Goal: Task Accomplishment & Management: Complete application form

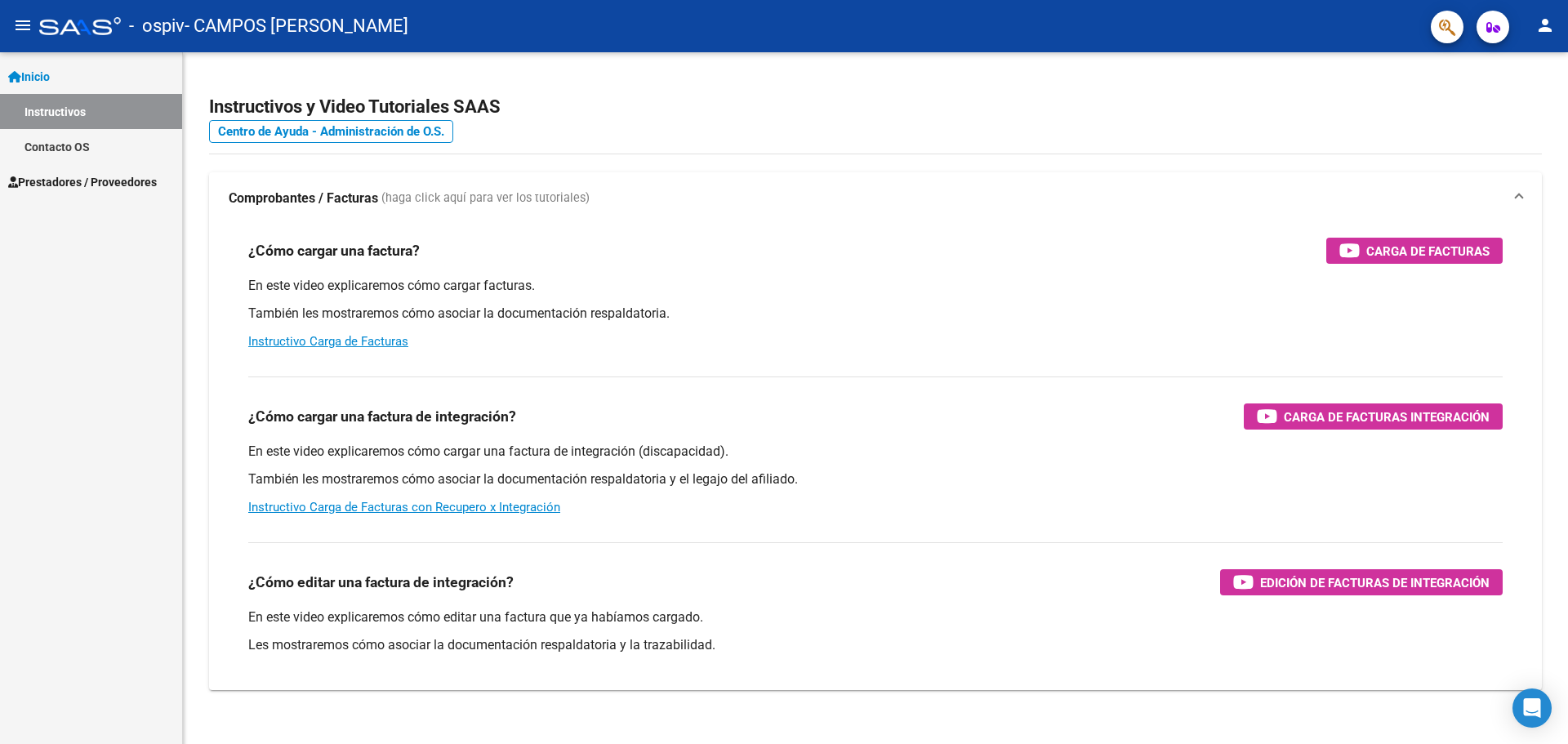
click at [84, 177] on span "Prestadores / Proveedores" at bounding box center [82, 181] width 149 height 18
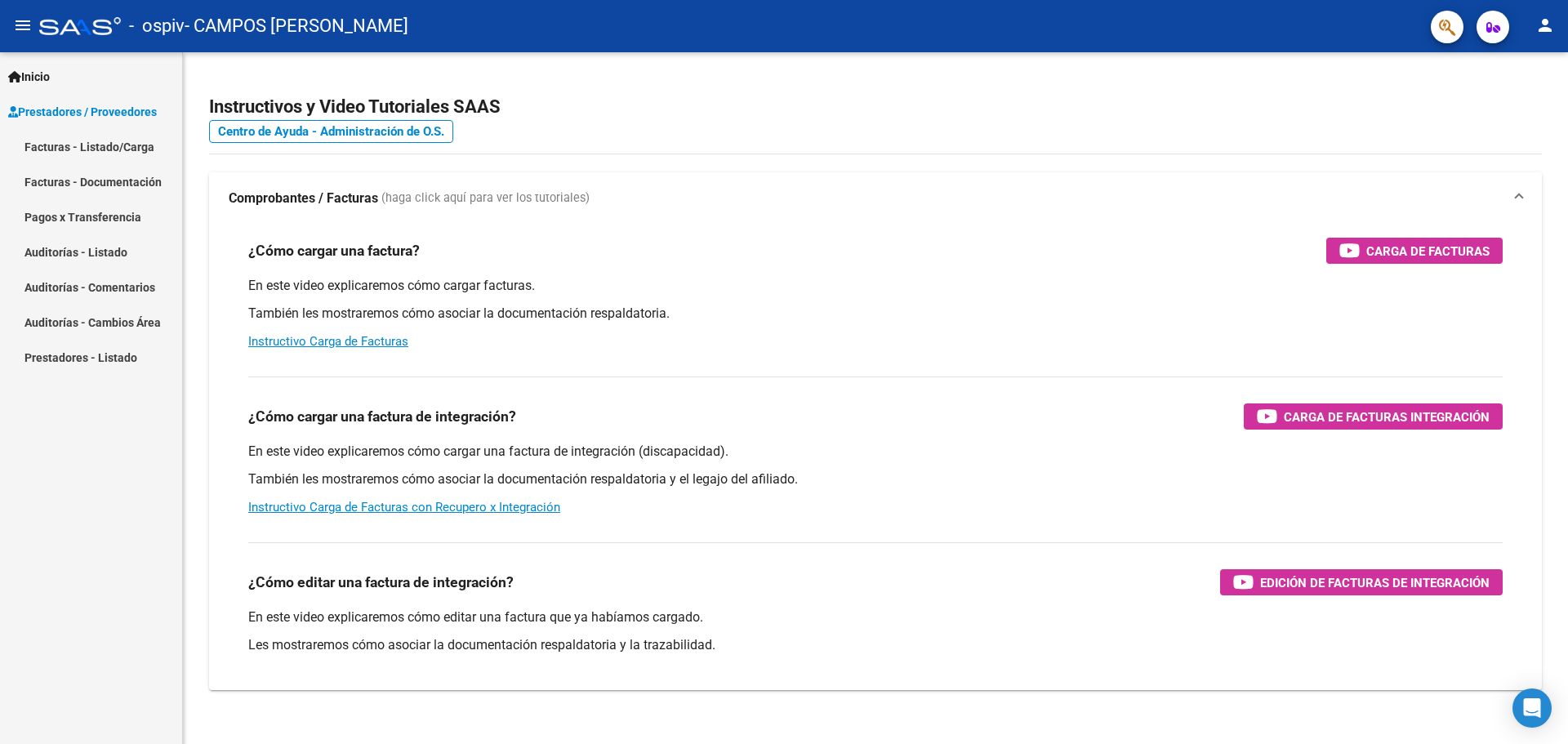
click at [103, 145] on link "Facturas - Listado/Carga" at bounding box center [91, 147] width 182 height 35
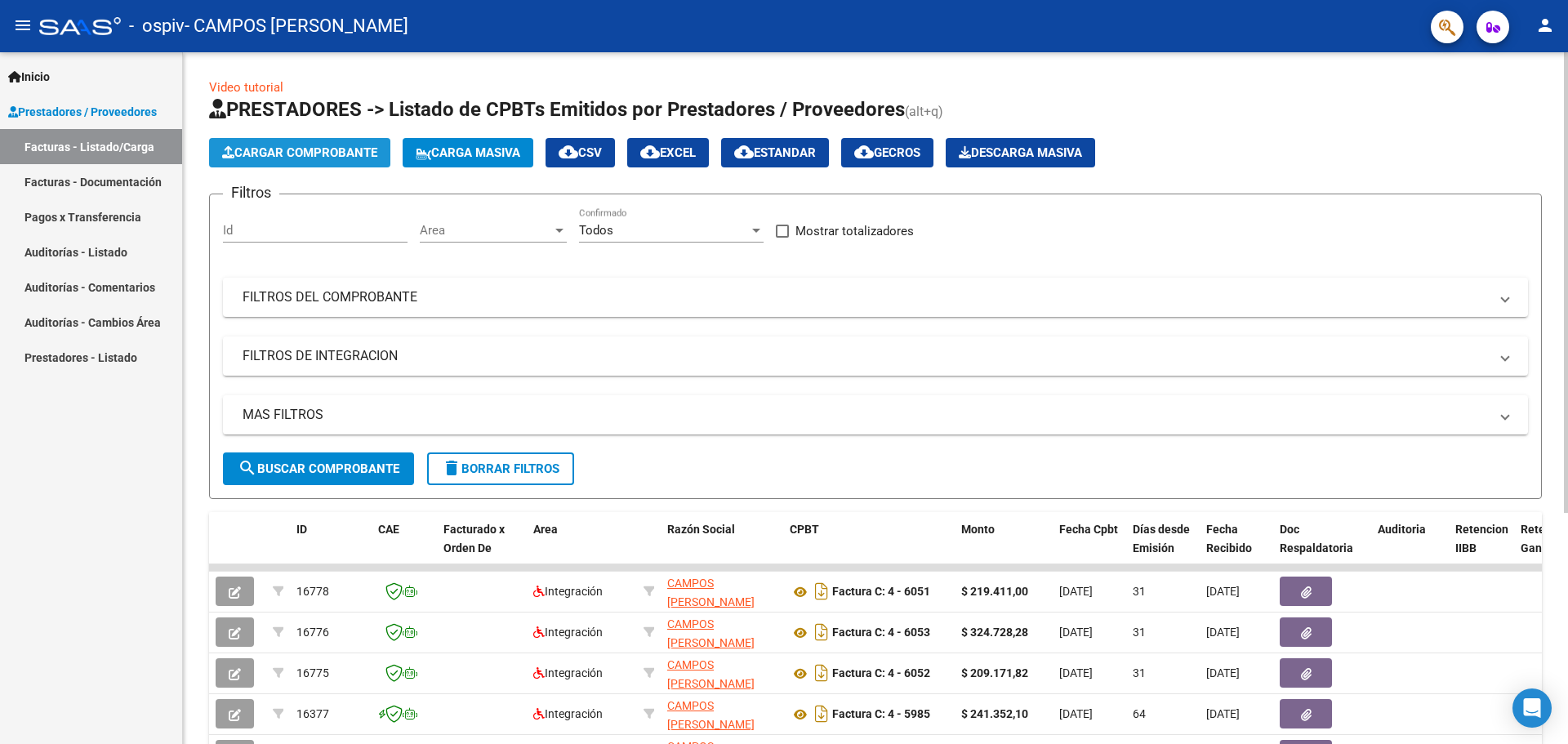
click at [317, 150] on span "Cargar Comprobante" at bounding box center [300, 152] width 155 height 15
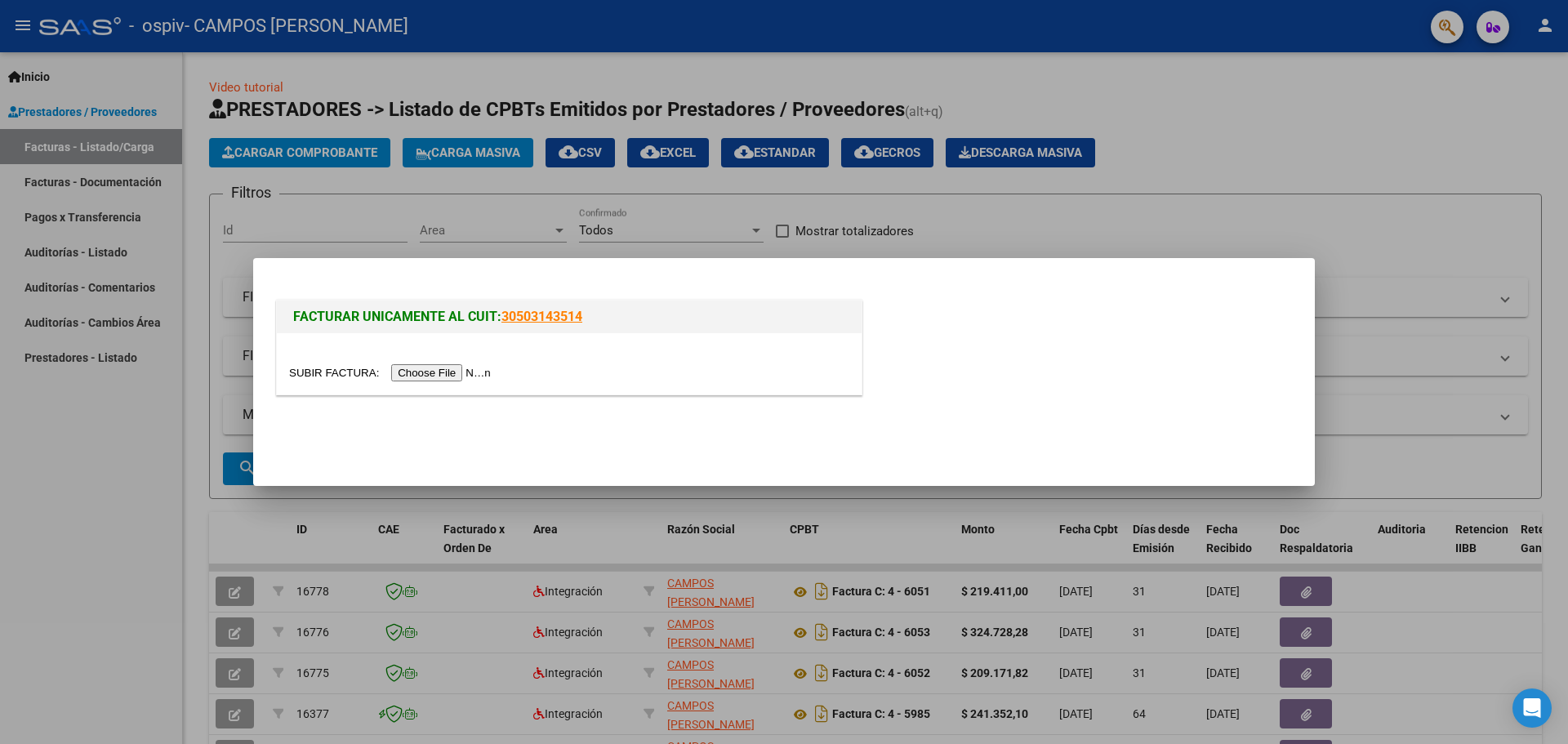
click at [430, 373] on input "file" at bounding box center [393, 372] width 207 height 17
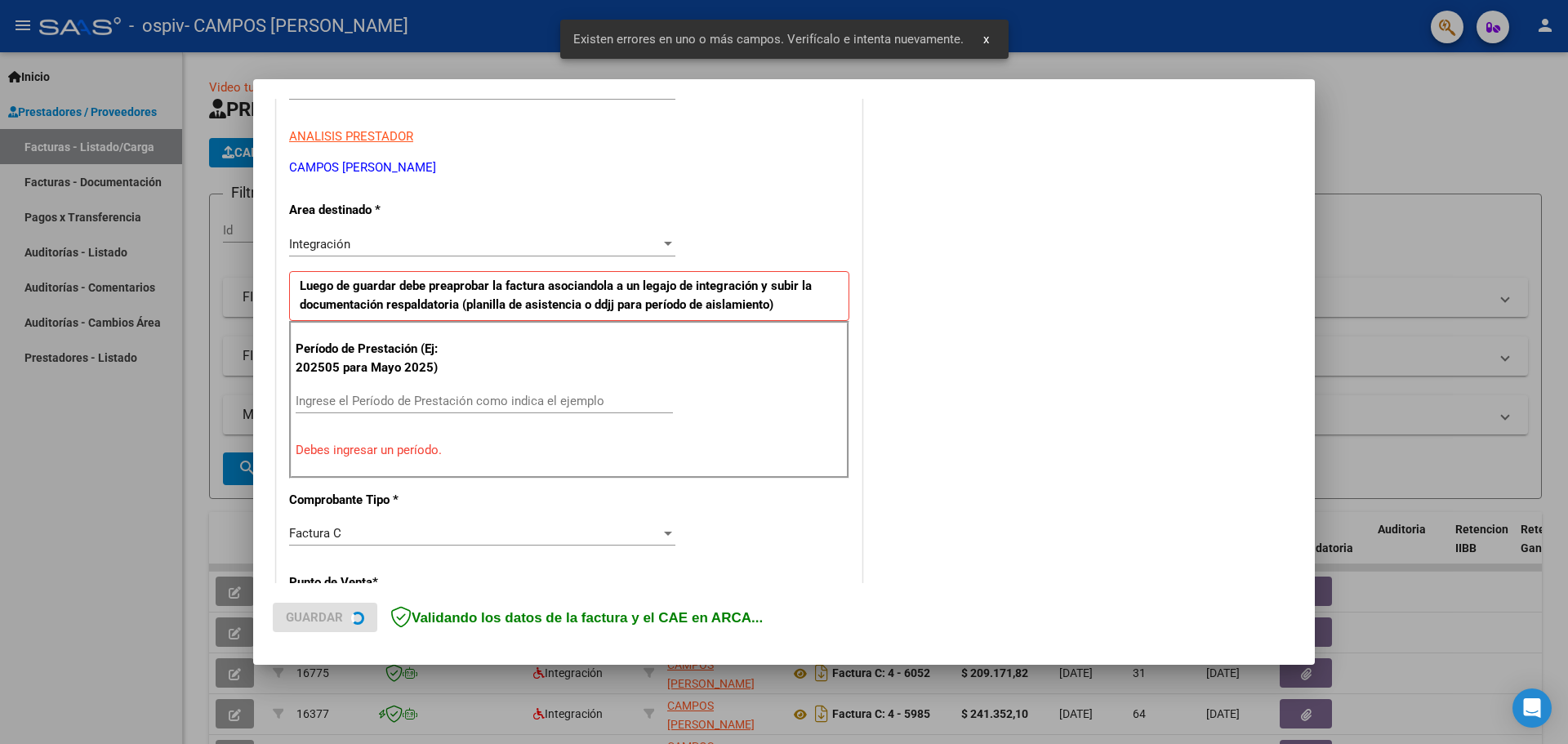
scroll to position [296, 0]
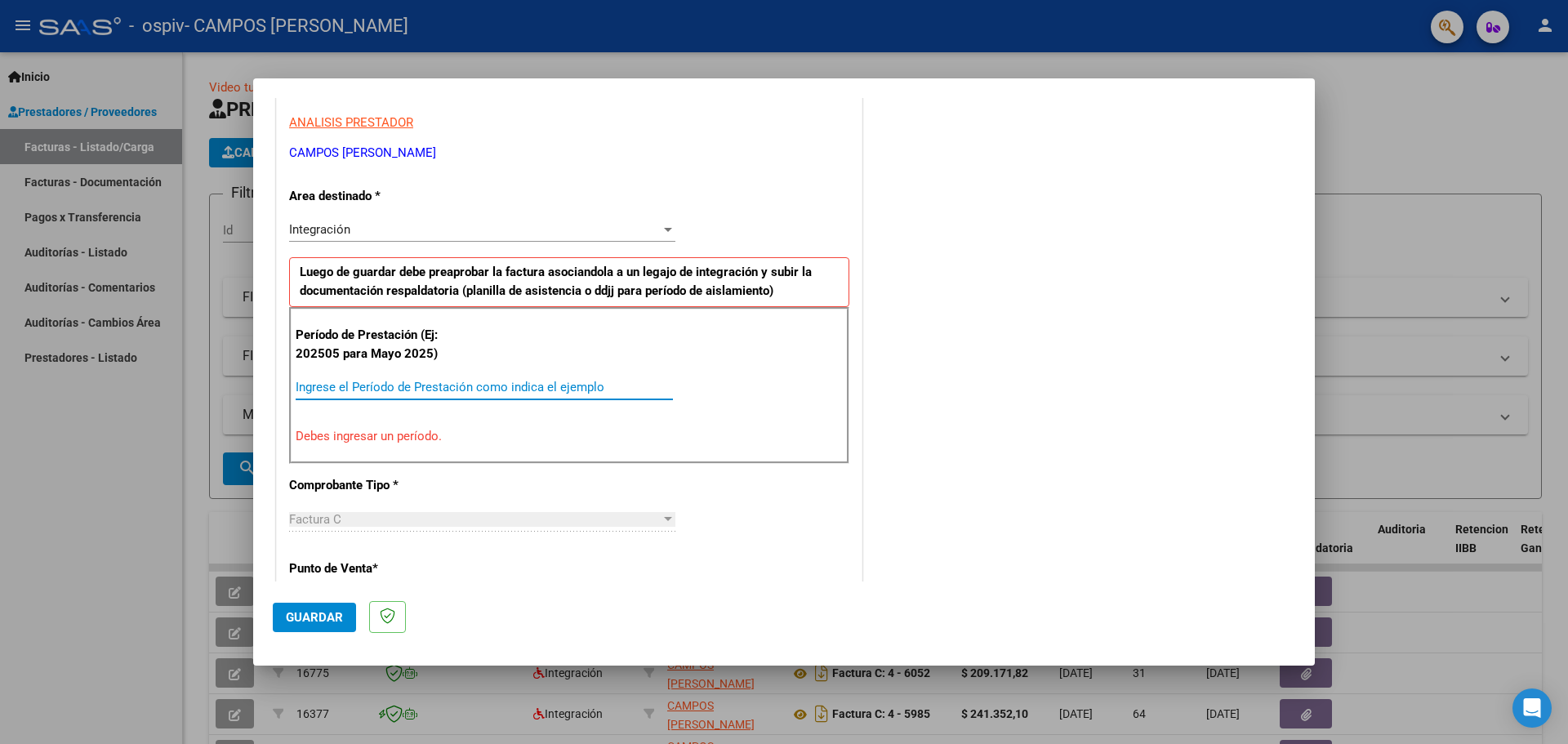
click at [427, 388] on input "Ingrese el Período de Prestación como indica el ejemplo" at bounding box center [484, 386] width 377 height 15
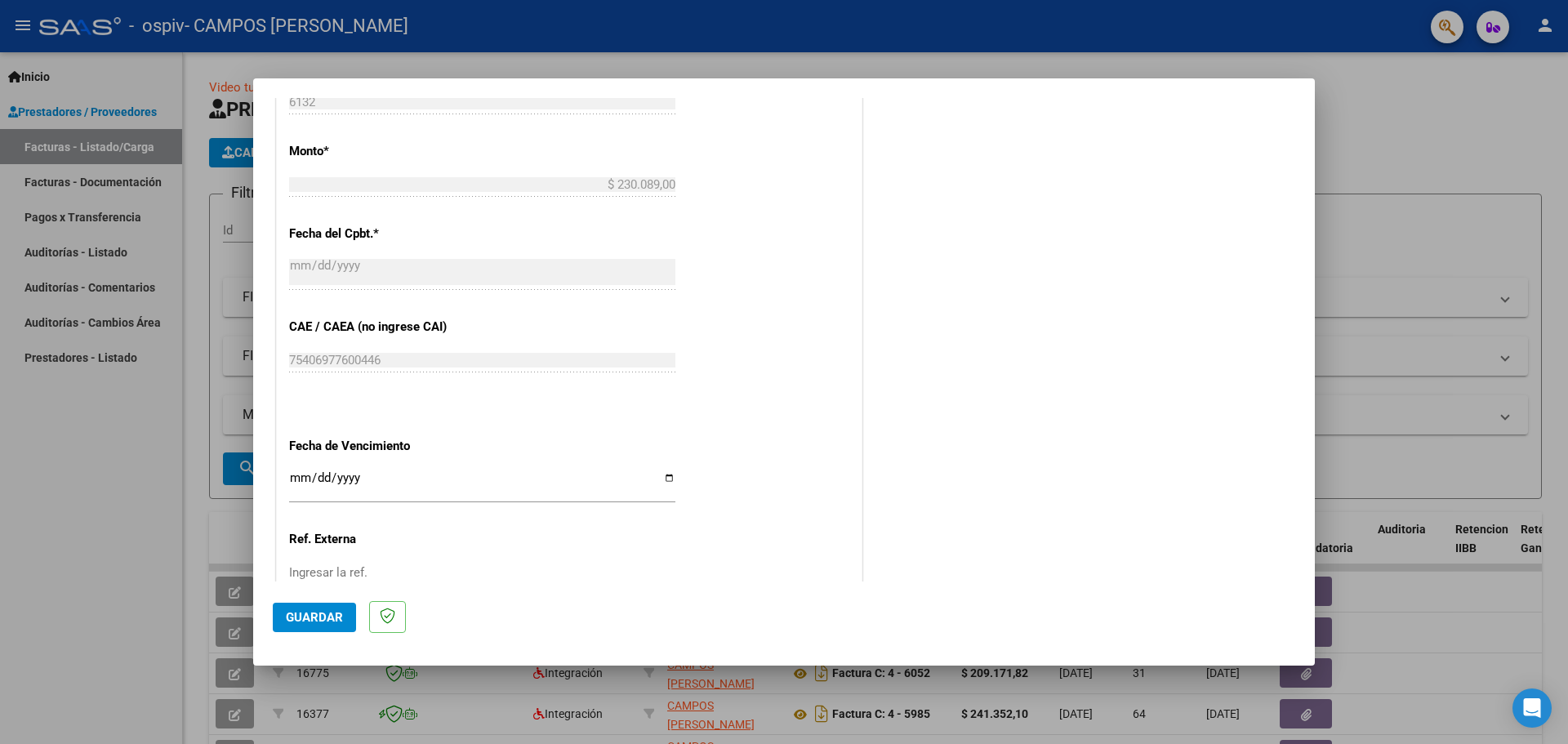
scroll to position [868, 0]
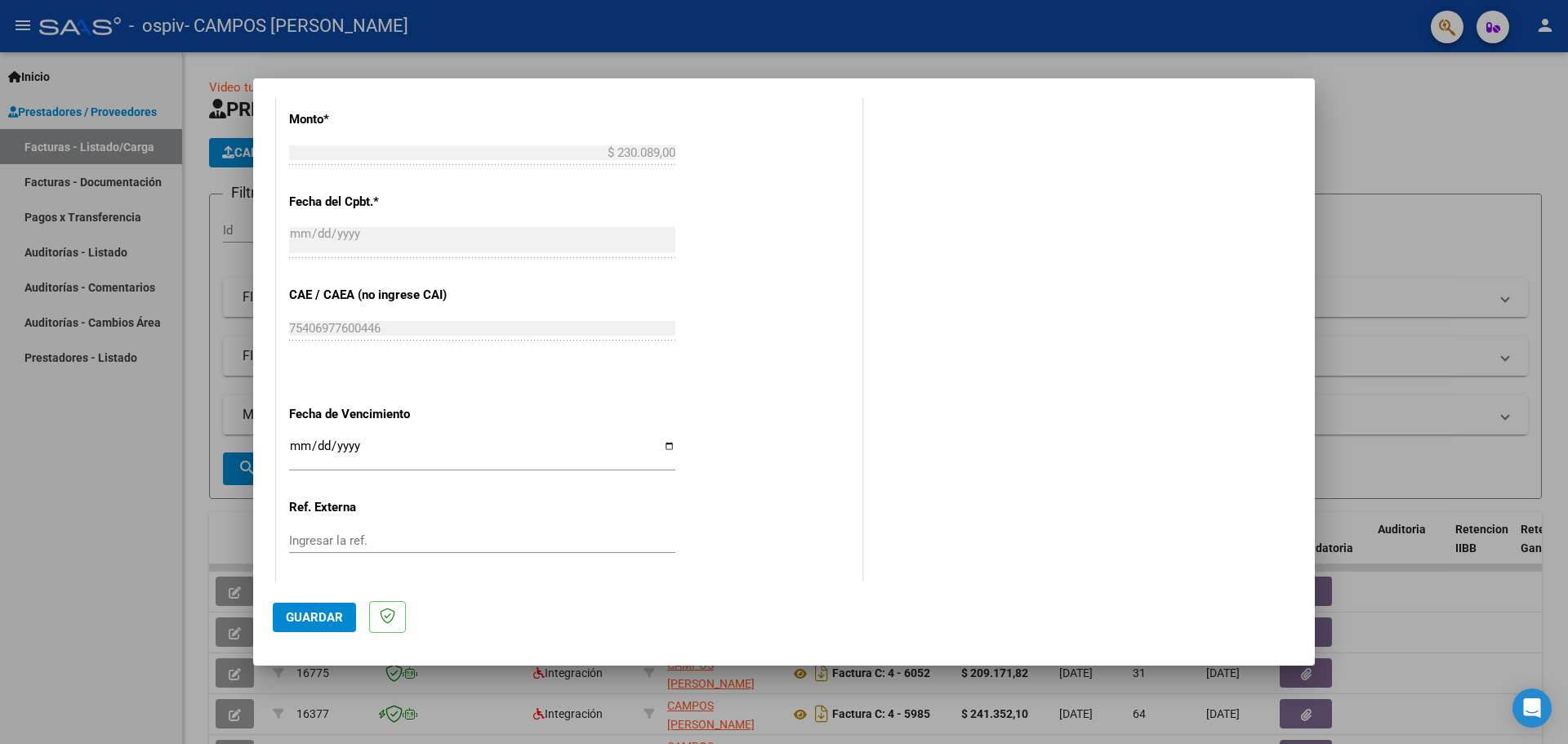
type input "202509"
click at [664, 441] on input "Ingresar la fecha" at bounding box center [482, 452] width 387 height 26
type input "[DATE]"
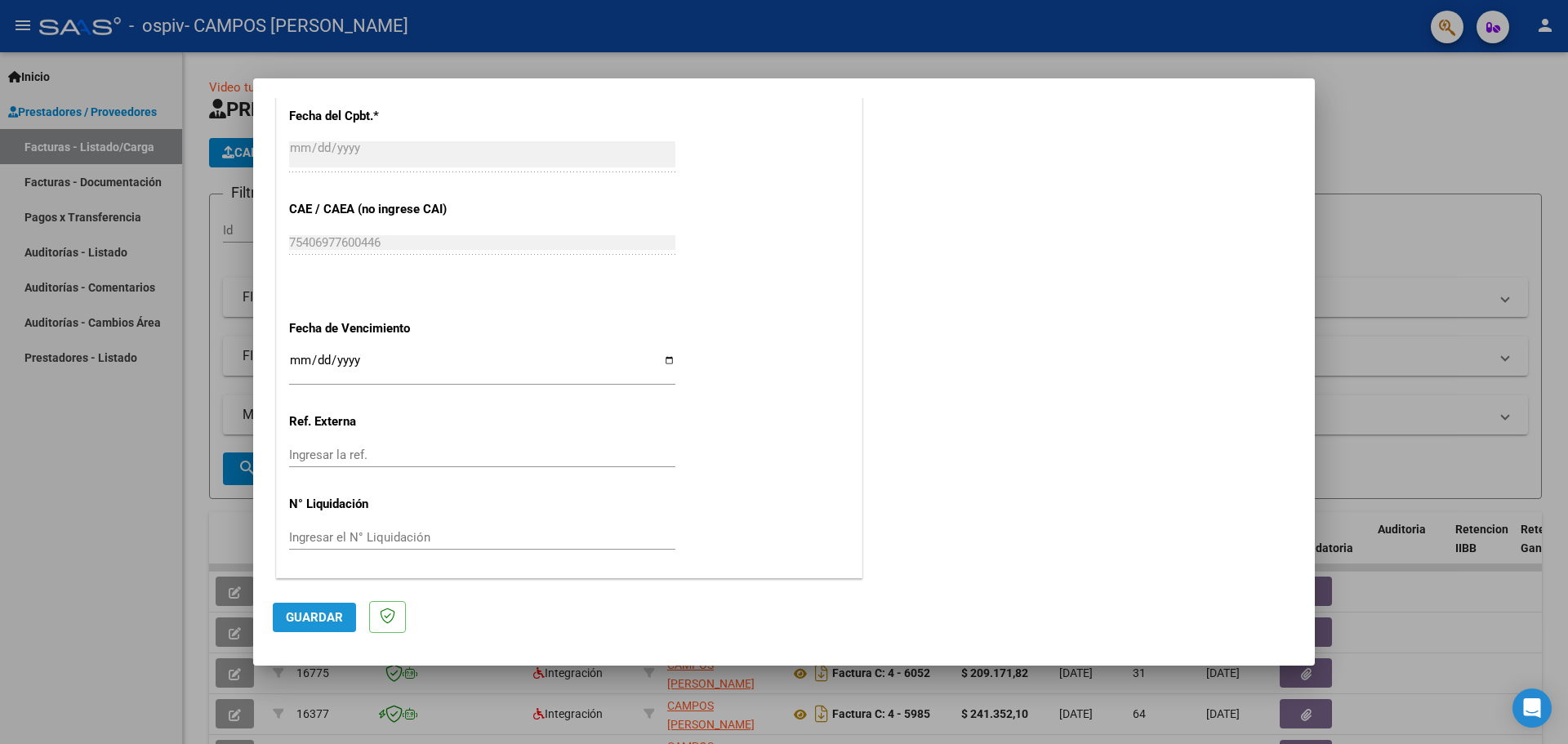
click at [311, 612] on span "Guardar" at bounding box center [314, 616] width 57 height 15
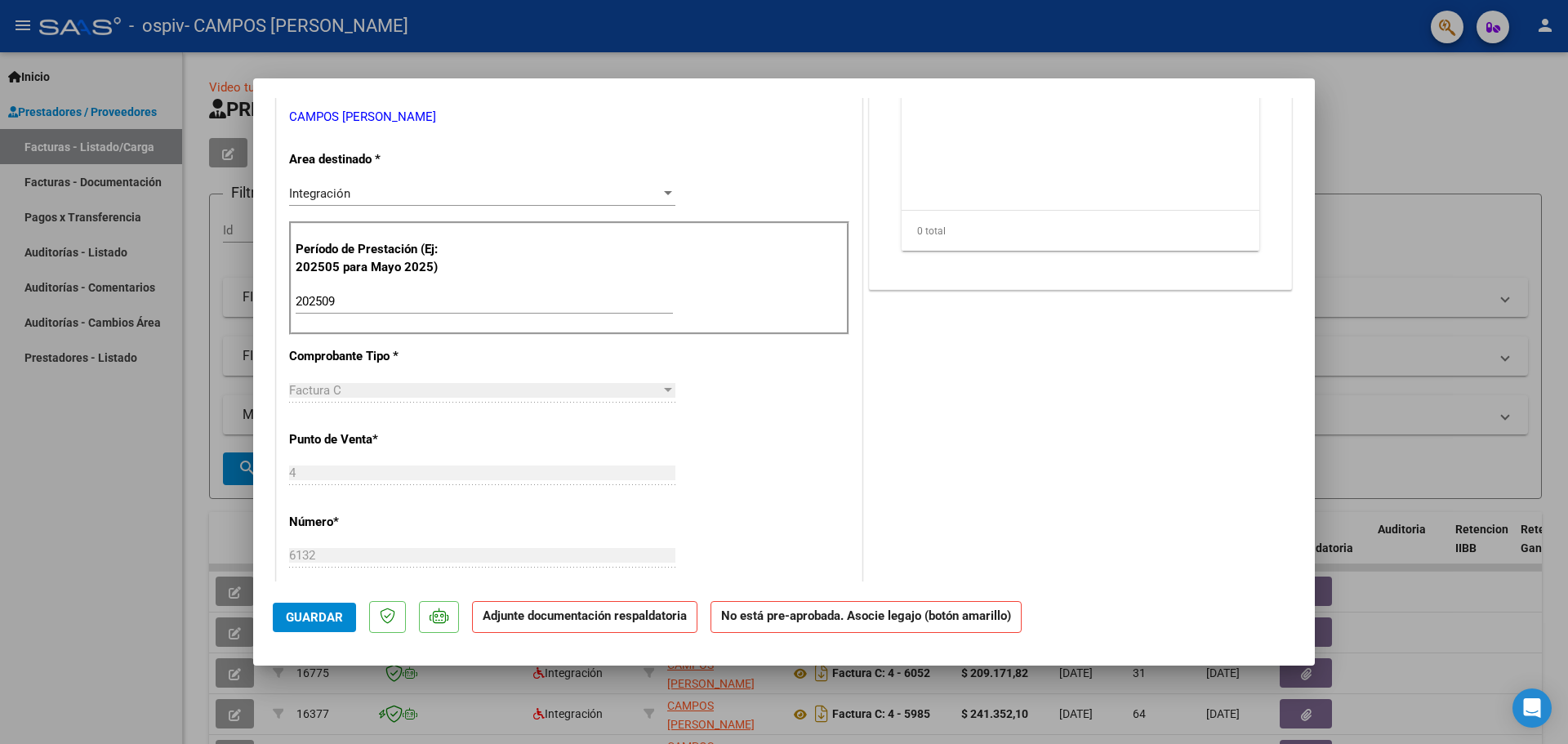
scroll to position [0, 0]
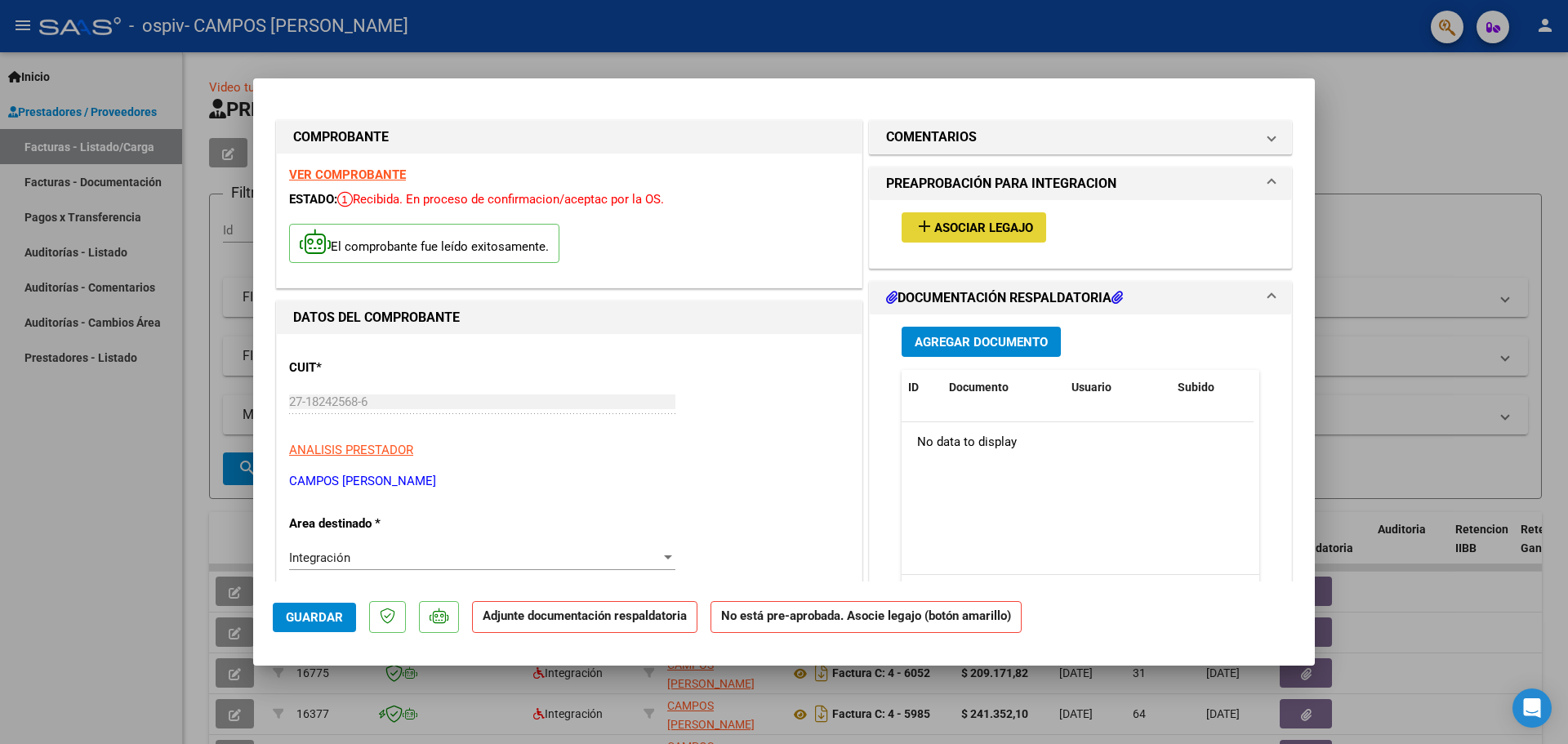
click at [963, 227] on span "Asociar Legajo" at bounding box center [984, 227] width 99 height 15
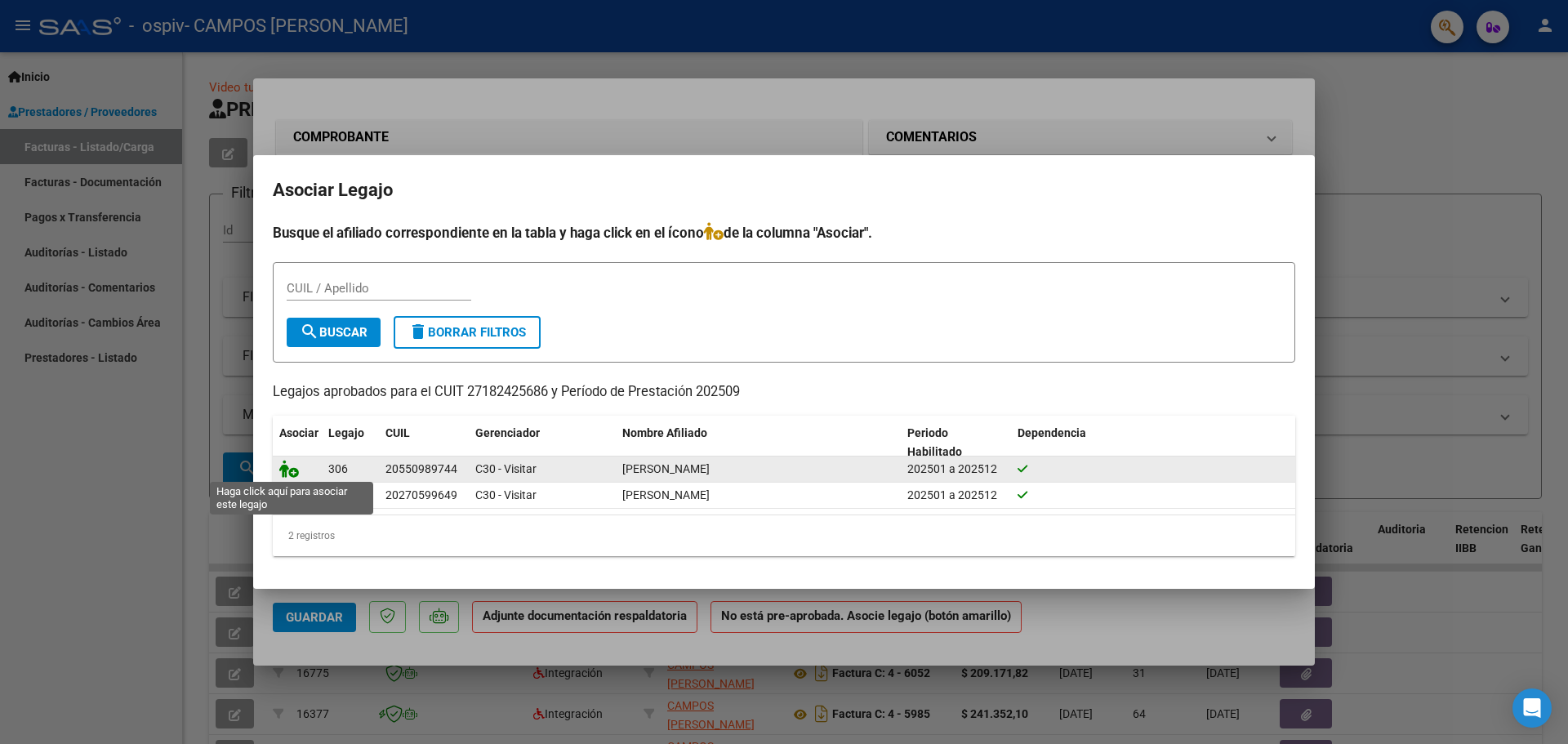
click at [284, 463] on icon at bounding box center [289, 468] width 20 height 18
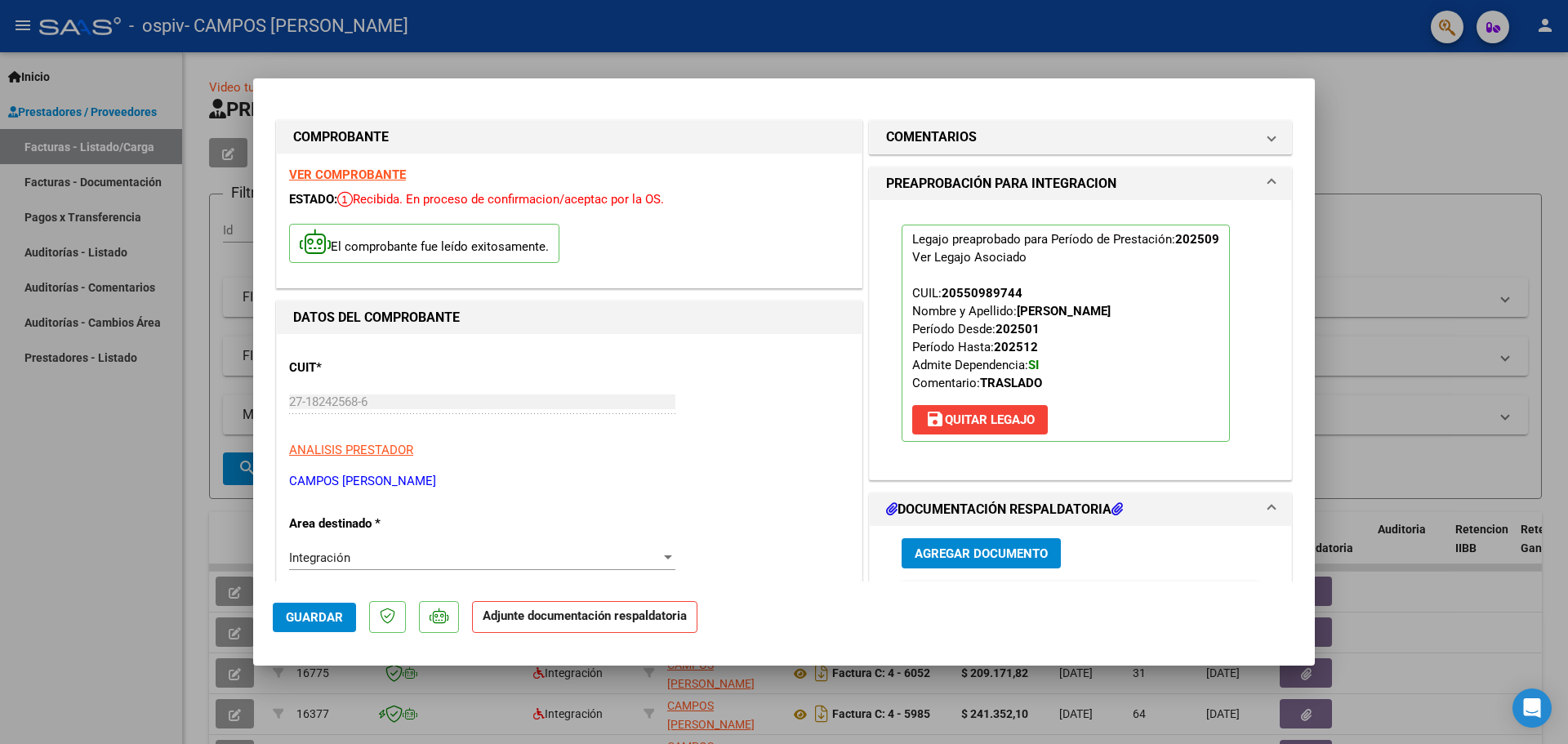
click at [1008, 507] on h1 "DOCUMENTACIÓN RESPALDATORIA" at bounding box center [1004, 509] width 237 height 20
click at [978, 556] on span "Agregar Documento" at bounding box center [981, 553] width 133 height 15
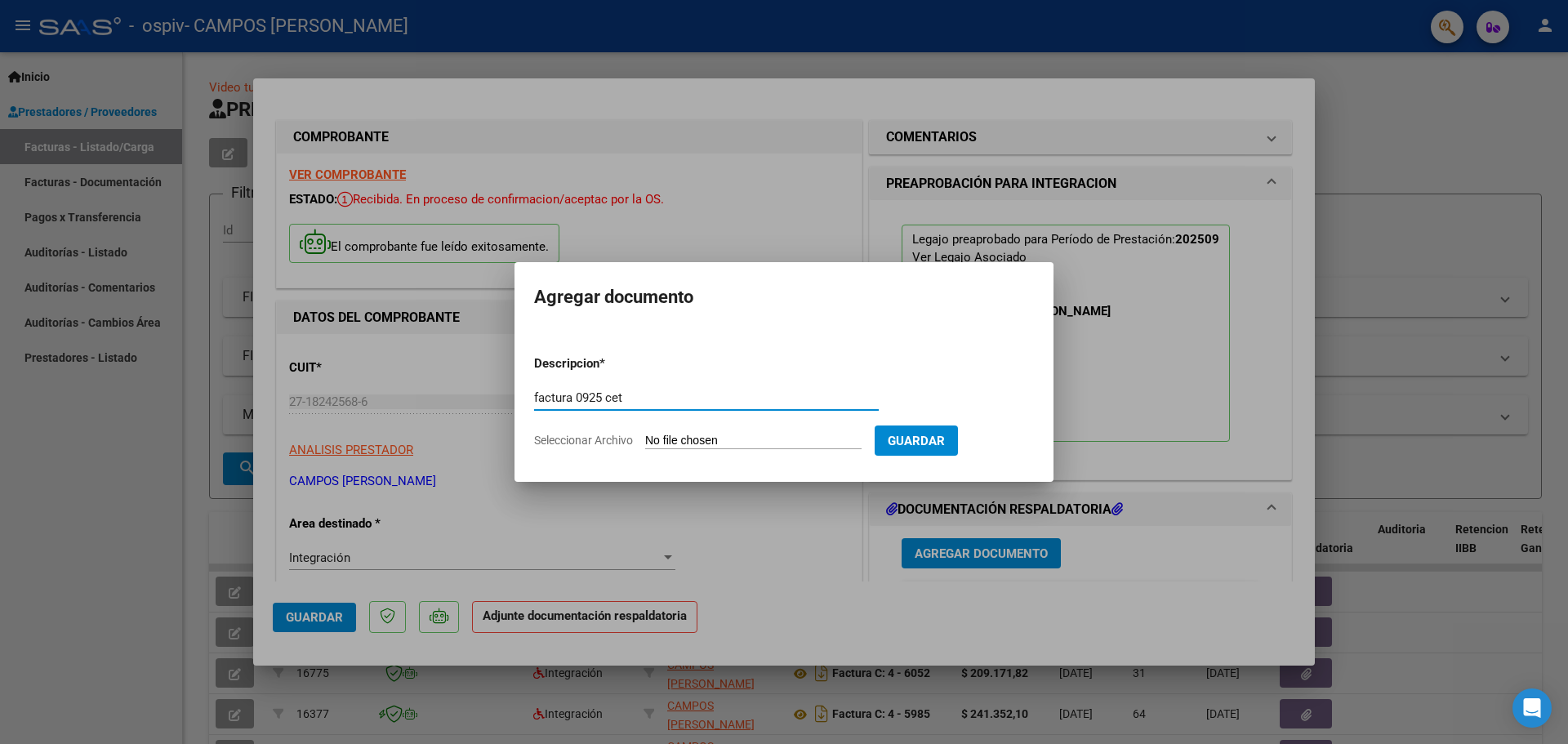
type input "factura 0925 cet"
click at [594, 439] on span "Seleccionar Archivo" at bounding box center [584, 439] width 99 height 13
click at [645, 439] on input "Seleccionar Archivo" at bounding box center [753, 441] width 216 height 16
type input "C:\fakepath\FAC 6132 0925 CET.pdf"
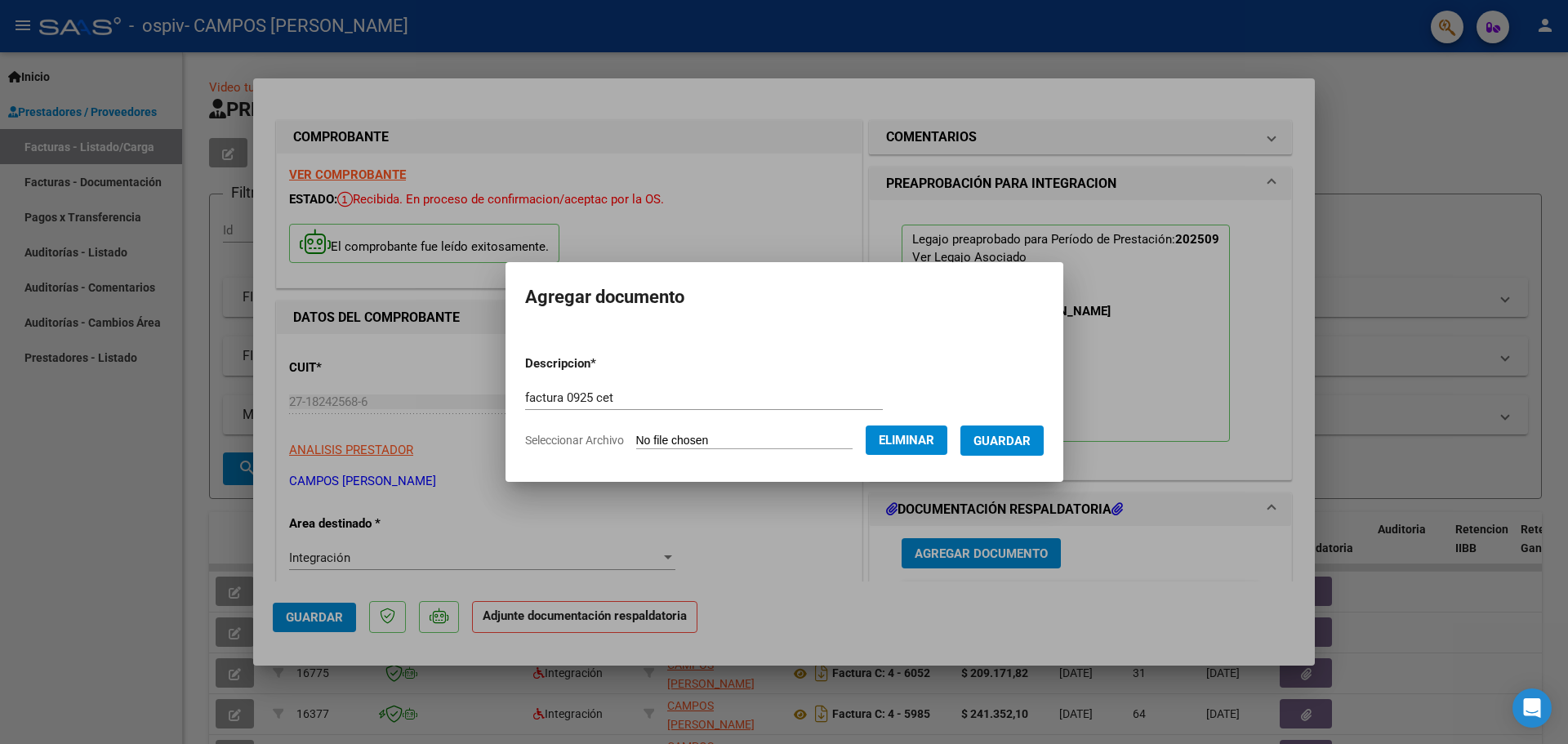
click at [1031, 438] on span "Guardar" at bounding box center [1002, 440] width 57 height 15
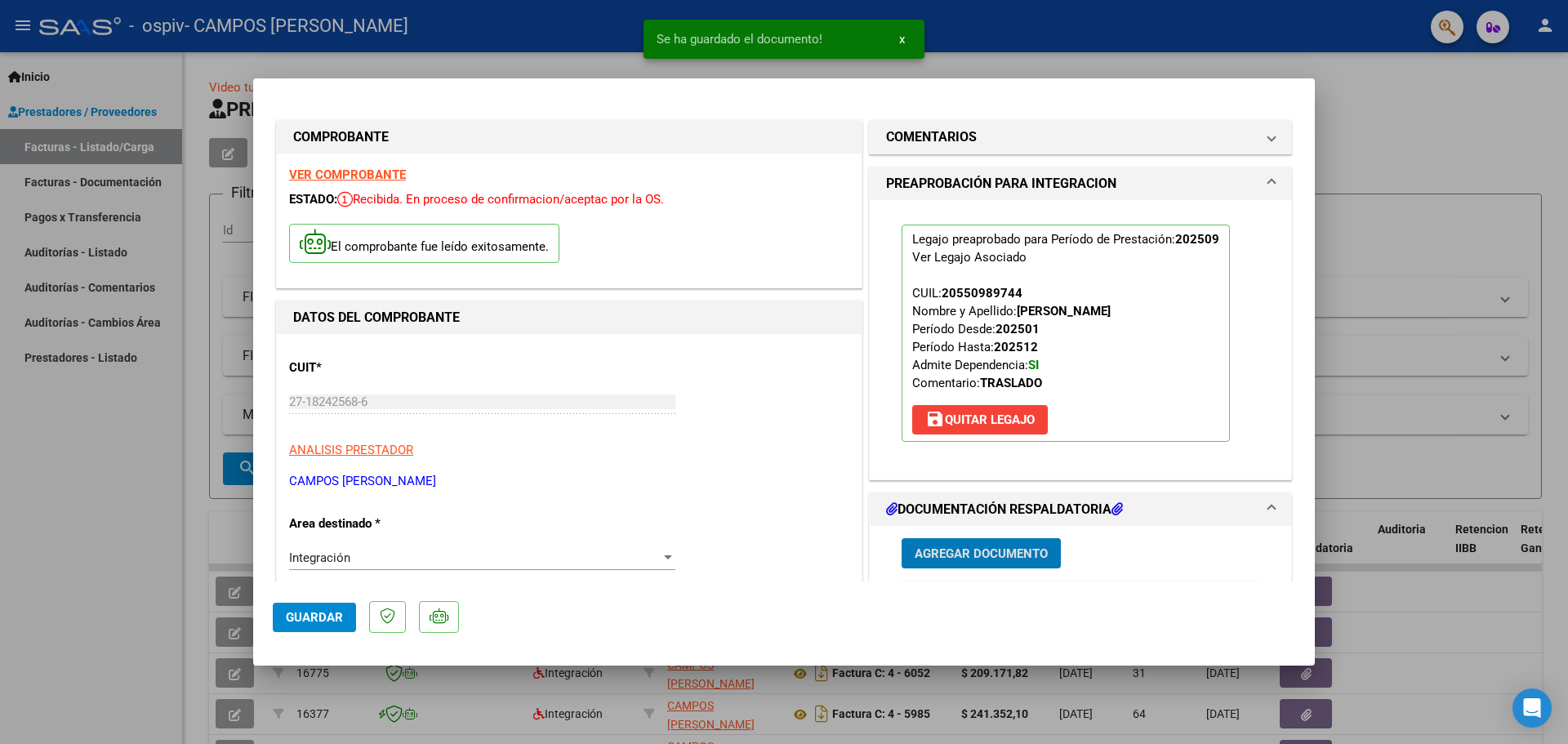
click at [941, 543] on button "Agregar Documento" at bounding box center [981, 553] width 159 height 30
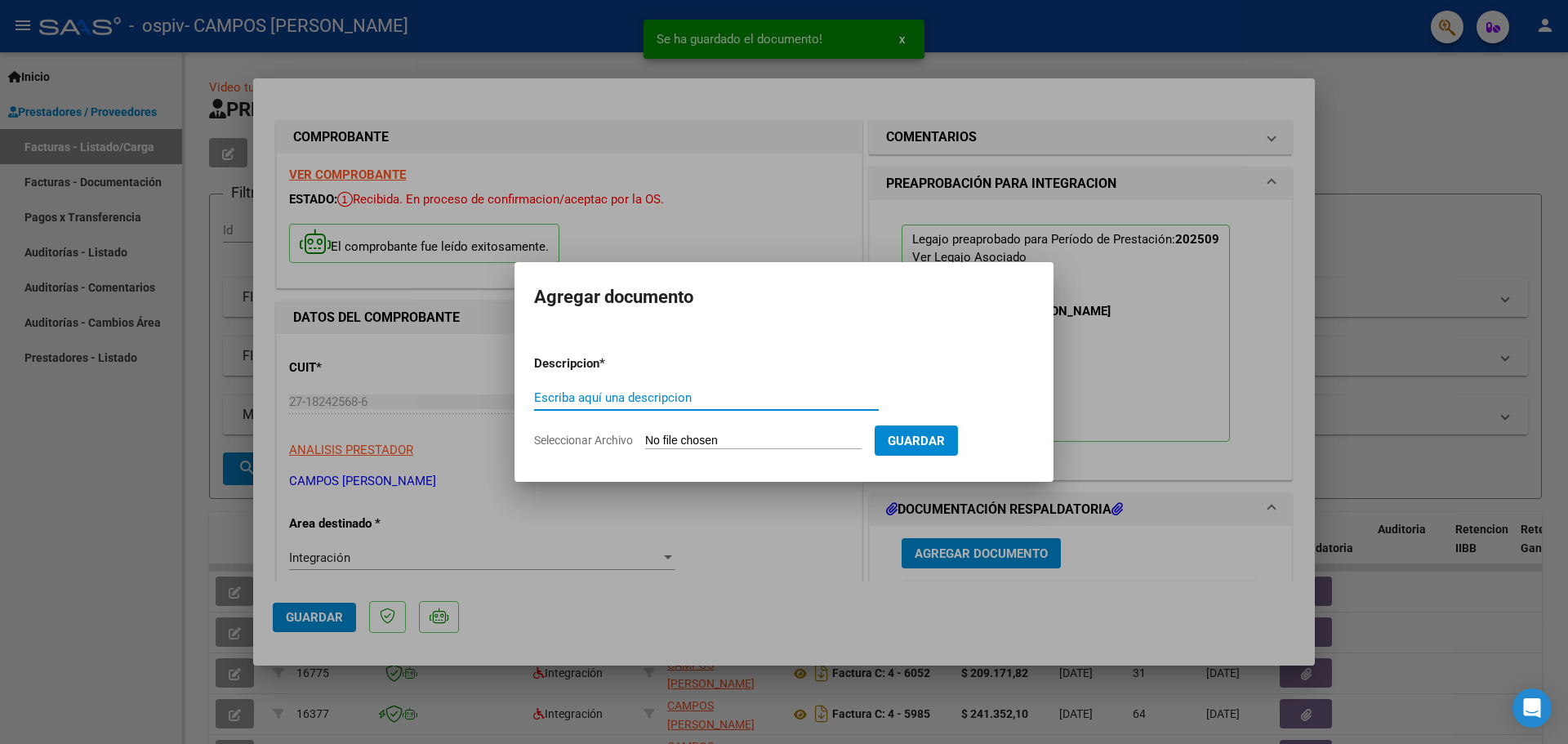
click at [659, 398] on input "Escriba aquí una descripcion" at bounding box center [706, 397] width 345 height 15
type input "asistencia 0925 cet"
click at [599, 437] on span "Seleccionar Archivo" at bounding box center [584, 439] width 99 height 13
click at [645, 437] on input "Seleccionar Archivo" at bounding box center [753, 441] width 216 height 16
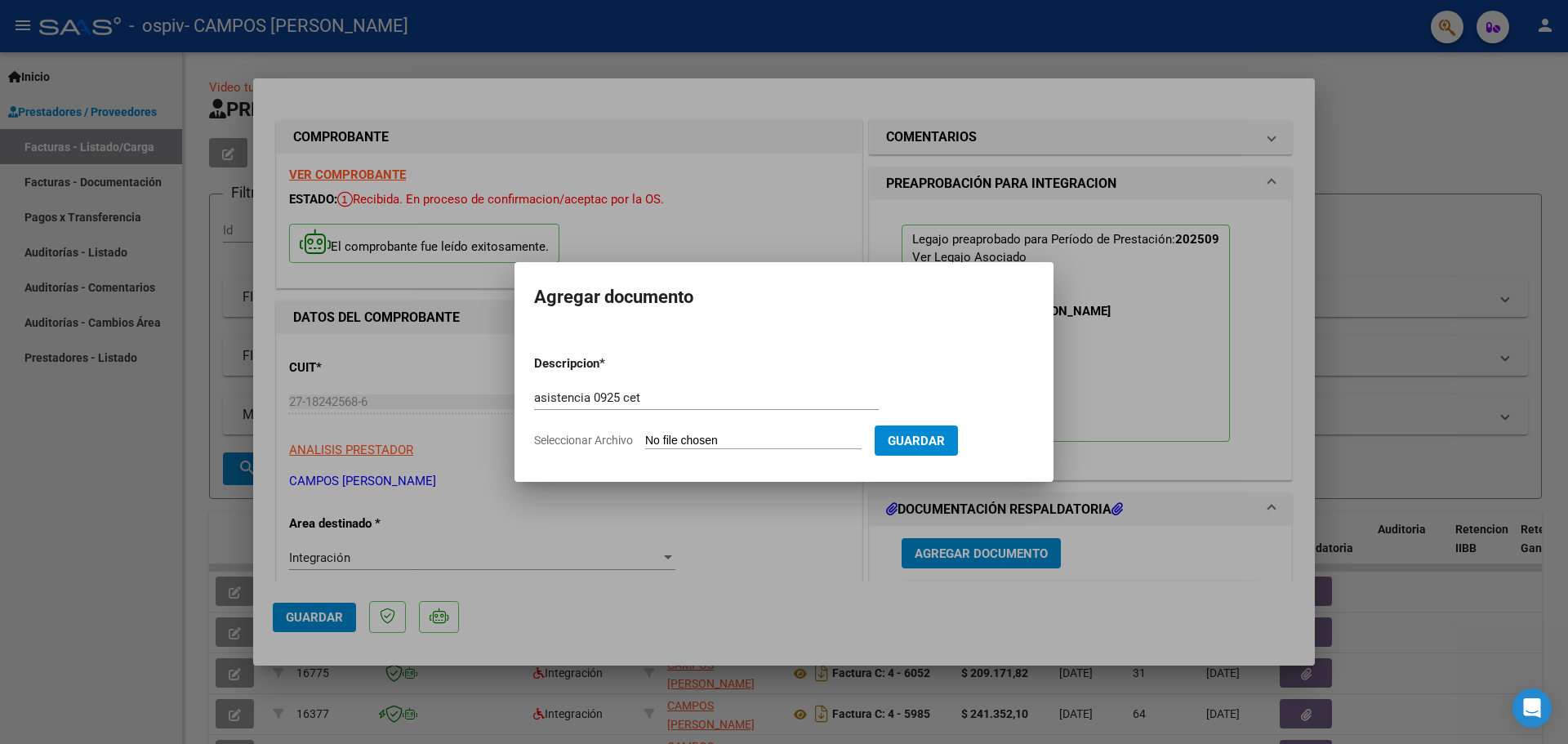
type input "C:\fakepath\as 0925 cet_20251007_180412.pdf"
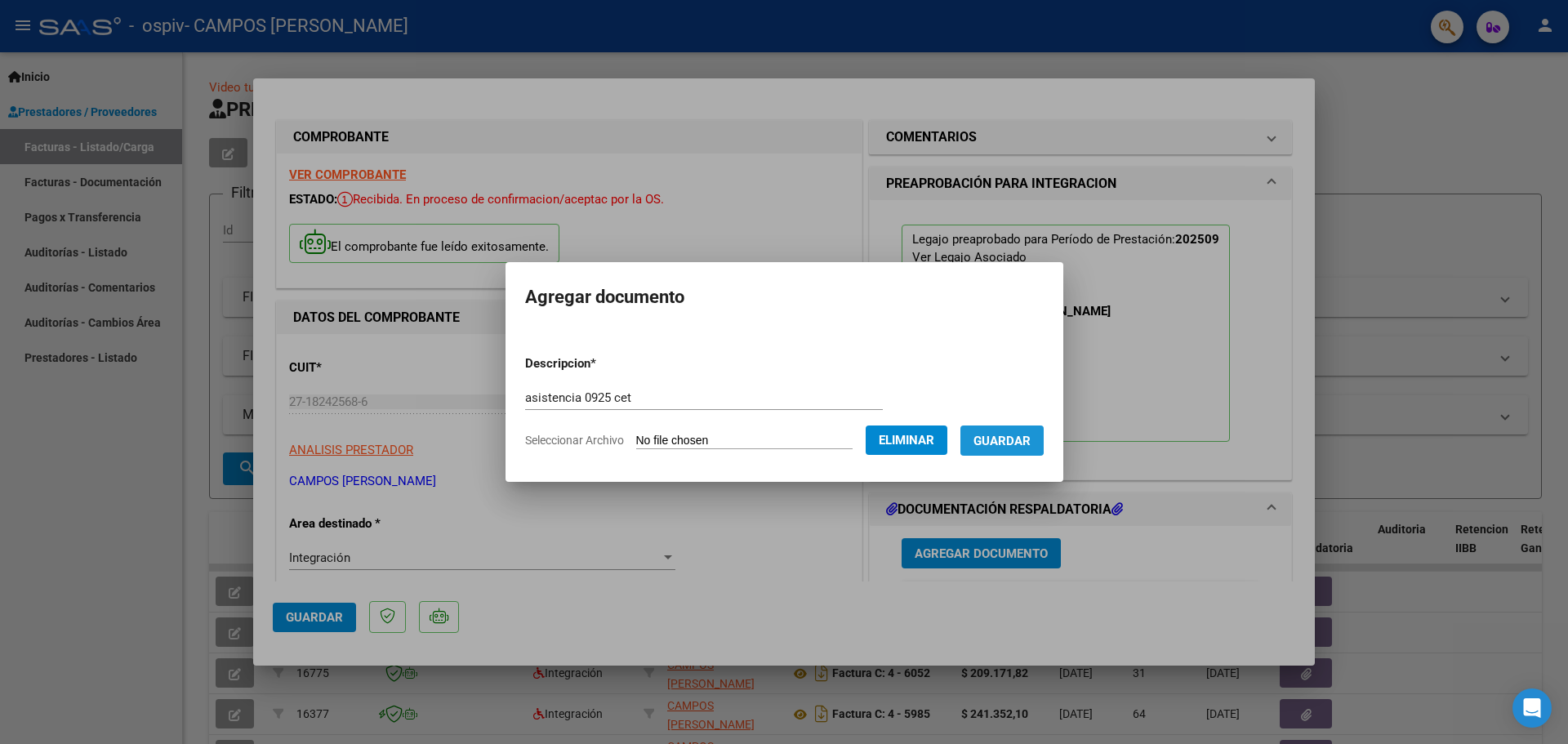
click at [1017, 440] on span "Guardar" at bounding box center [1002, 440] width 57 height 15
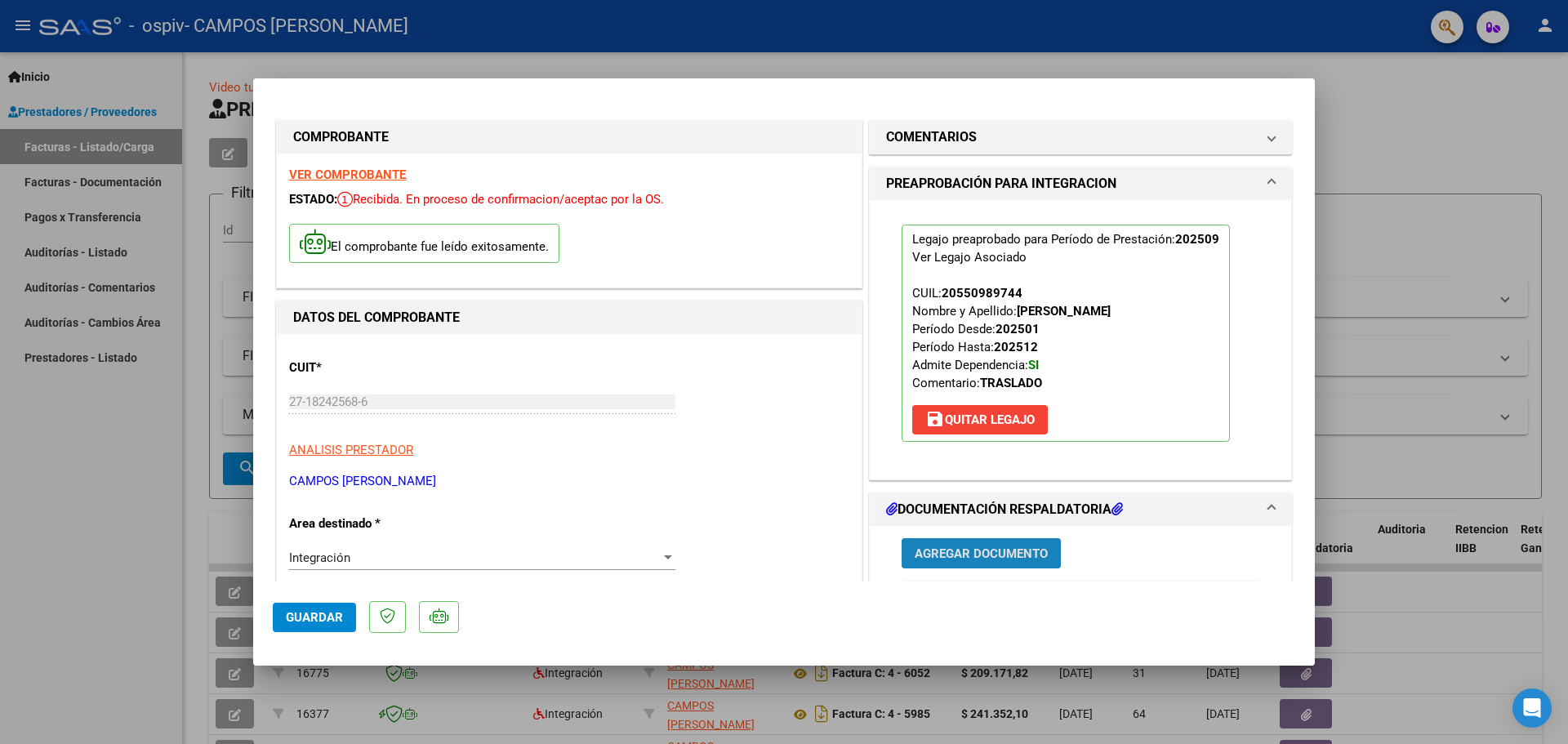
click at [940, 545] on span "Agregar Documento" at bounding box center [981, 552] width 133 height 15
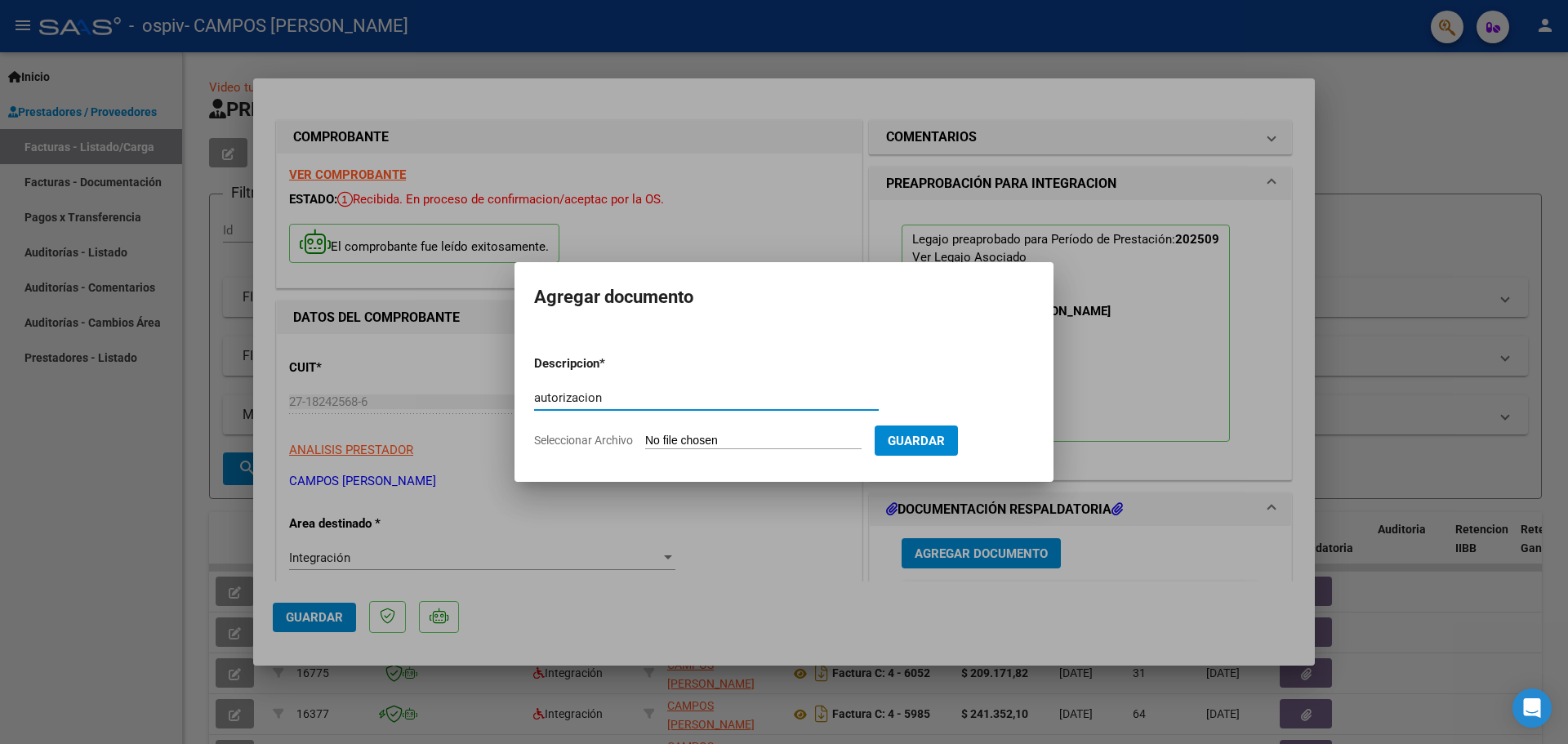
type input "autorizacion"
click at [609, 437] on span "Seleccionar Archivo" at bounding box center [584, 439] width 99 height 13
click at [645, 437] on input "Seleccionar Archivo" at bounding box center [753, 441] width 216 height 16
type input "C:\fakepath\[PERSON_NAME] JC AUT 2025 a rayuela.pdf"
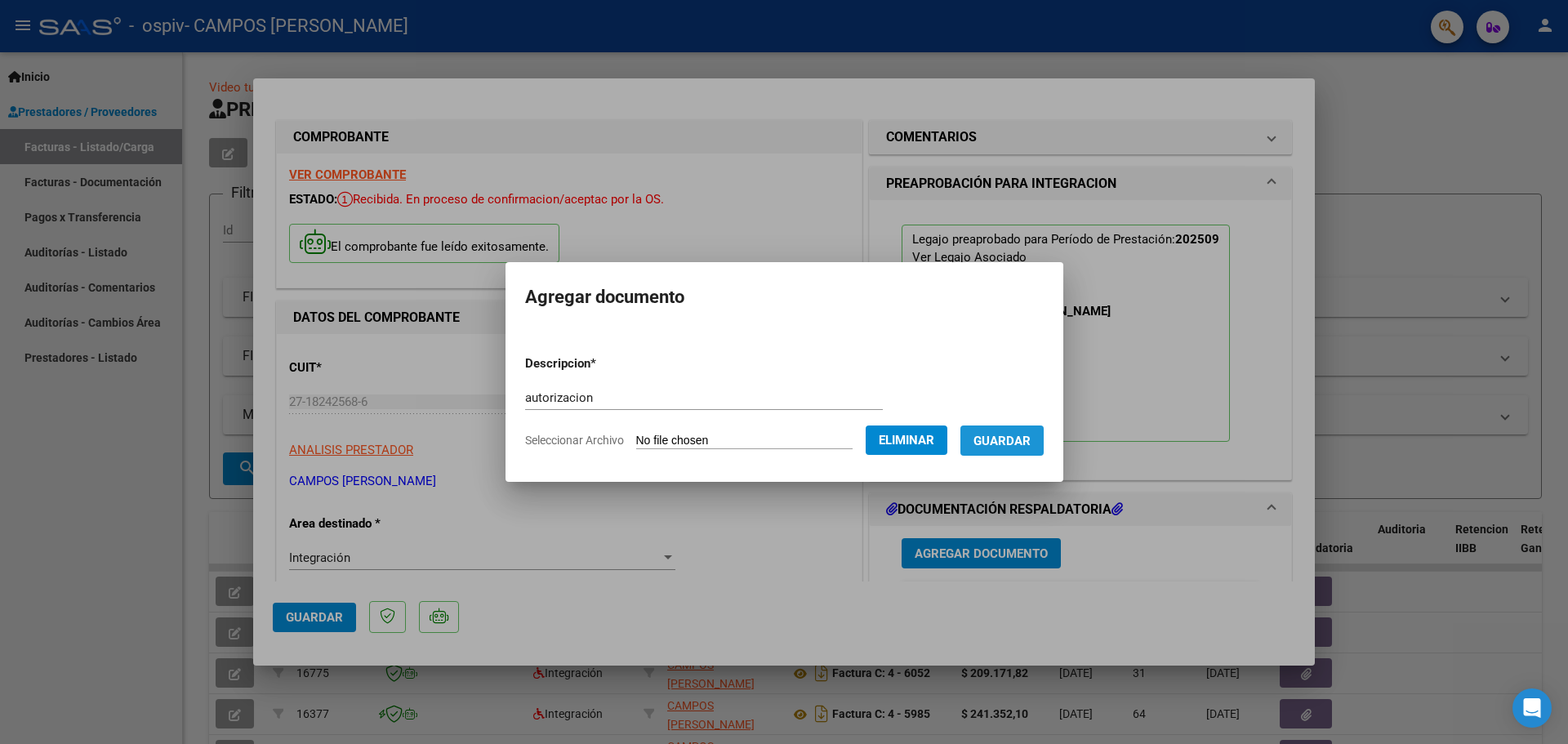
click at [1023, 436] on span "Guardar" at bounding box center [1002, 440] width 57 height 15
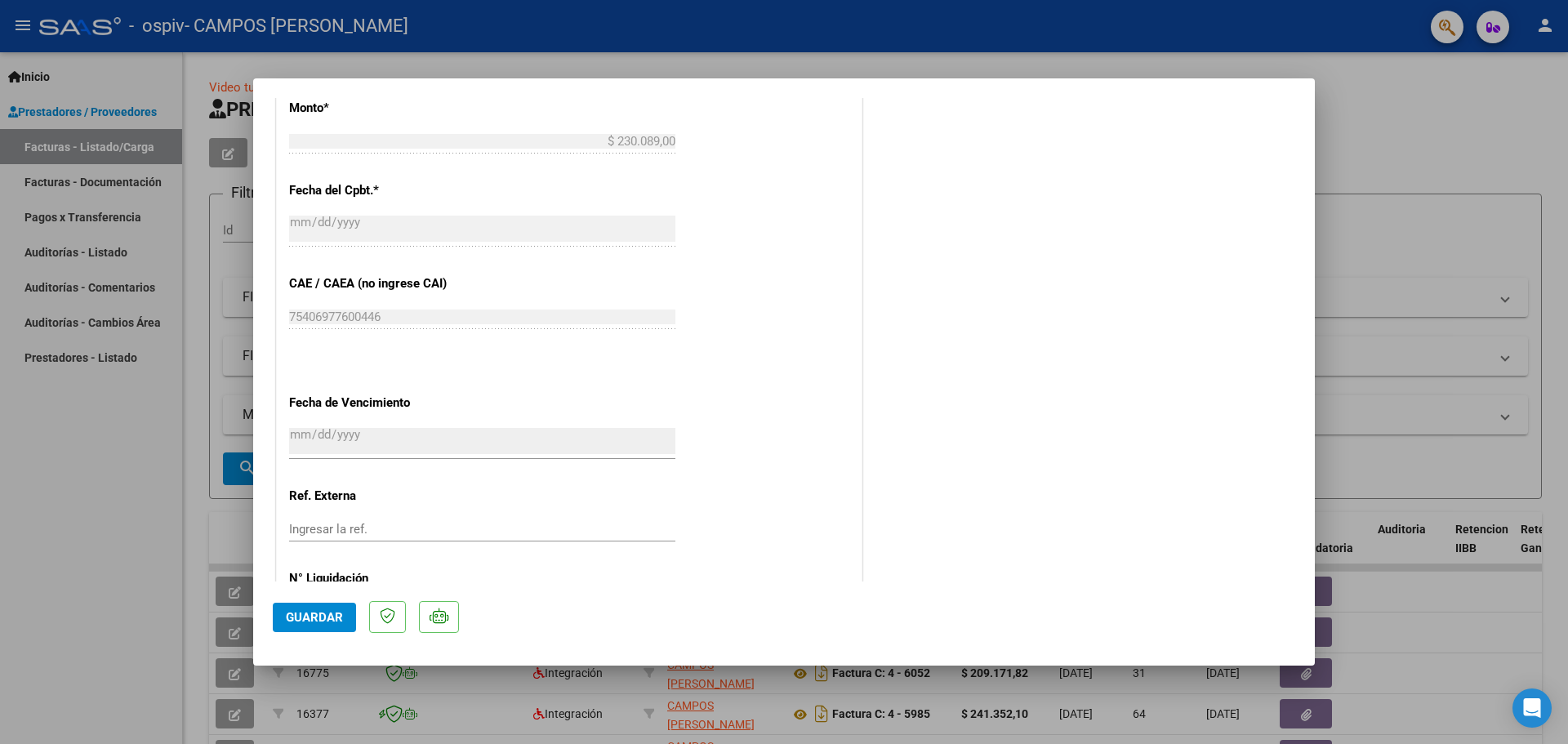
scroll to position [978, 0]
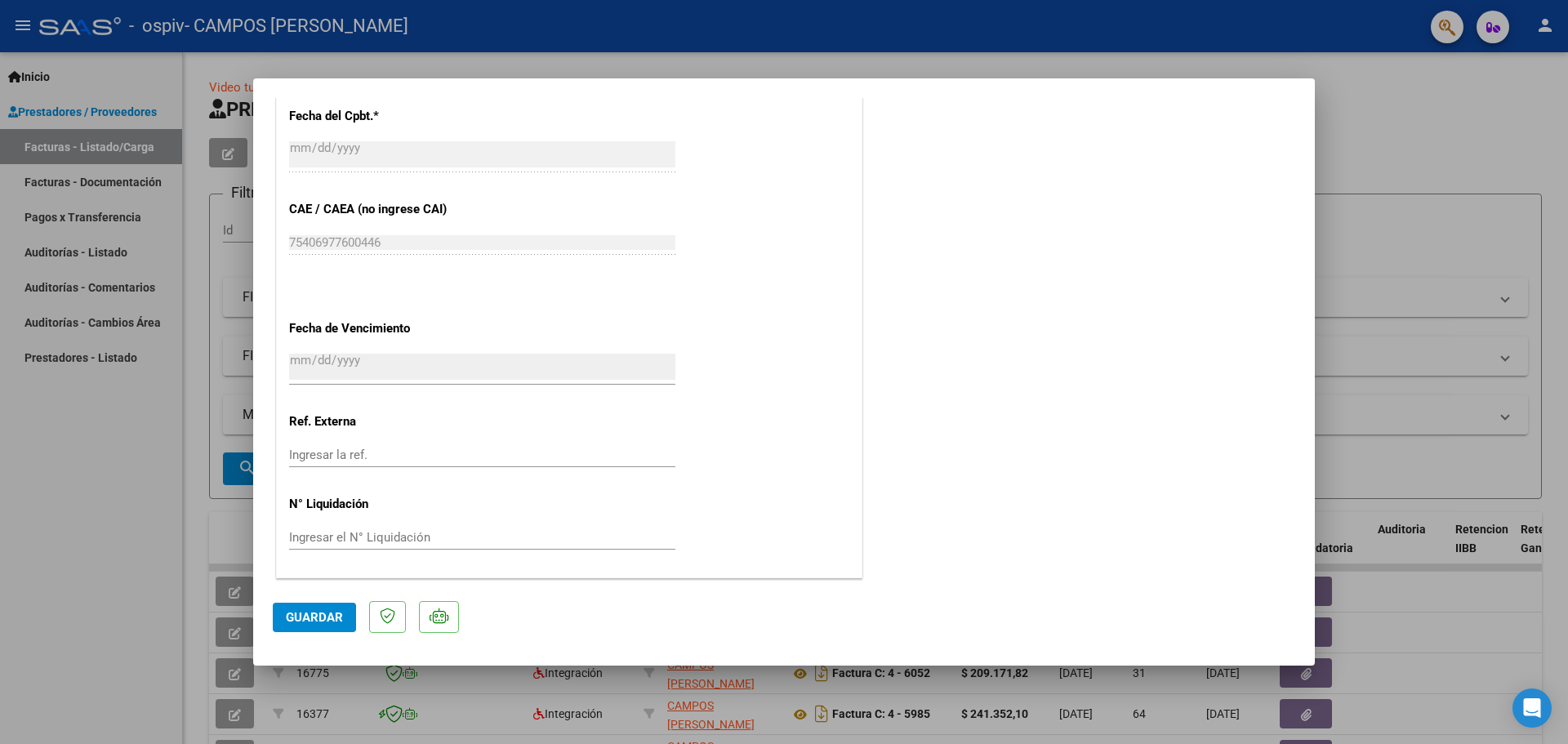
click at [306, 612] on span "Guardar" at bounding box center [314, 616] width 57 height 15
click at [1410, 240] on div at bounding box center [784, 372] width 1568 height 744
type input "$ 0,00"
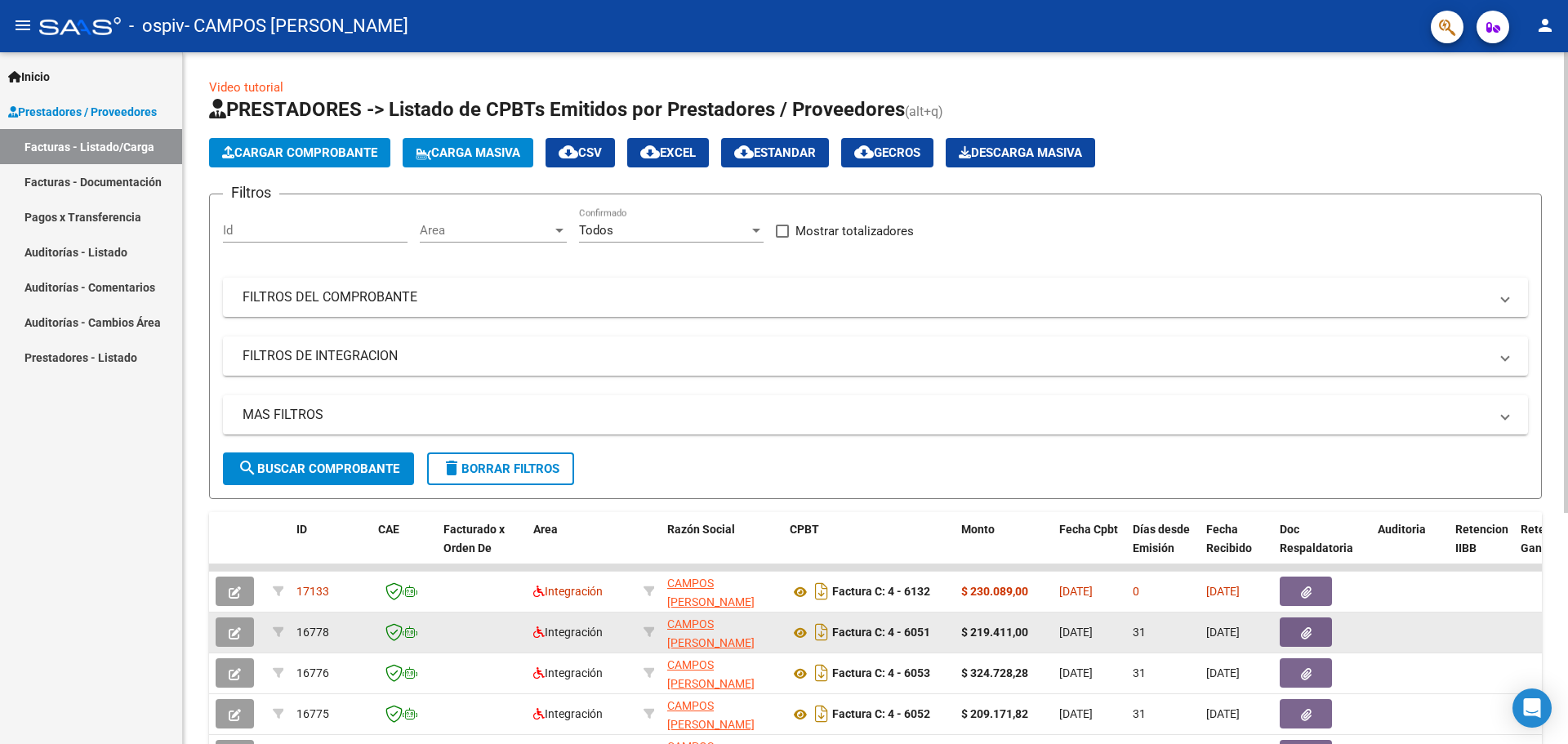
click at [1307, 629] on icon "button" at bounding box center [1307, 633] width 10 height 12
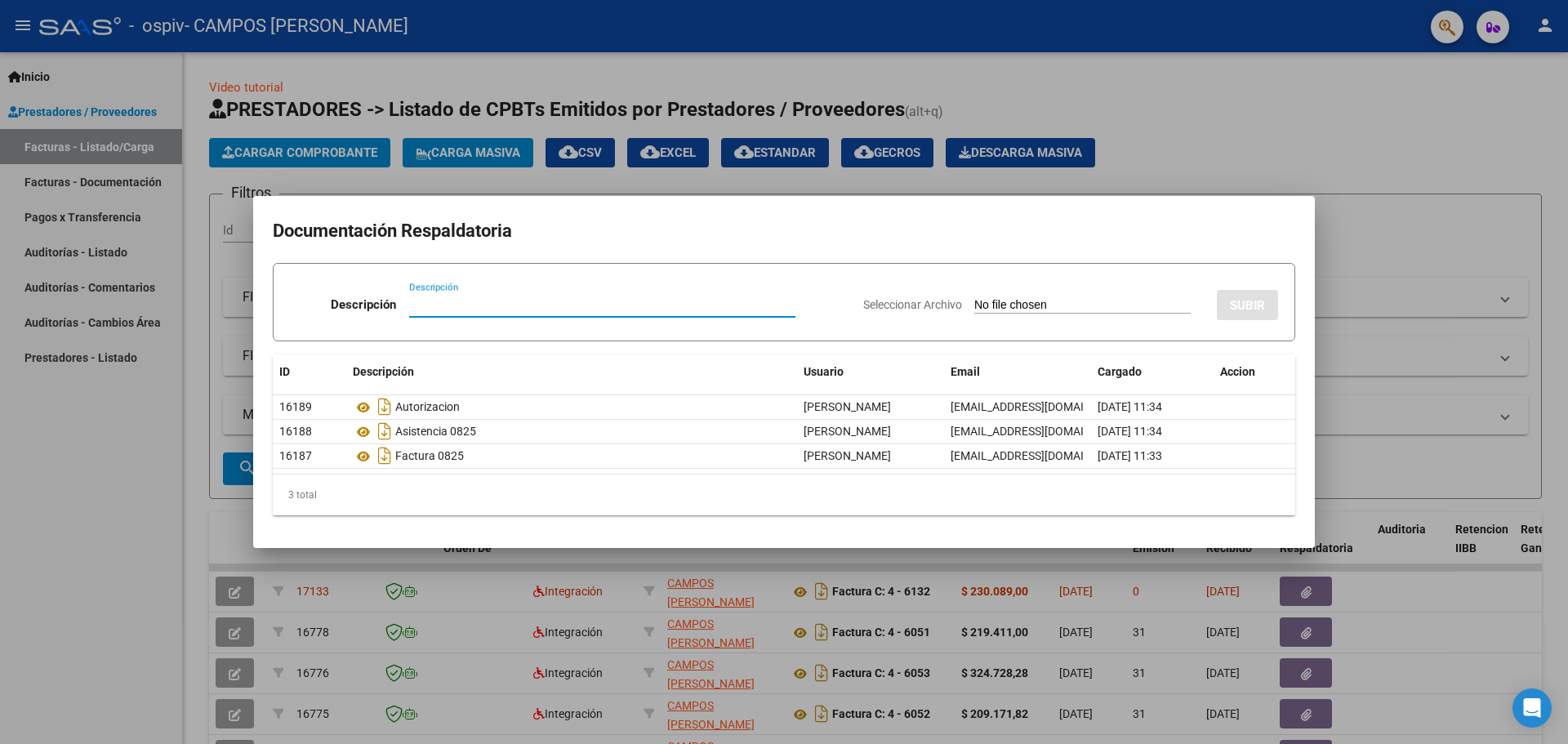
click at [1429, 277] on div at bounding box center [784, 372] width 1568 height 744
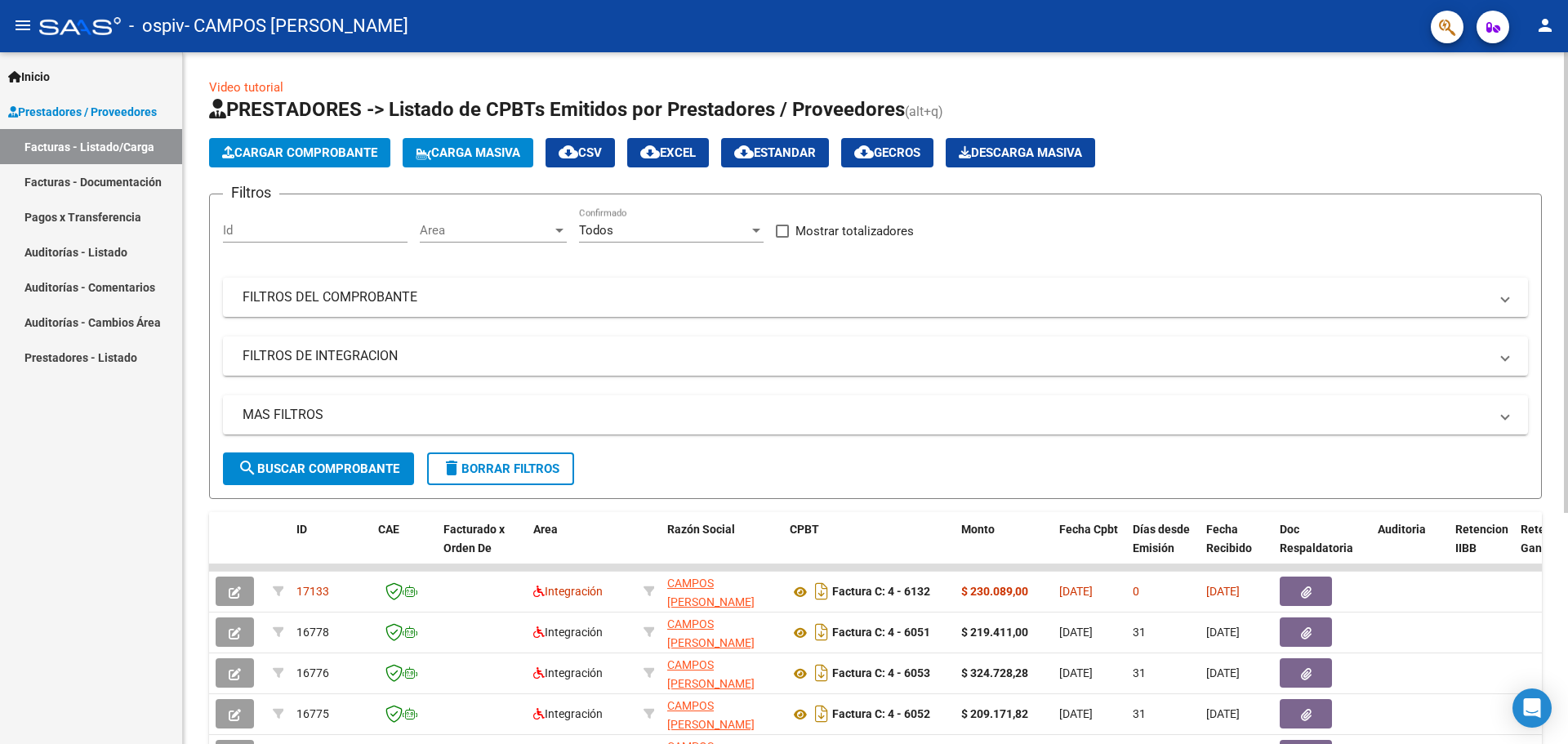
click at [346, 142] on button "Cargar Comprobante" at bounding box center [300, 153] width 182 height 30
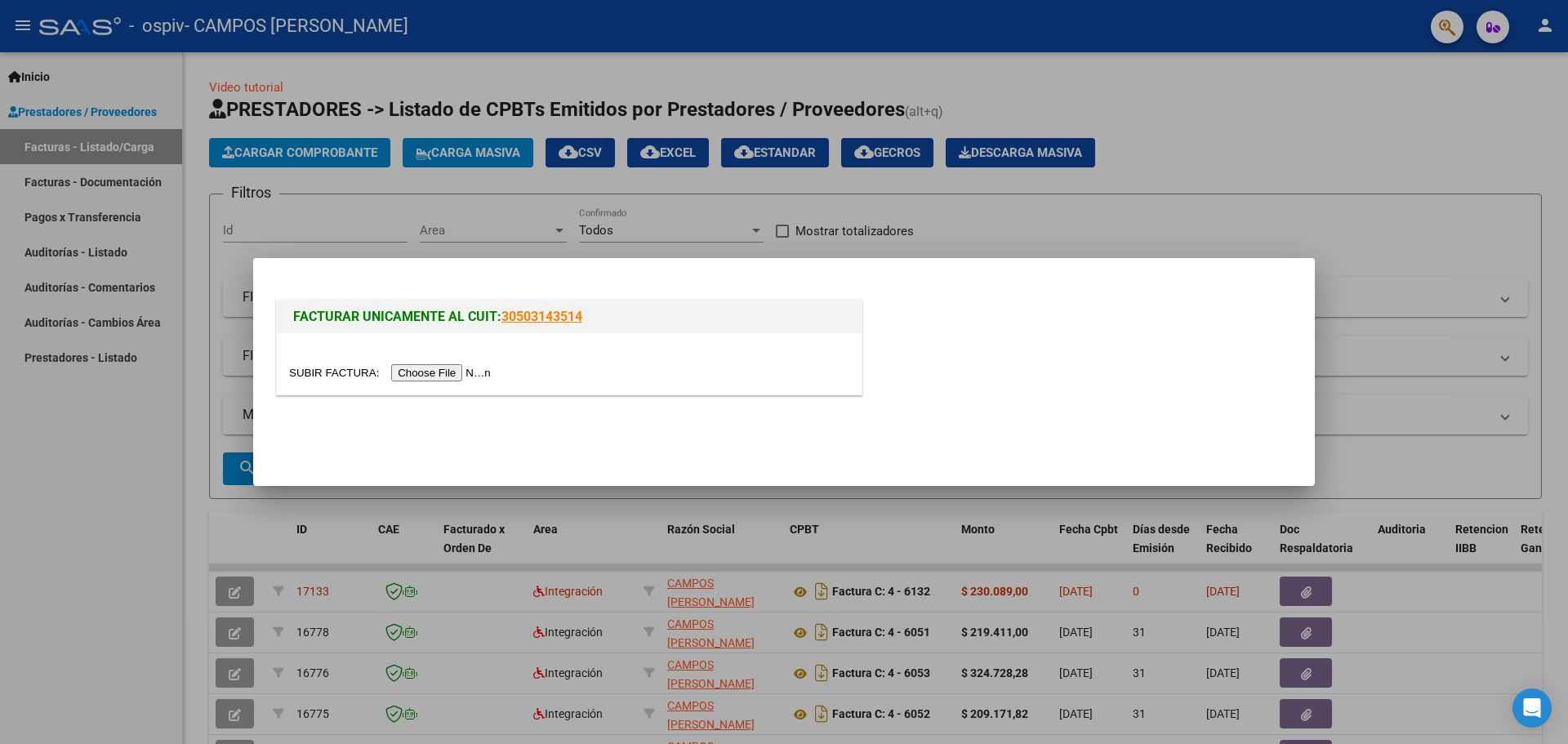
click at [435, 367] on input "file" at bounding box center [393, 372] width 207 height 17
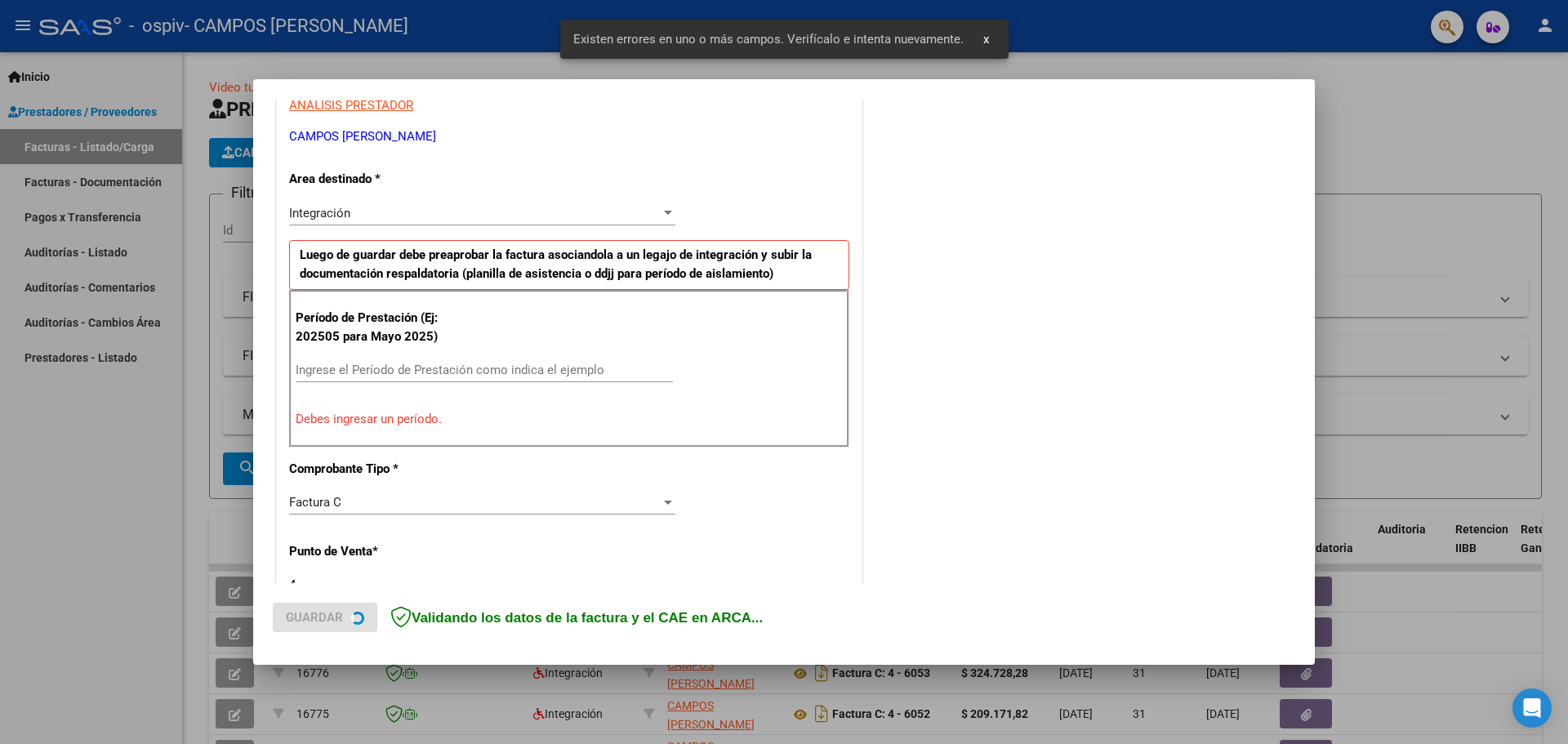
scroll to position [326, 0]
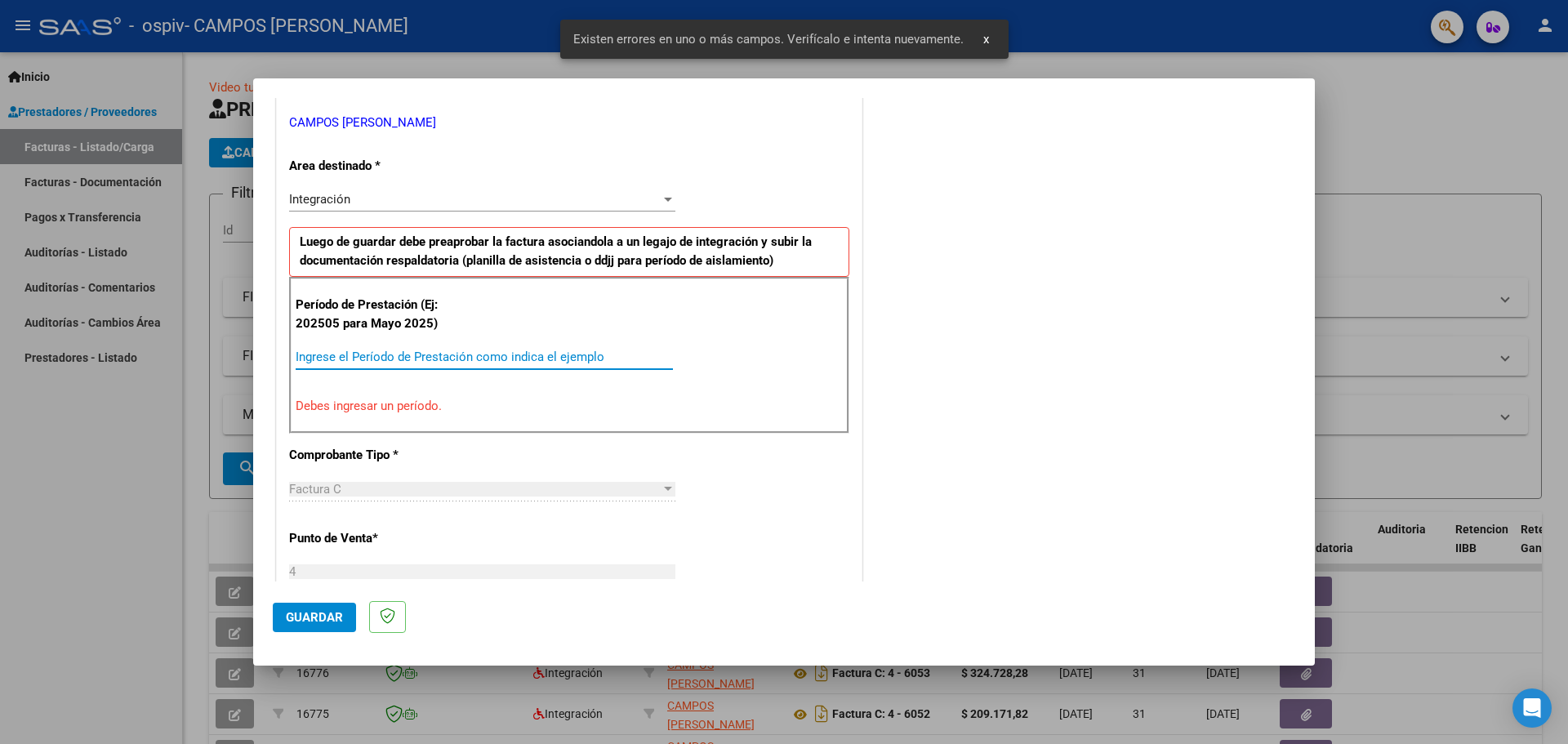
click at [351, 358] on input "Ingrese el Período de Prestación como indica el ejemplo" at bounding box center [484, 356] width 377 height 15
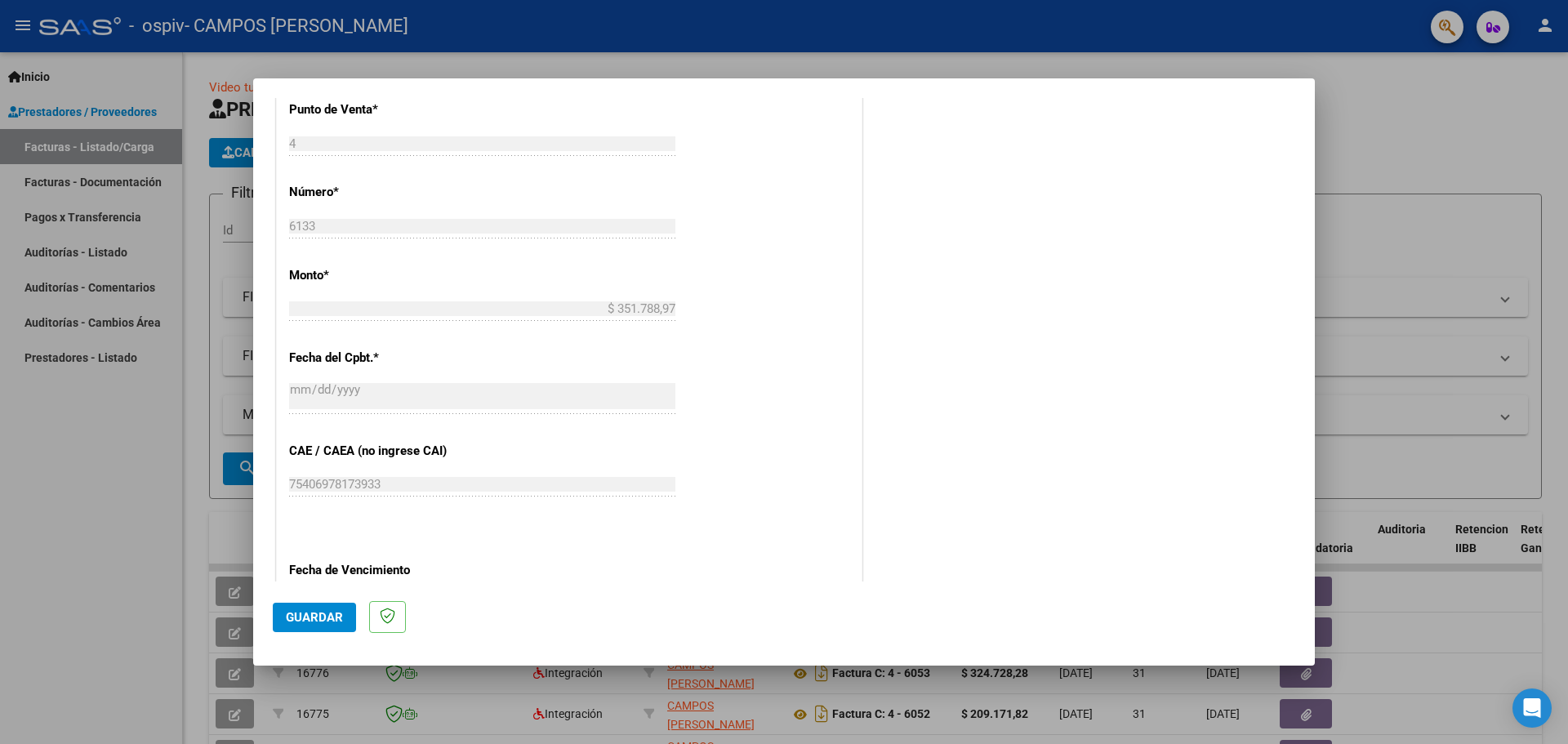
scroll to position [898, 0]
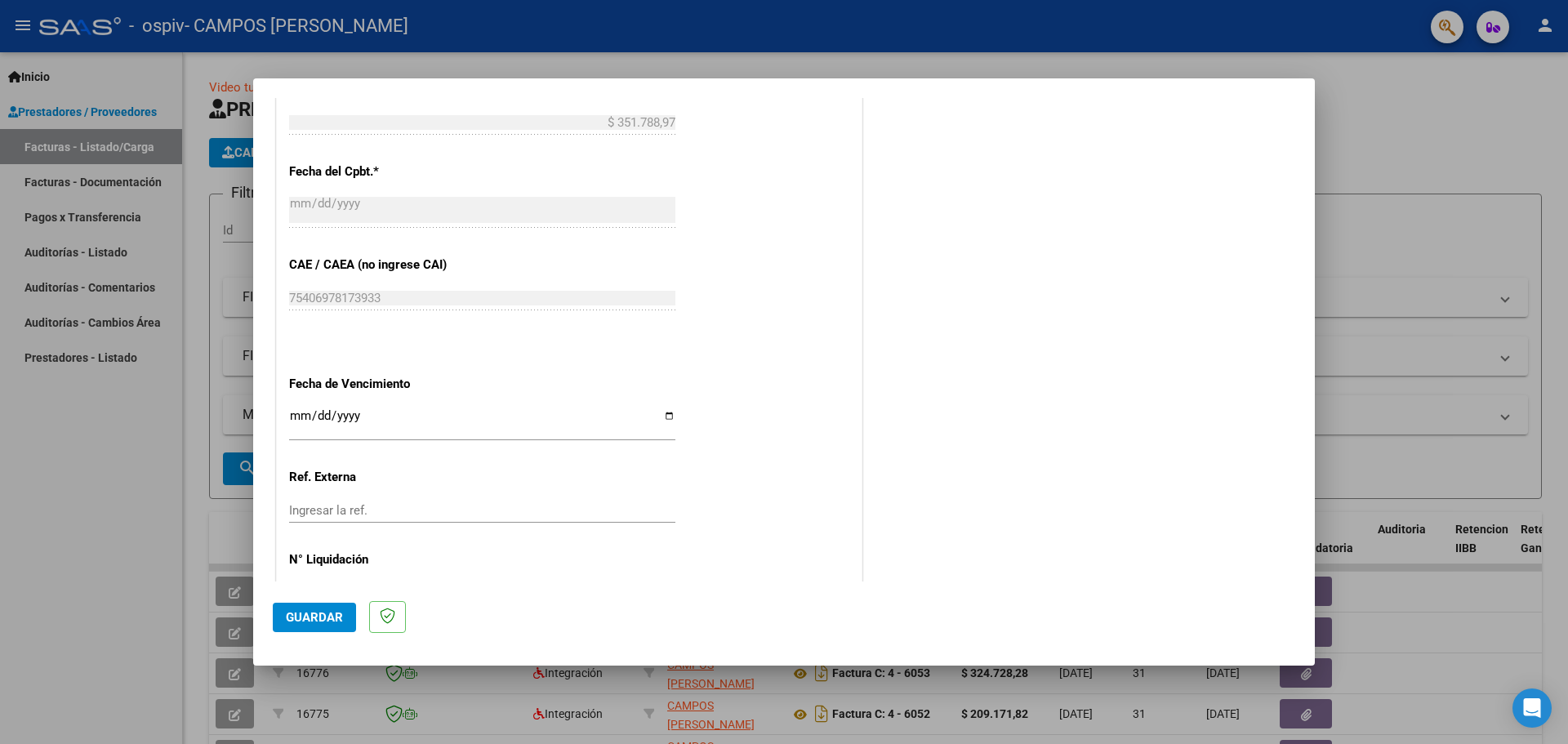
type input "202509"
click at [665, 412] on input "Ingresar la fecha" at bounding box center [482, 422] width 387 height 26
type input "[DATE]"
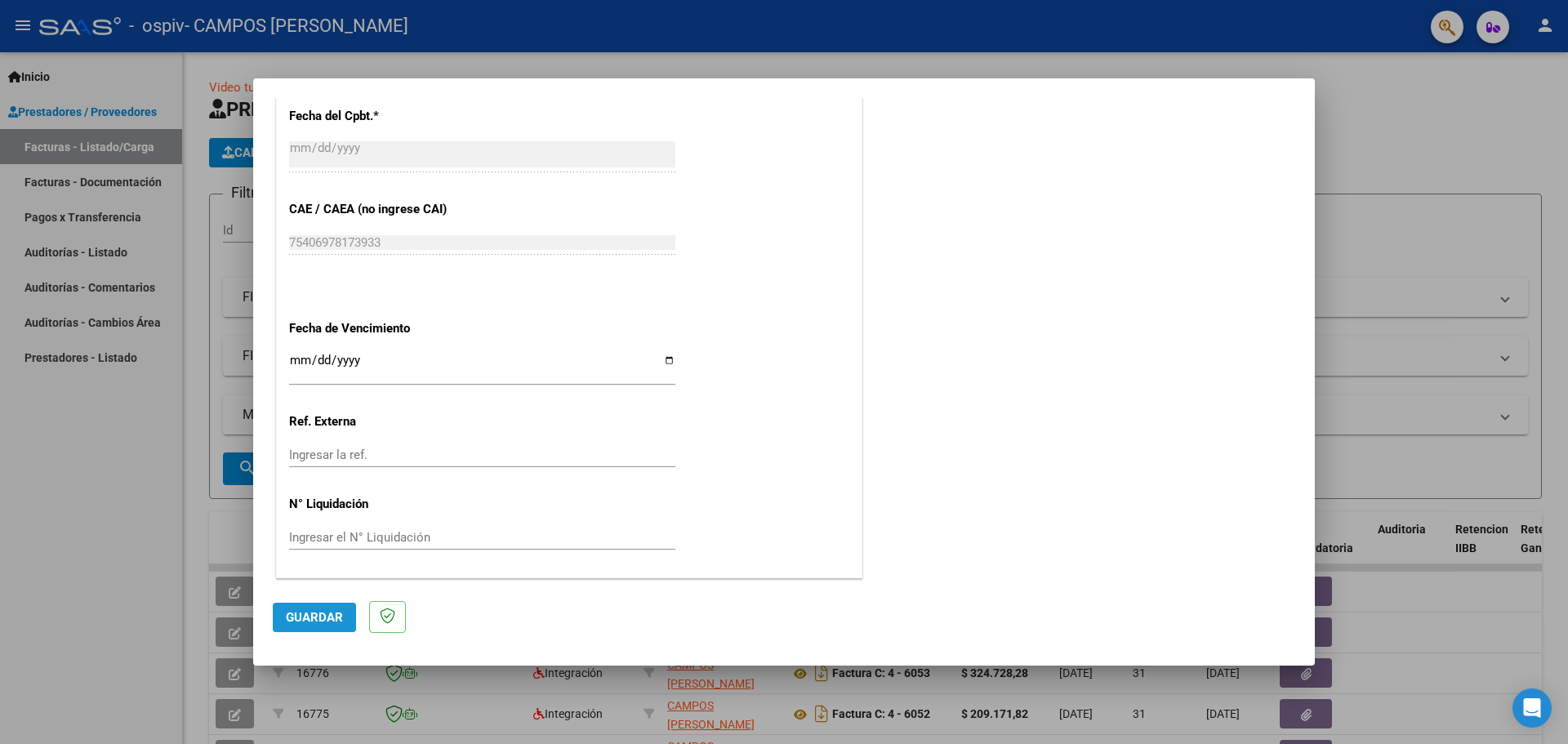
click at [314, 613] on span "Guardar" at bounding box center [314, 616] width 57 height 15
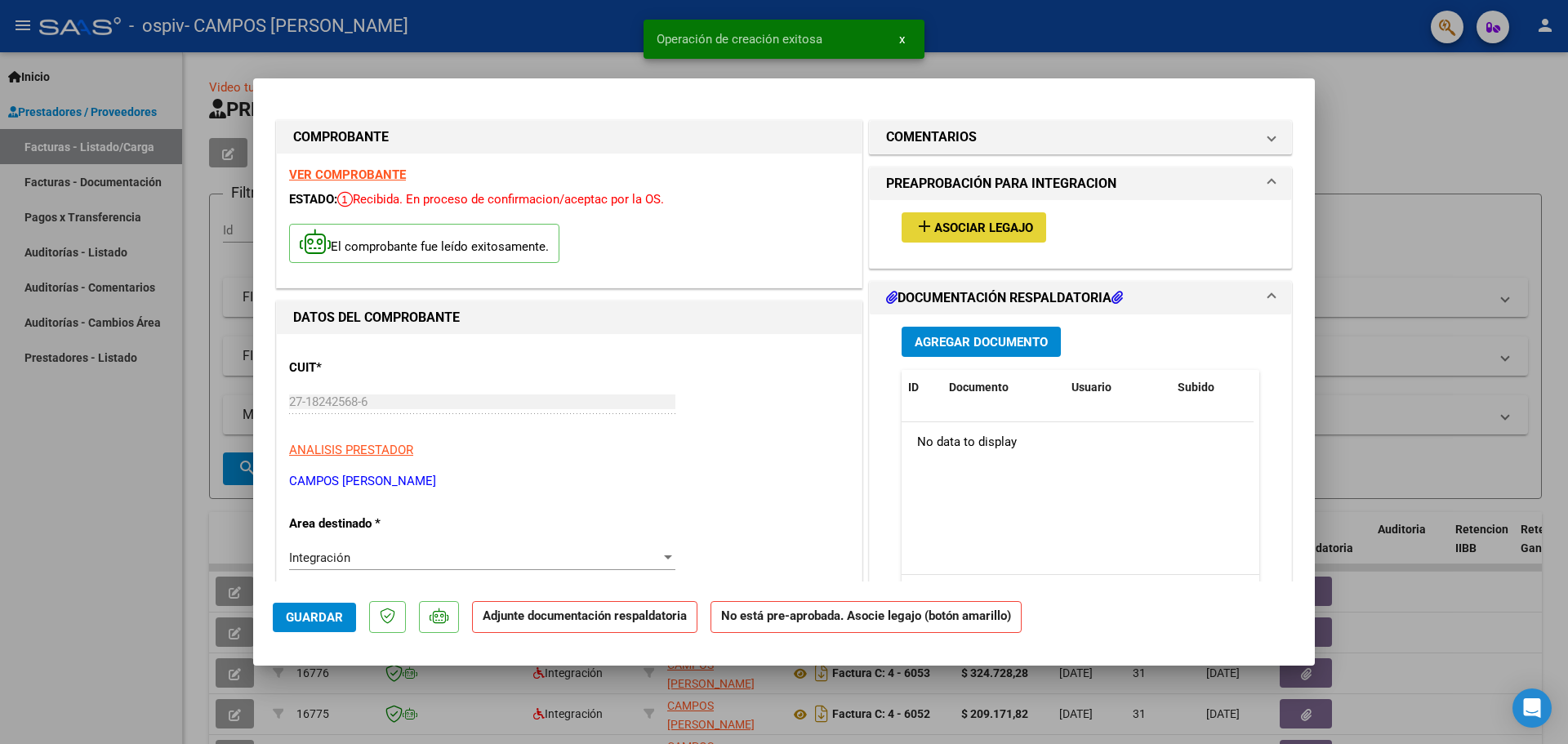
click at [954, 223] on span "Asociar Legajo" at bounding box center [984, 227] width 99 height 15
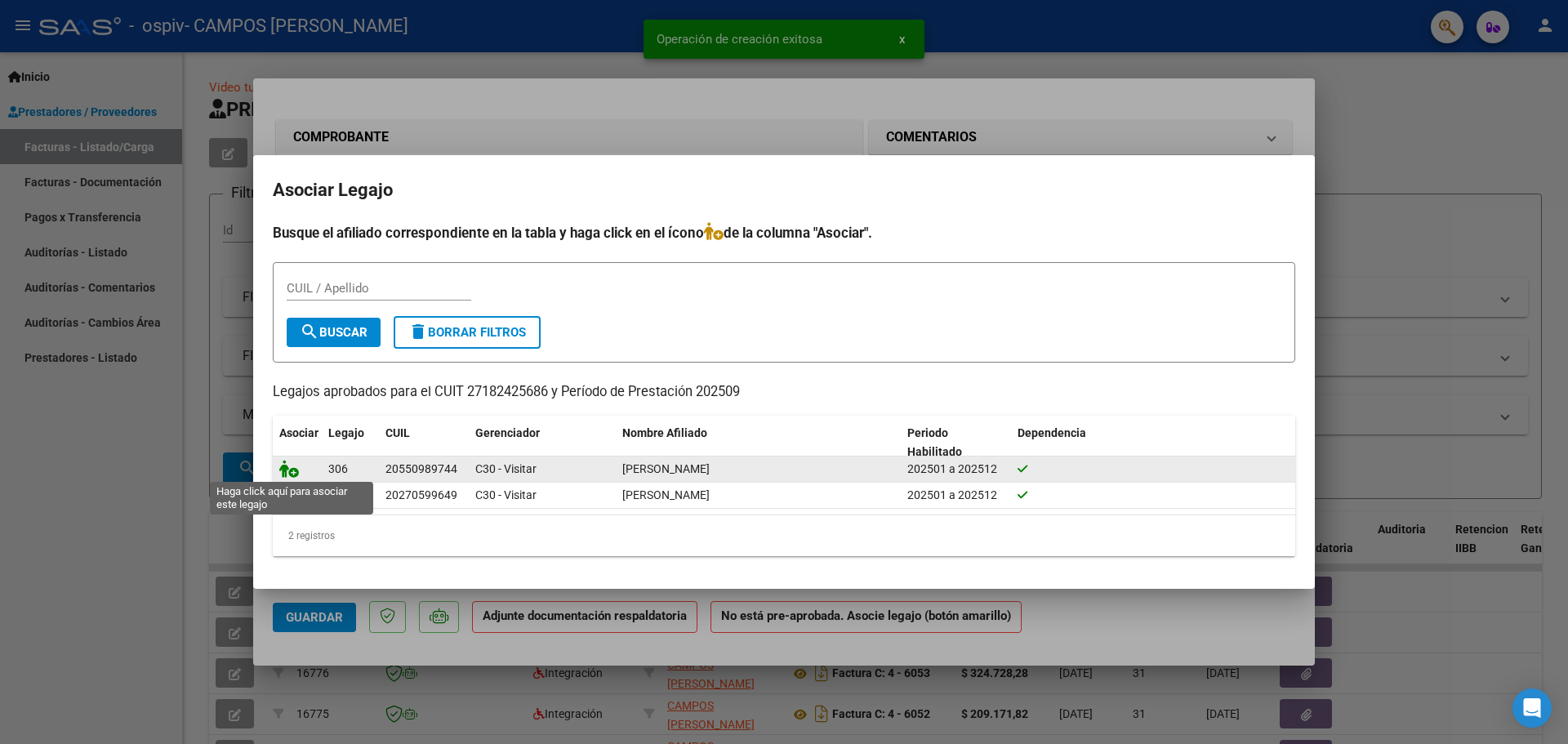
click at [284, 470] on icon at bounding box center [289, 468] width 20 height 18
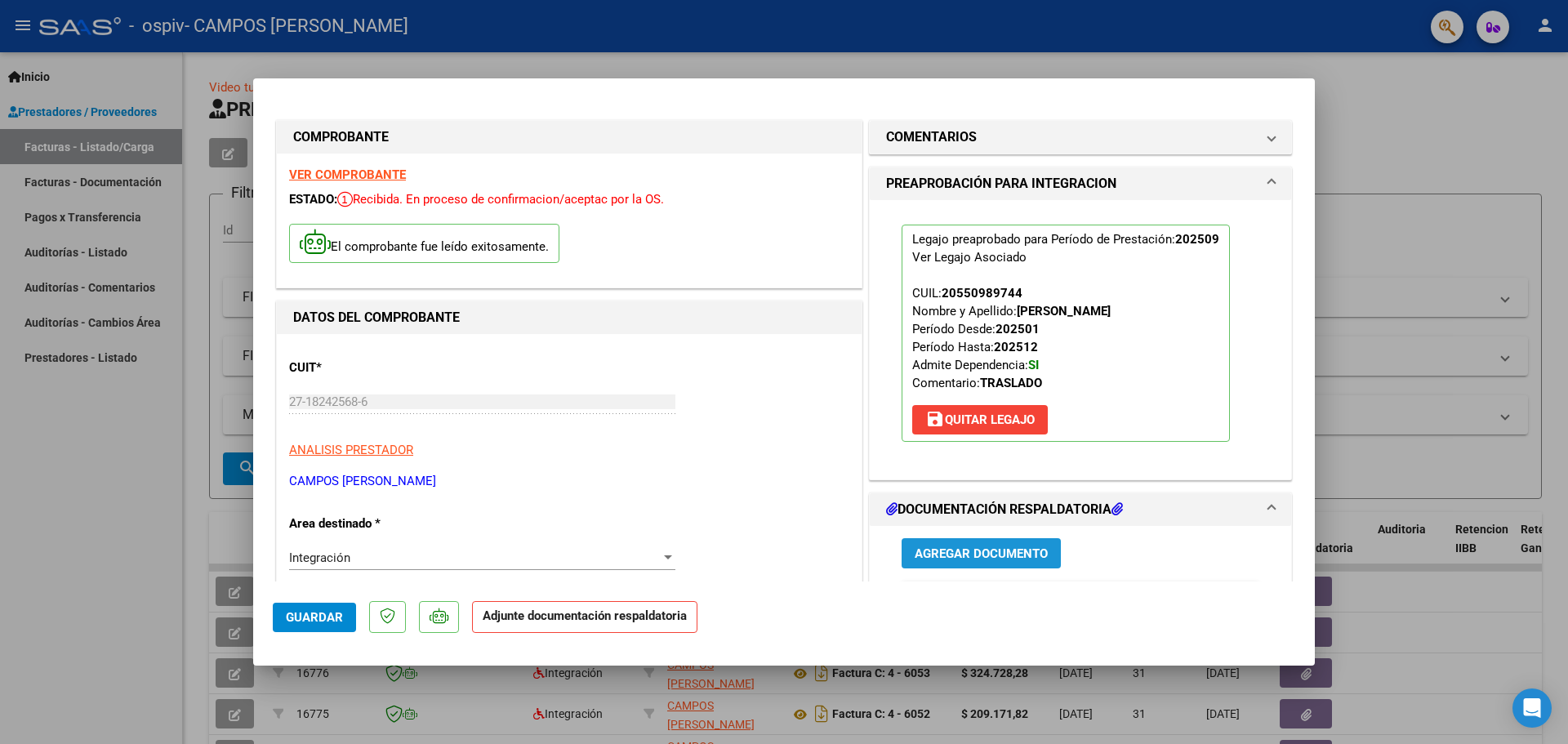
click at [944, 554] on span "Agregar Documento" at bounding box center [981, 553] width 133 height 15
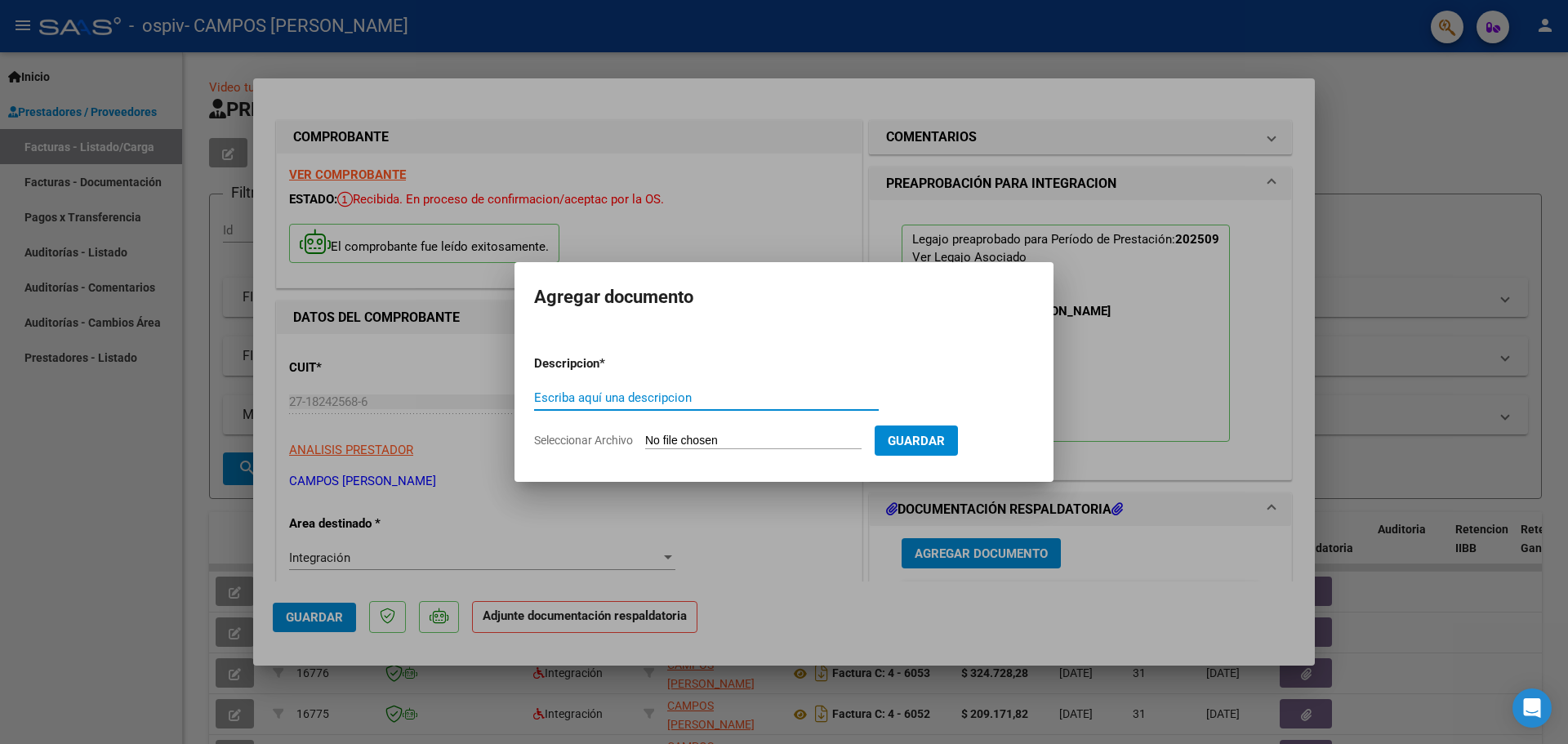
click at [686, 397] on input "Escriba aquí una descripcion" at bounding box center [706, 397] width 345 height 15
type input "factura 0925 a tratam"
click at [595, 440] on span "Seleccionar Archivo" at bounding box center [584, 439] width 99 height 13
click at [645, 440] on input "Seleccionar Archivo" at bounding box center [753, 441] width 216 height 16
type input "C:\fakepath\FAC 6133 0925 TRATAMIENTOS.pdf"
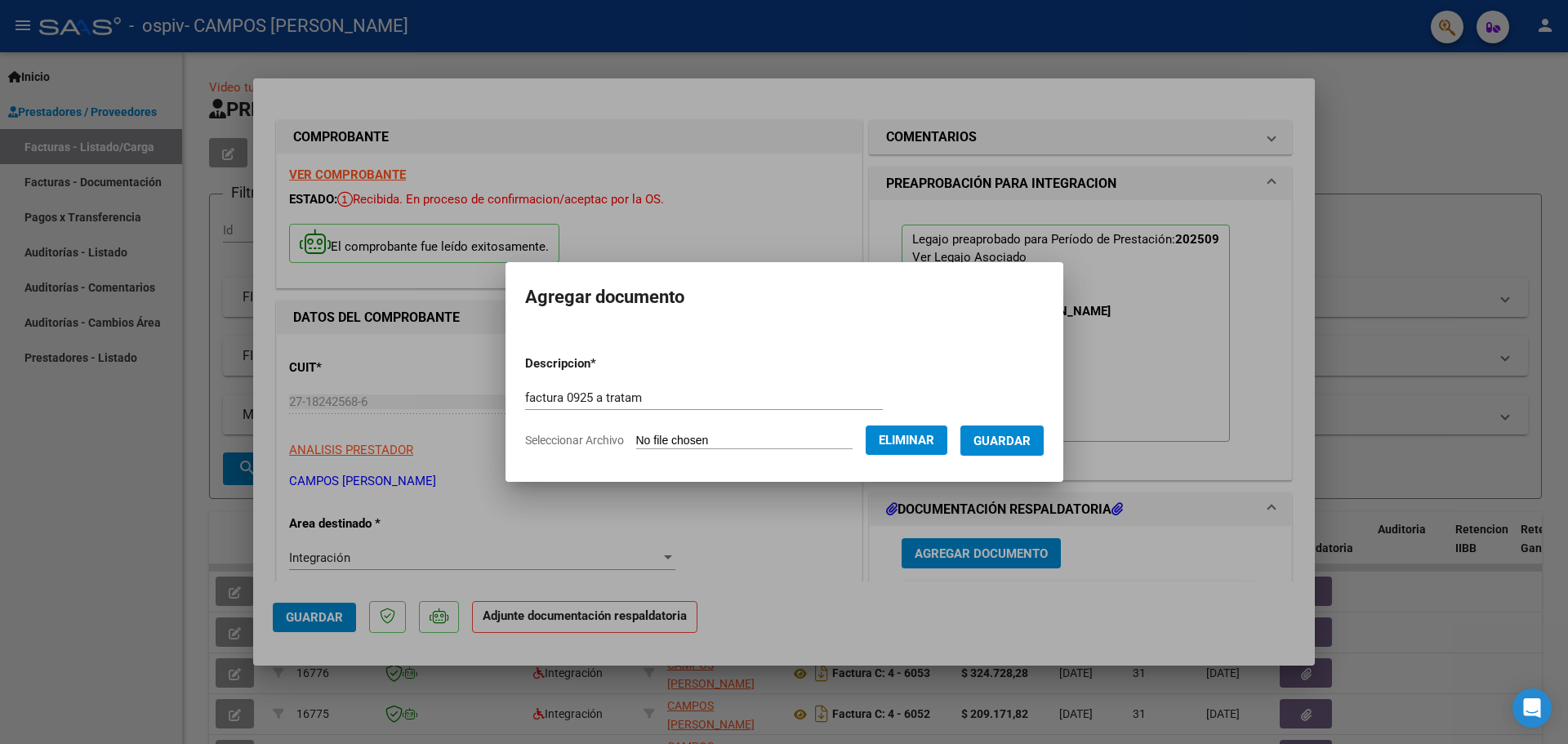
click at [1004, 439] on span "Guardar" at bounding box center [1002, 440] width 57 height 15
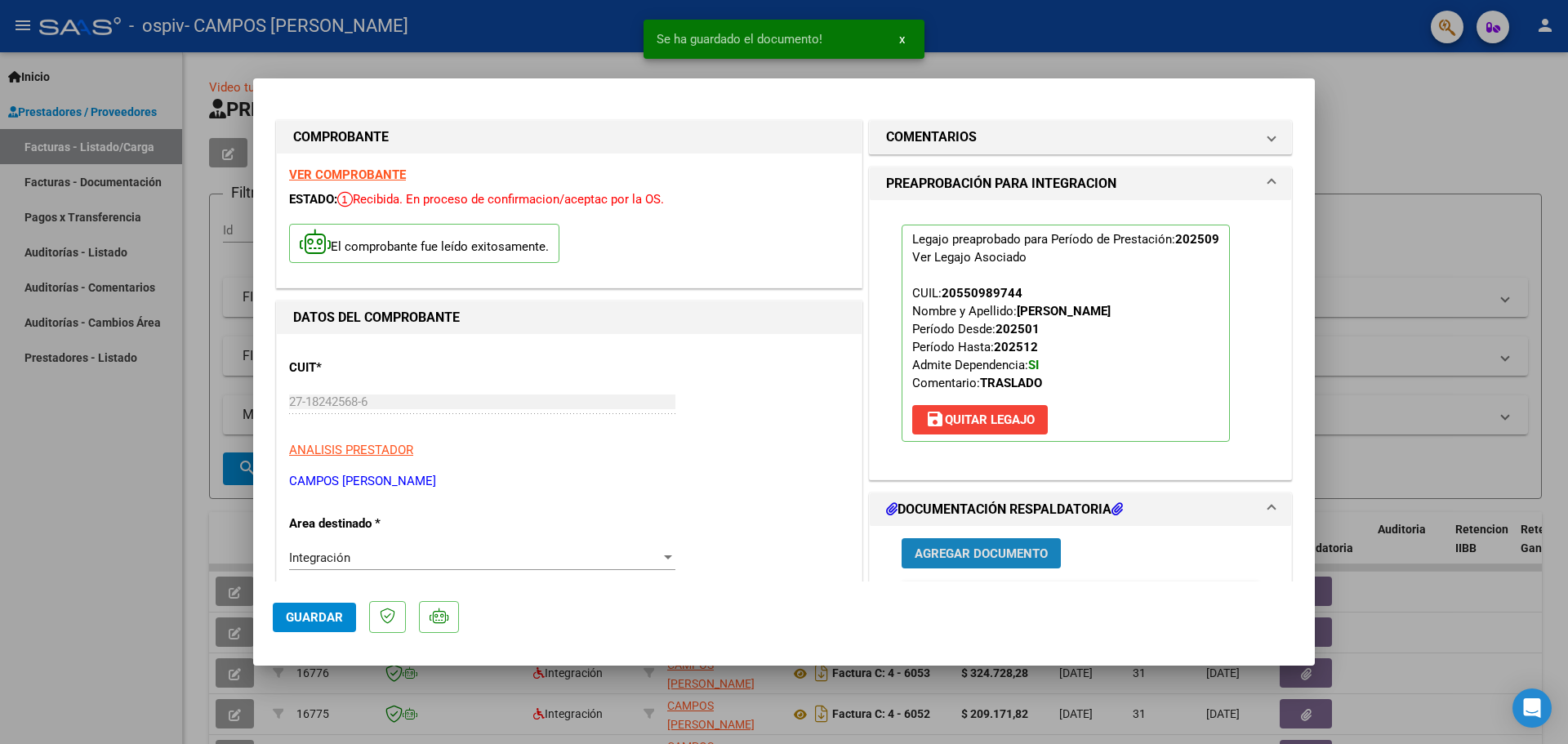
click at [970, 548] on span "Agregar Documento" at bounding box center [981, 553] width 133 height 15
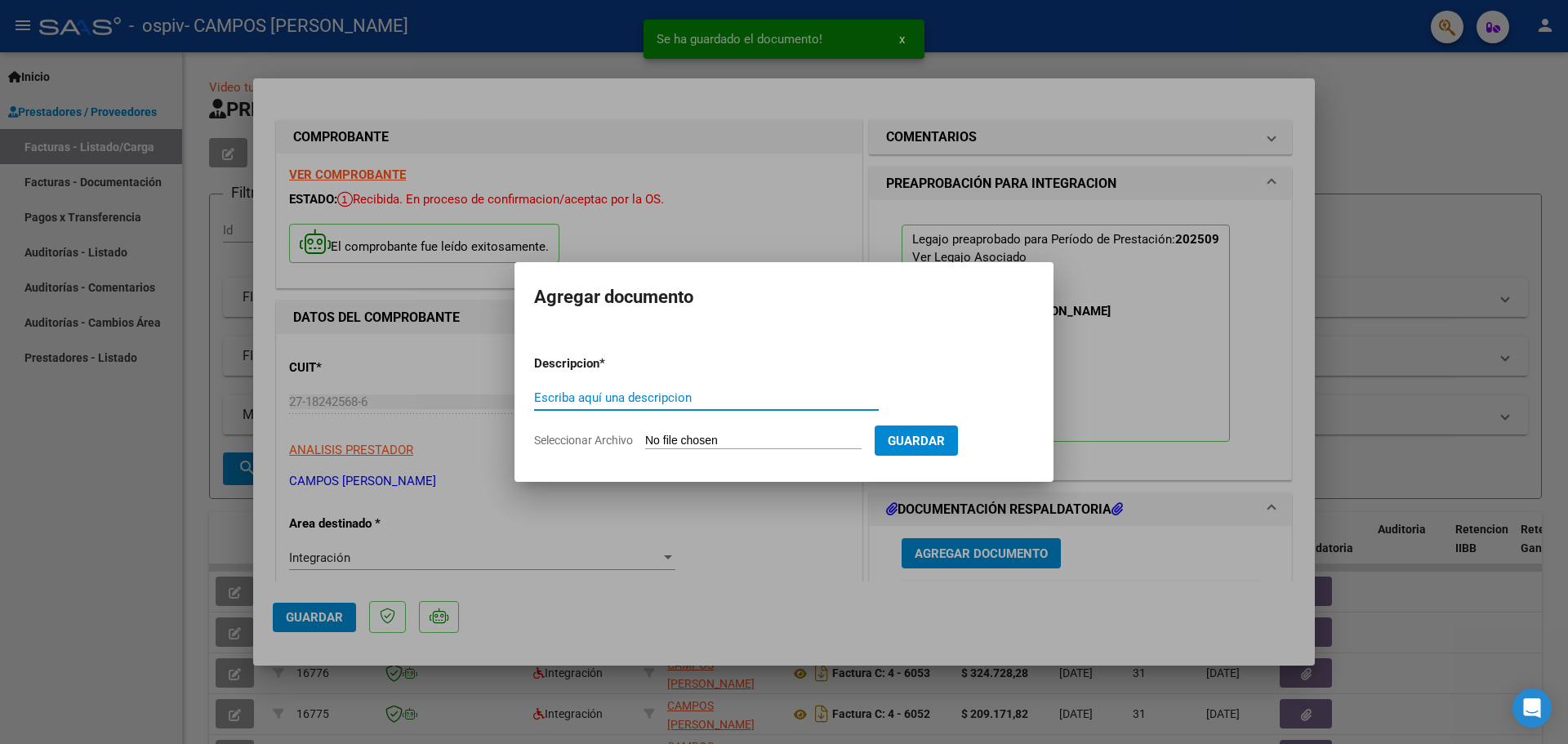
drag, startPoint x: 567, startPoint y: 386, endPoint x: 567, endPoint y: 396, distance: 10.0
click at [567, 392] on div "Escriba aquí una descripcion" at bounding box center [706, 398] width 345 height 24
type input "asistencia 0925 a tratam"
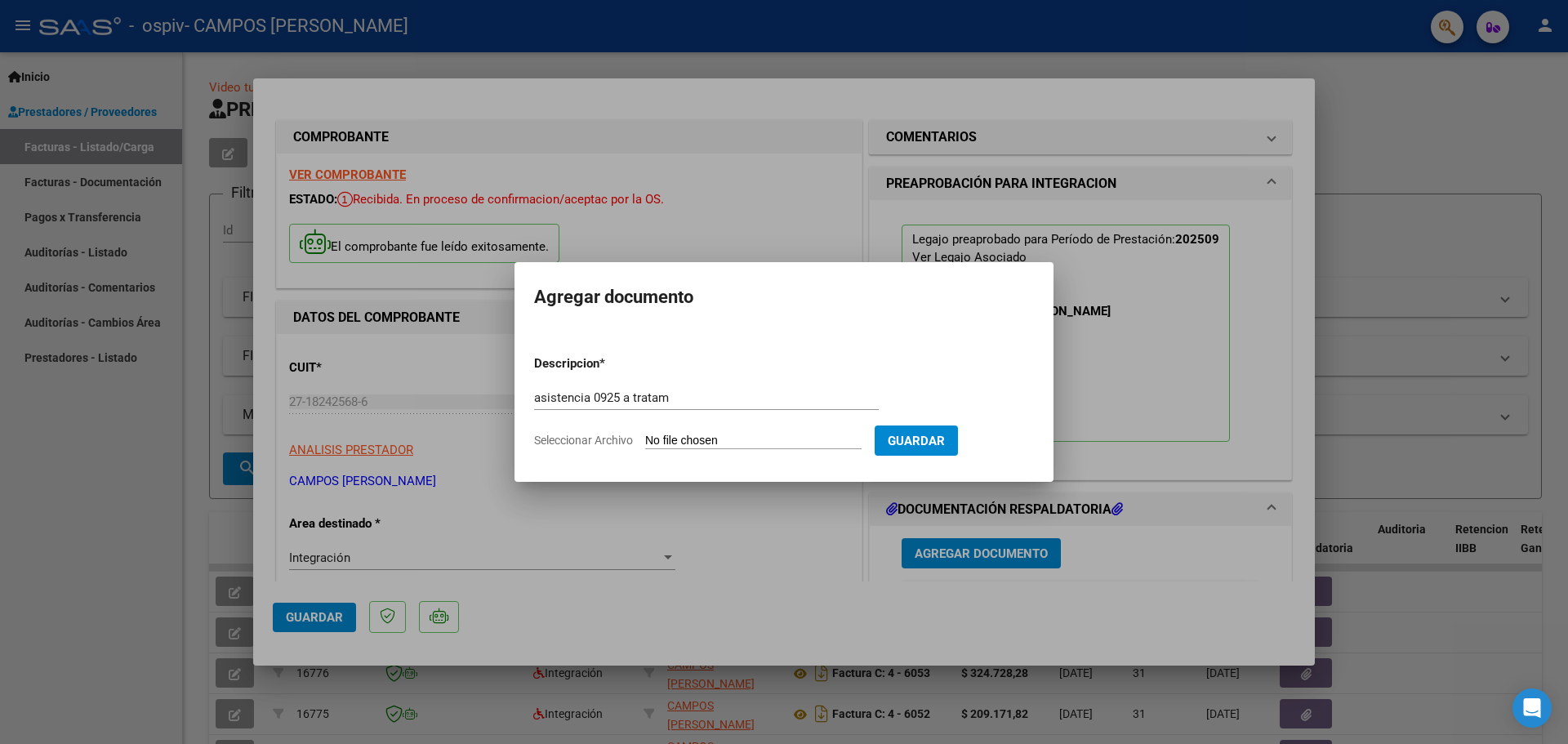
click at [578, 443] on span "Seleccionar Archivo" at bounding box center [584, 439] width 99 height 13
click at [645, 443] on input "Seleccionar Archivo" at bounding box center [753, 441] width 216 height 16
type input "C:\fakepath\as 0925 trat_20251007_180523.pdf"
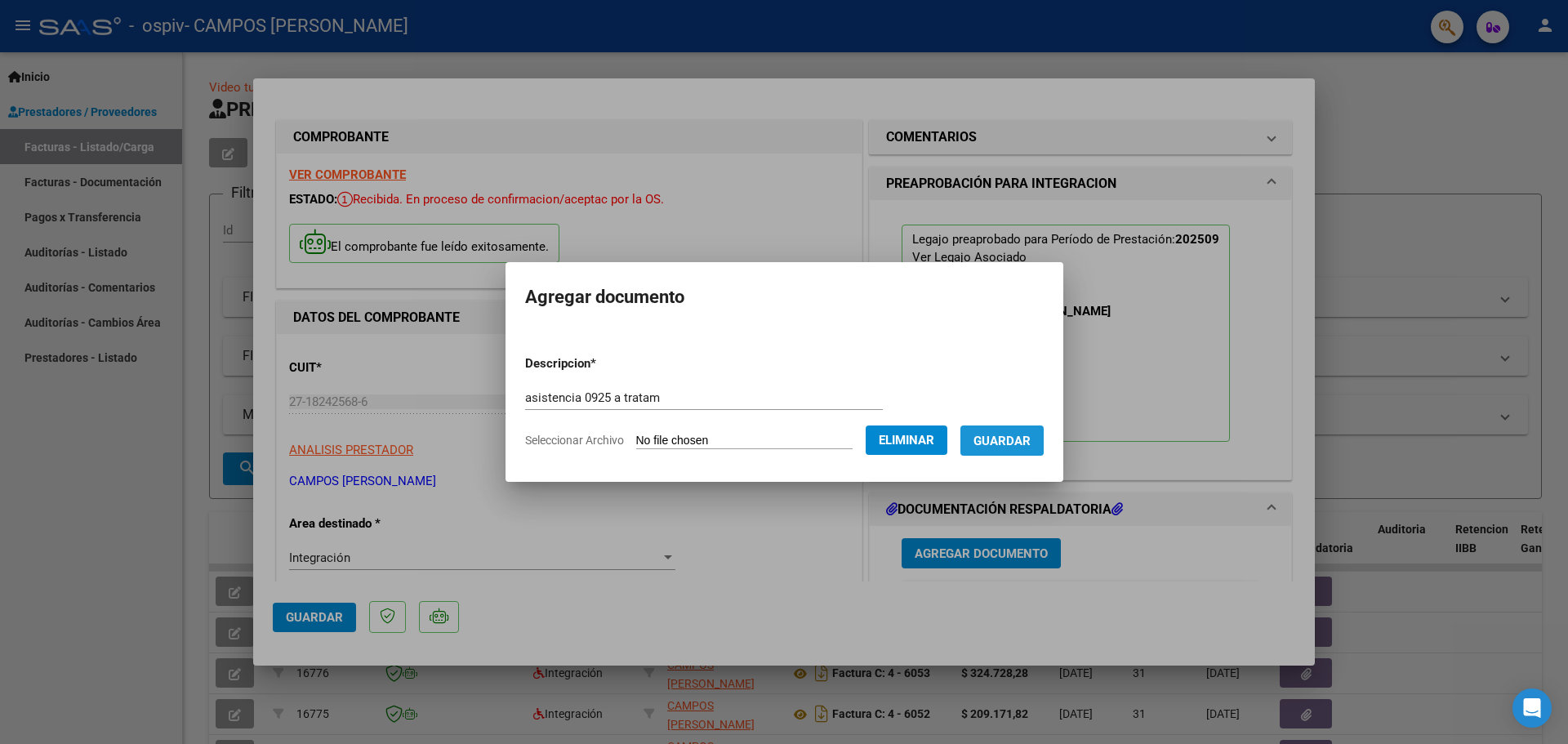
click at [1005, 431] on button "Guardar" at bounding box center [1002, 440] width 83 height 30
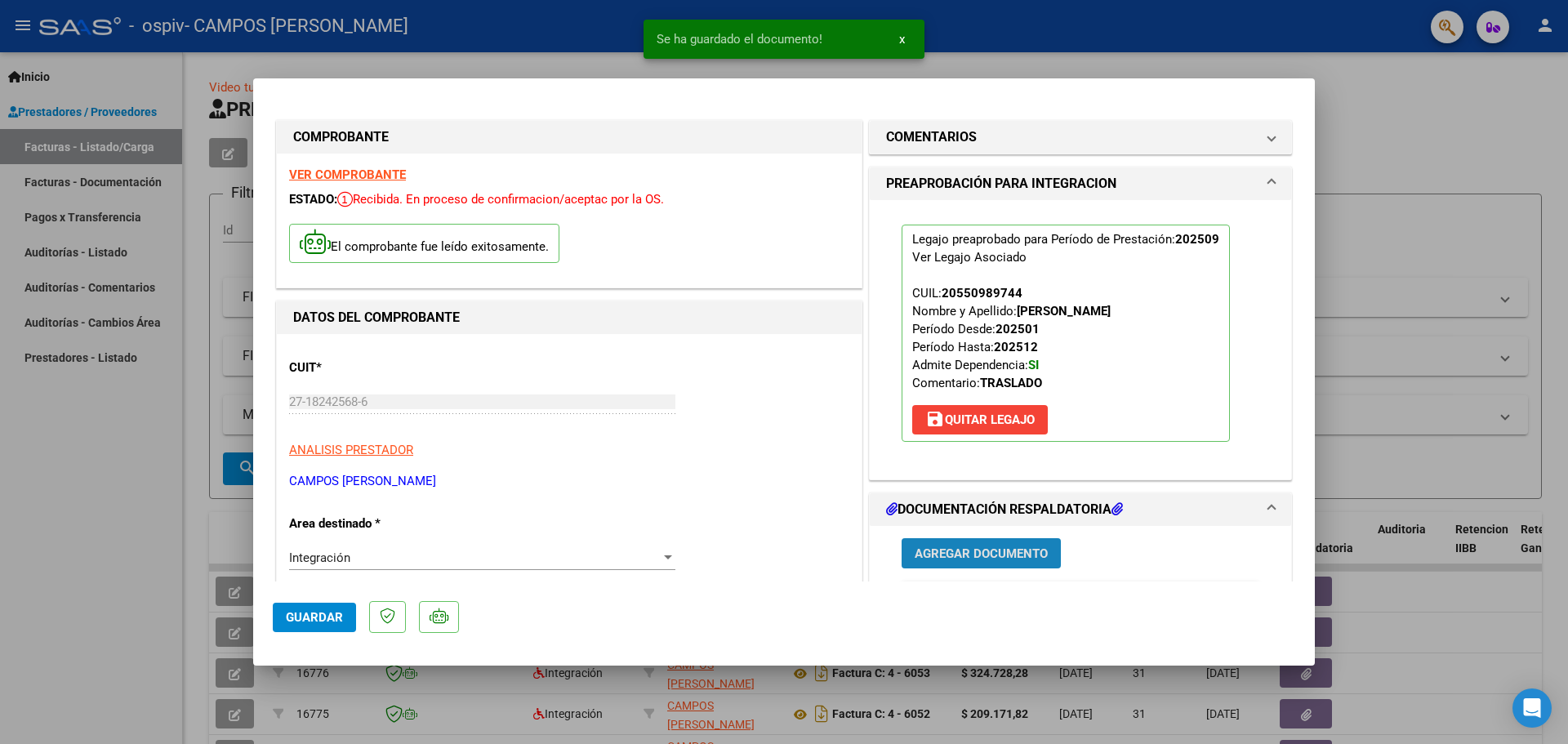
click at [978, 554] on span "Agregar Documento" at bounding box center [981, 553] width 133 height 15
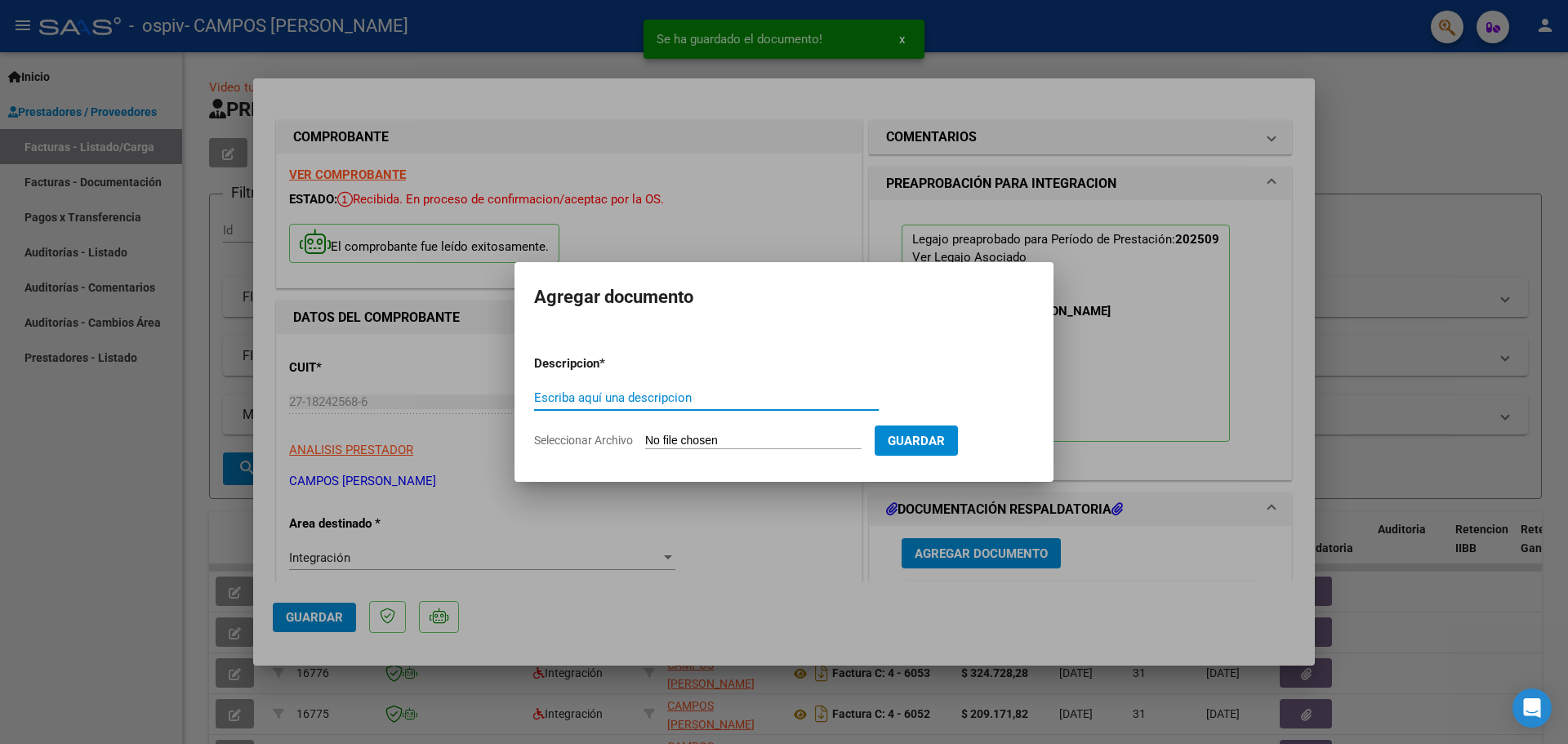
click at [604, 399] on input "Escriba aquí una descripcion" at bounding box center [706, 397] width 345 height 15
type input "autorizacion a trat"
click at [590, 440] on span "Seleccionar Archivo" at bounding box center [584, 439] width 99 height 13
click at [645, 440] on input "Seleccionar Archivo" at bounding box center [753, 441] width 216 height 16
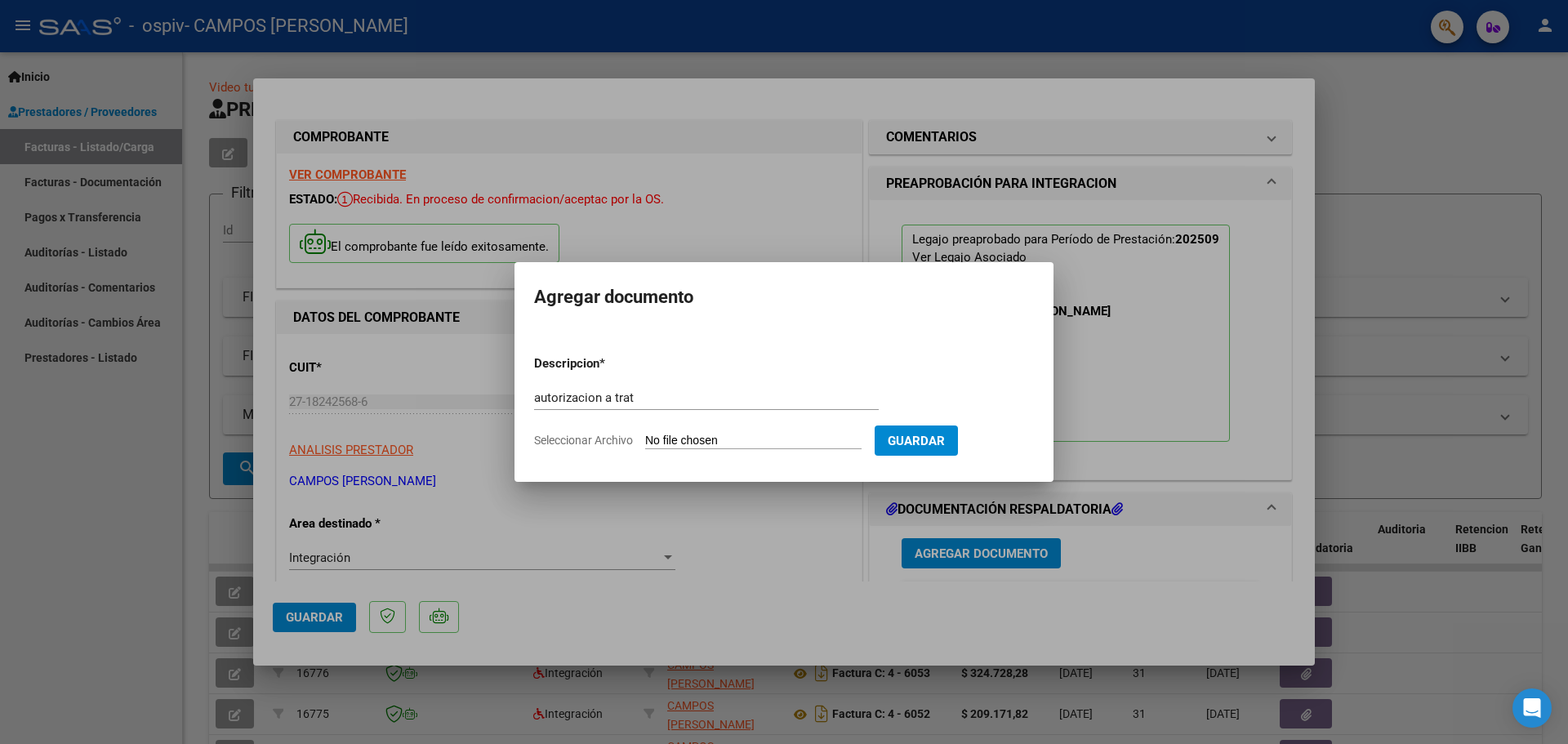
type input "C:\fakepath\[PERSON_NAME] JC AUT 2025 a rehab.pdf"
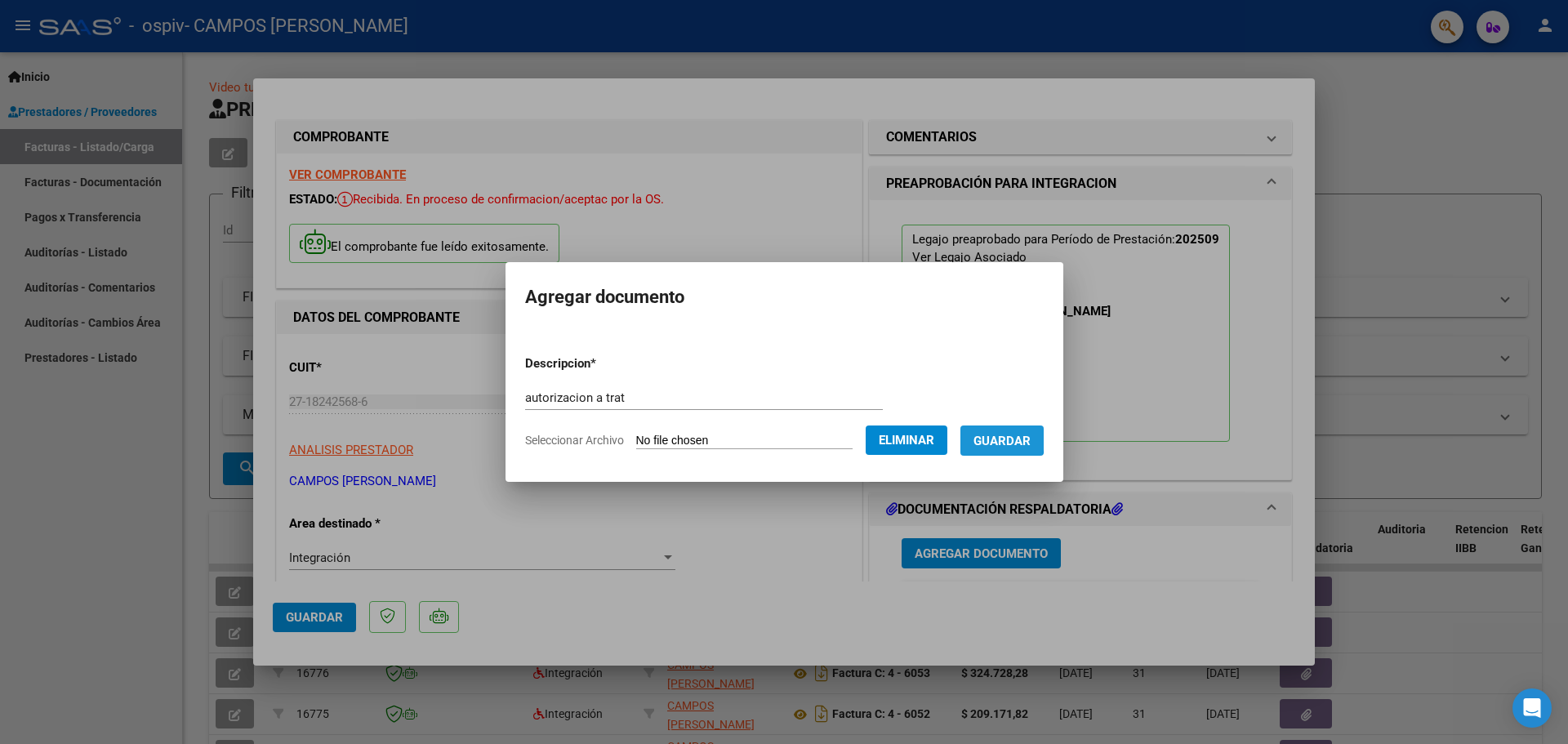
click at [1002, 435] on span "Guardar" at bounding box center [1002, 440] width 57 height 15
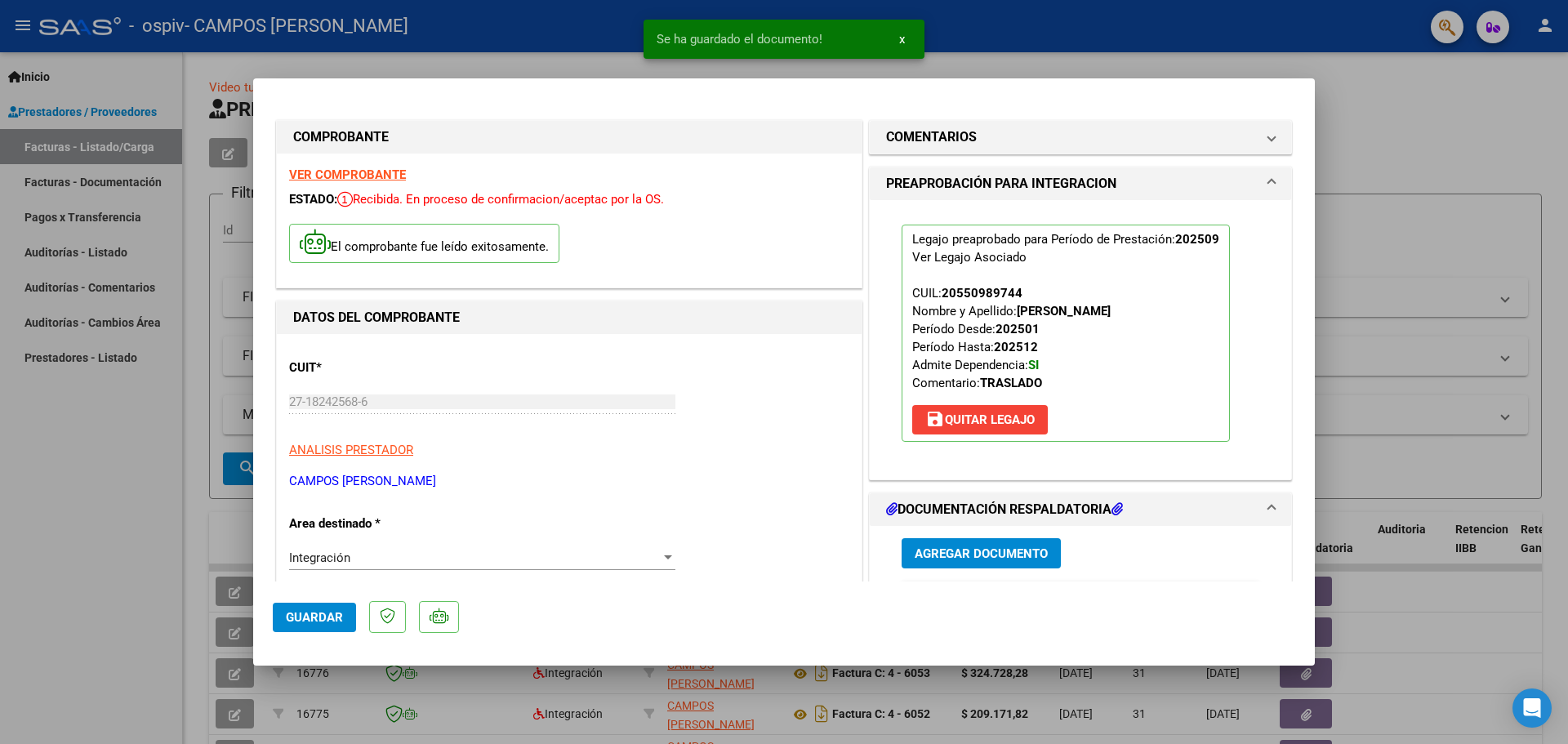
click at [1268, 504] on span at bounding box center [1272, 509] width 7 height 20
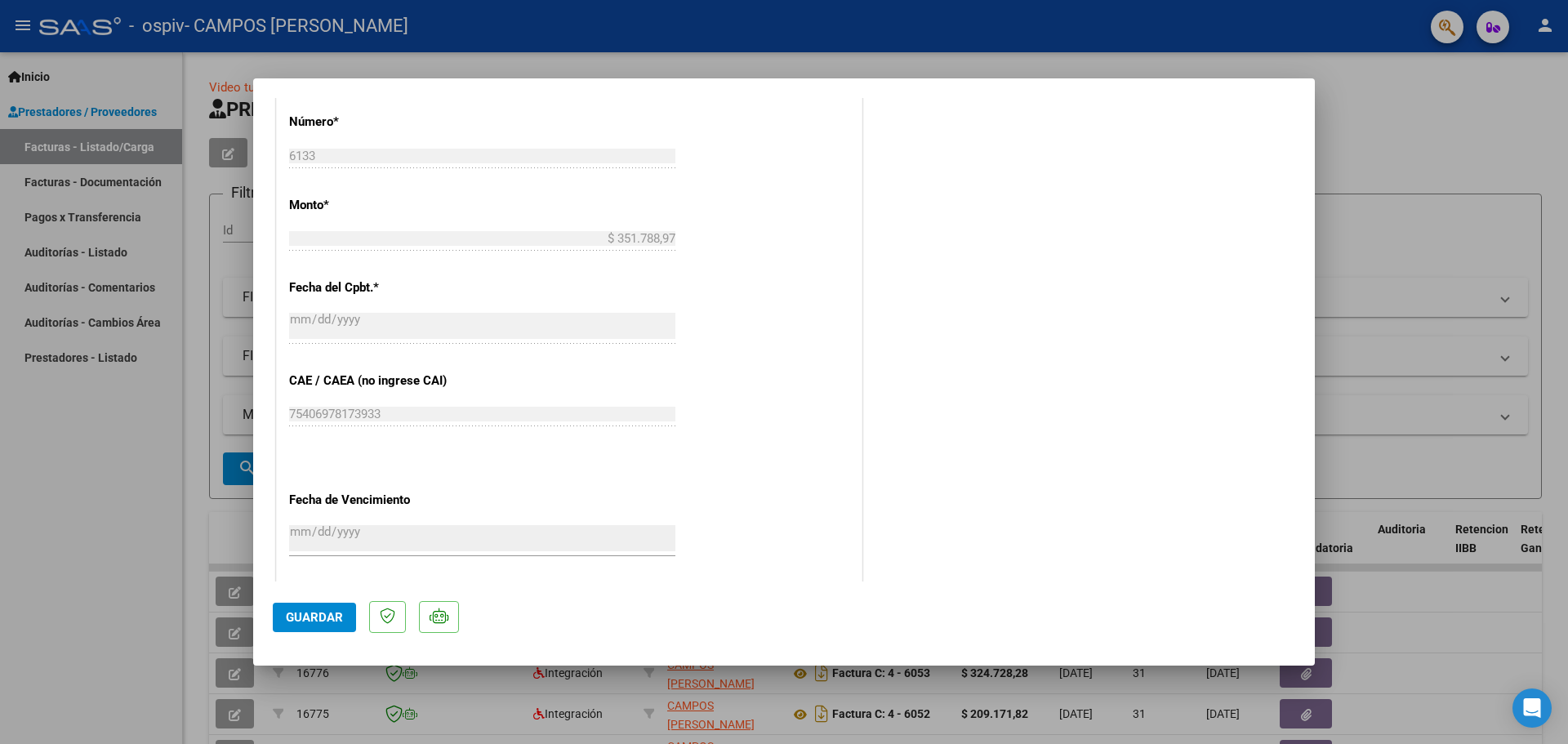
scroll to position [978, 0]
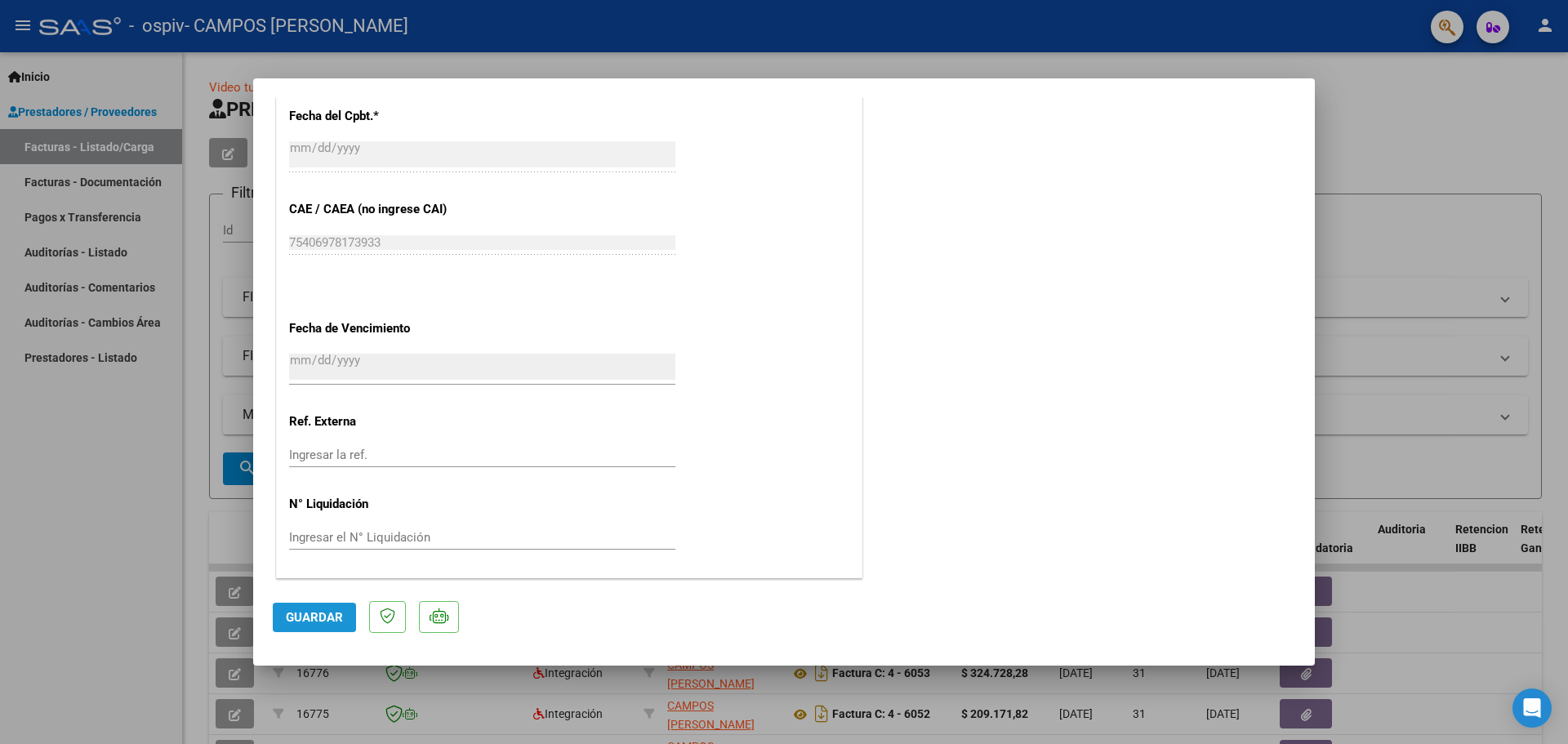
click at [310, 616] on span "Guardar" at bounding box center [314, 616] width 57 height 15
click at [1395, 149] on div at bounding box center [784, 372] width 1568 height 744
type input "$ 0,00"
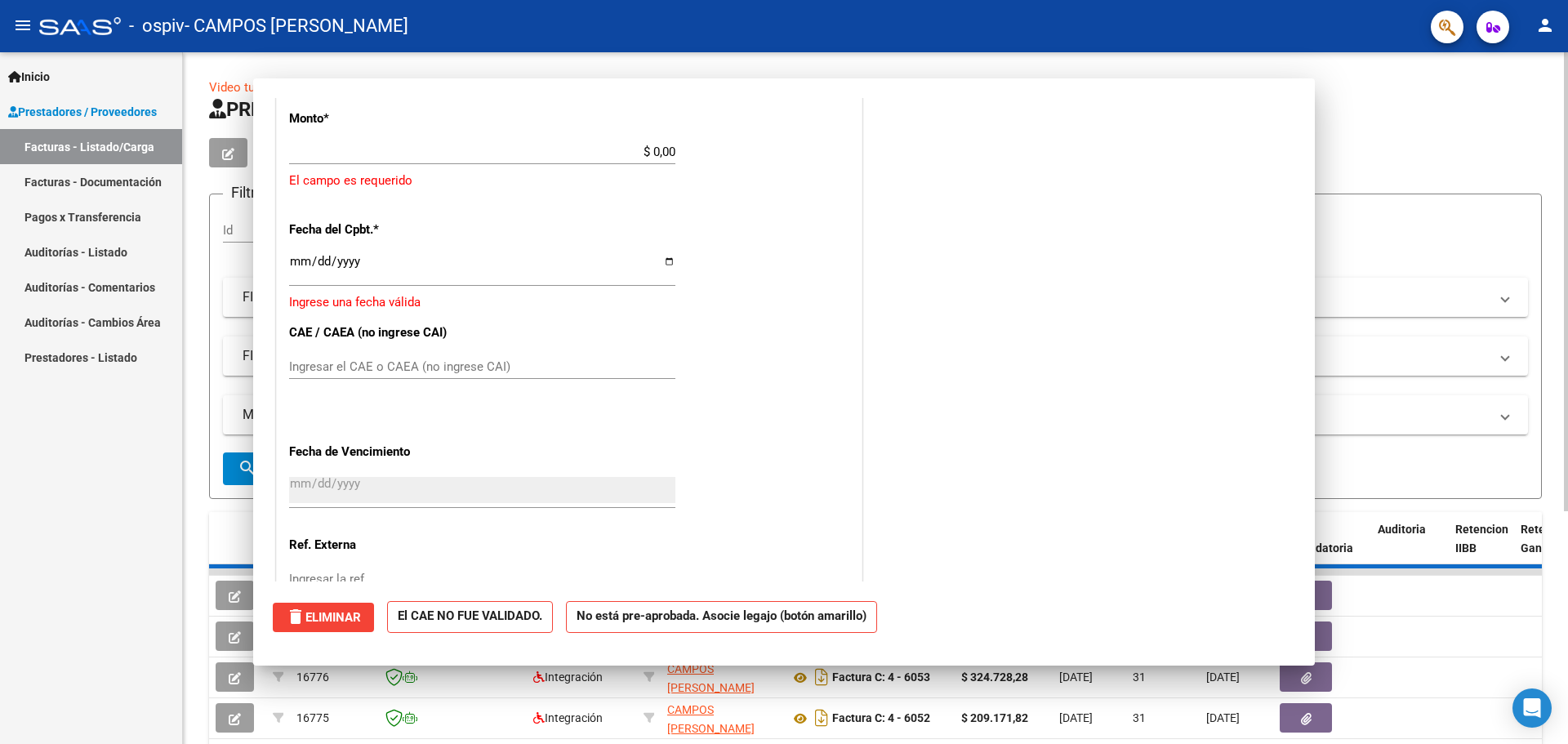
scroll to position [1091, 0]
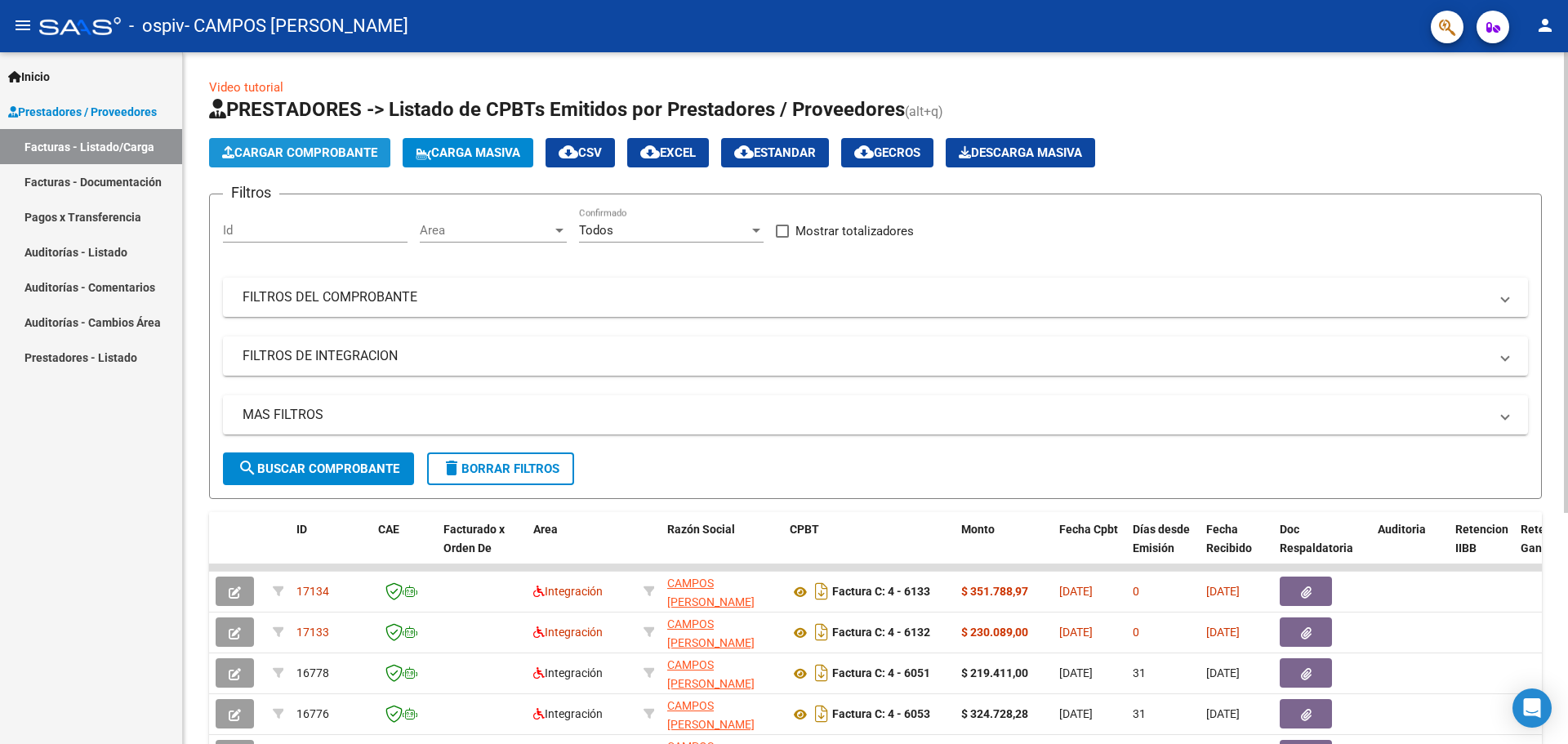
click at [281, 152] on span "Cargar Comprobante" at bounding box center [300, 152] width 155 height 15
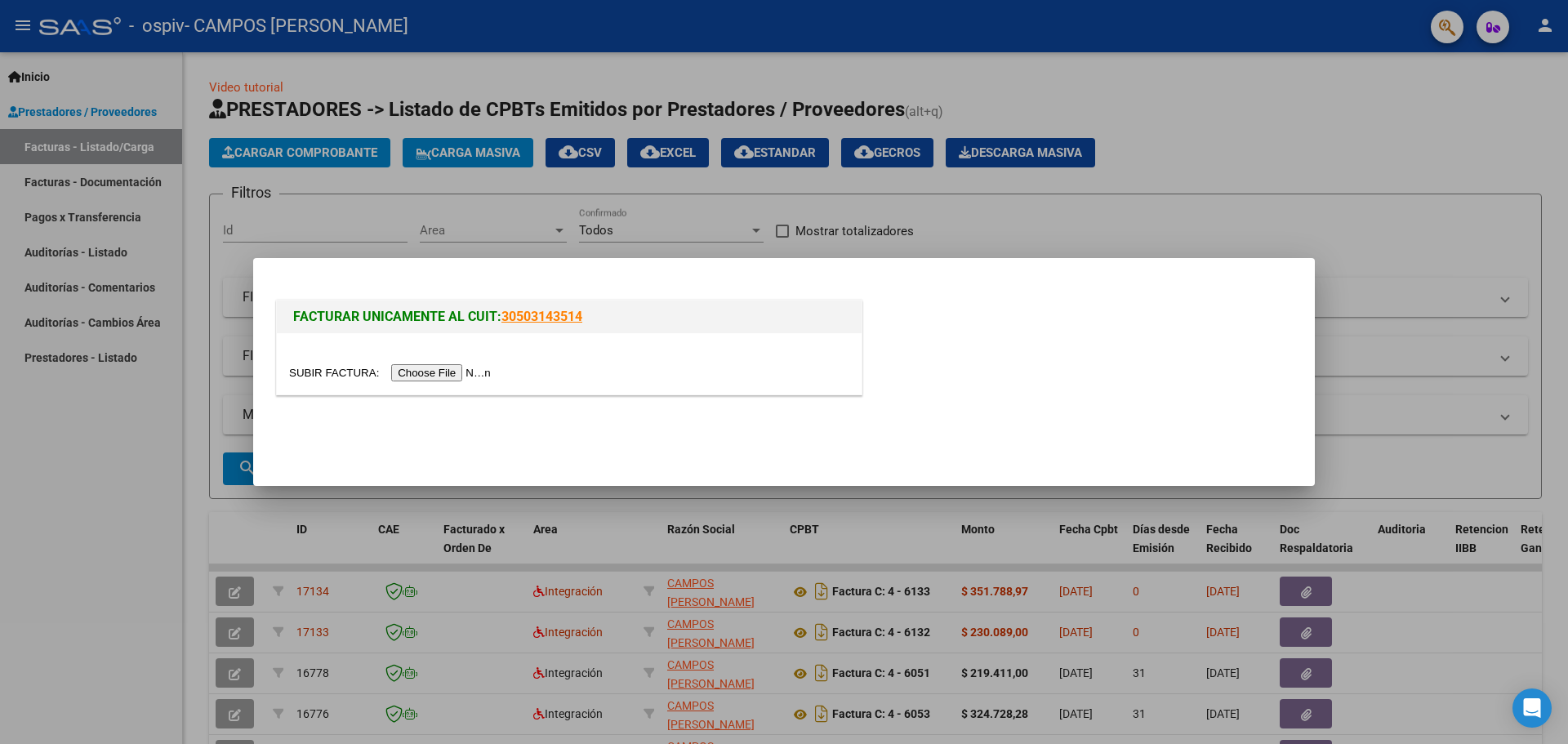
click at [414, 372] on input "file" at bounding box center [393, 372] width 207 height 17
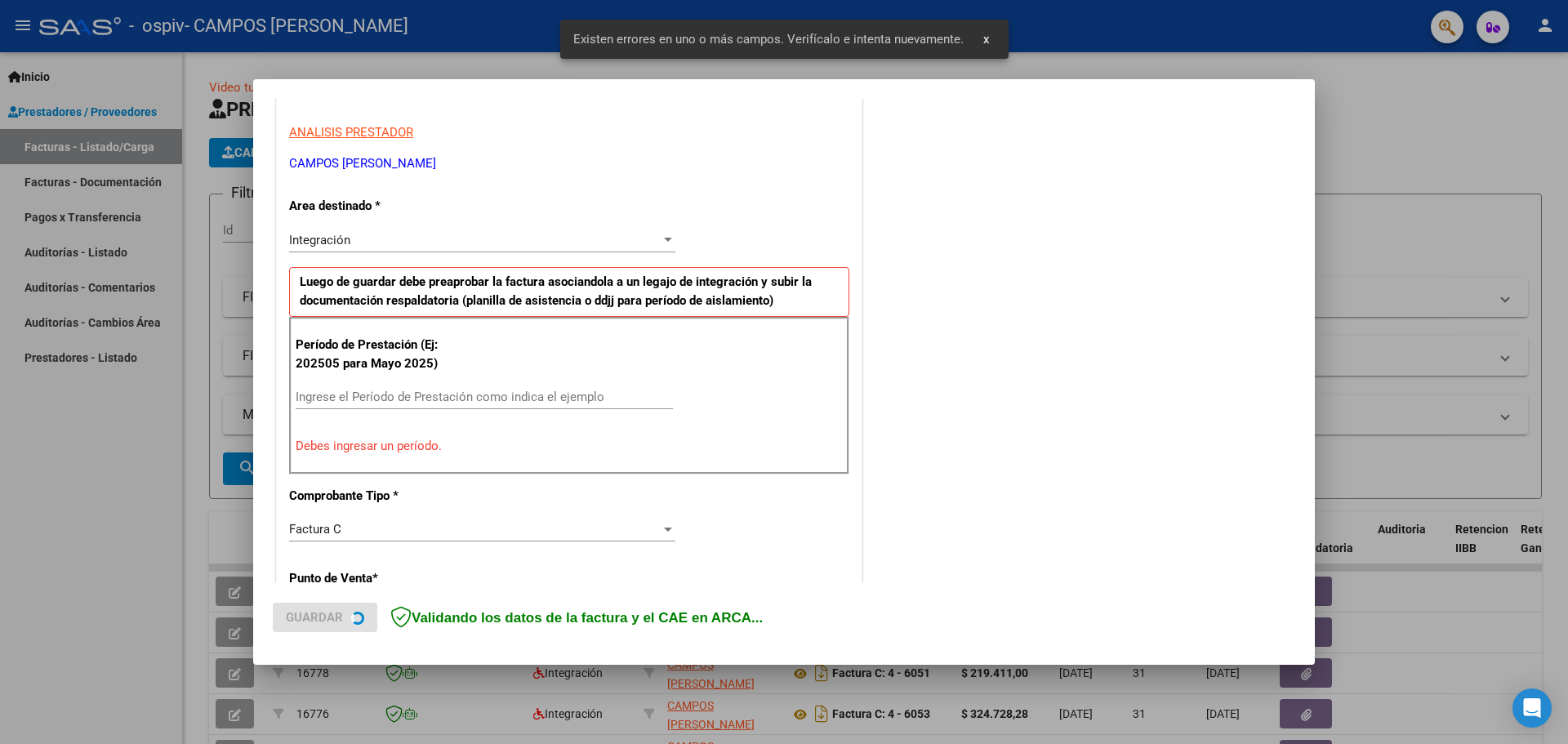
scroll to position [296, 0]
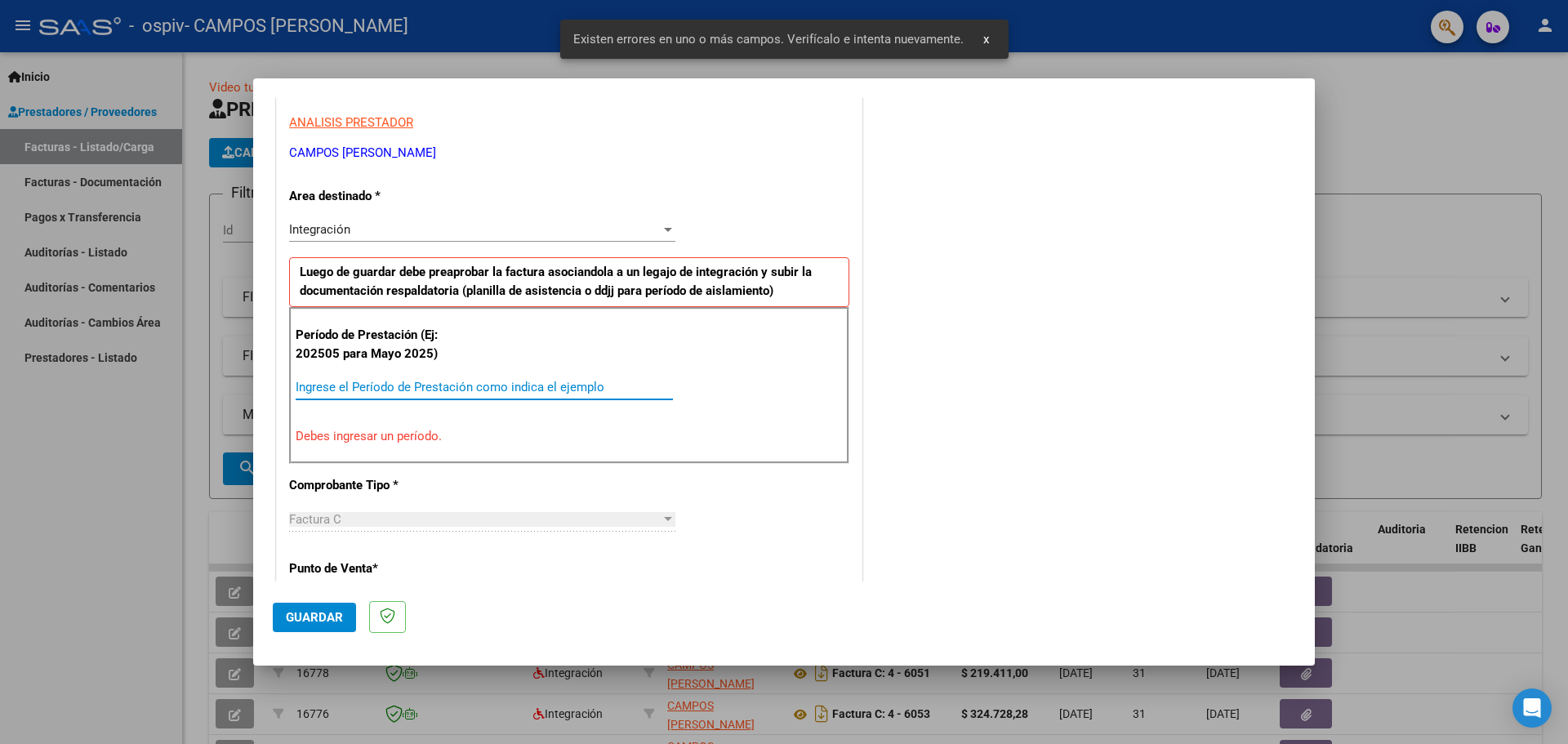
click at [339, 385] on input "Ingrese el Período de Prestación como indica el ejemplo" at bounding box center [484, 386] width 377 height 15
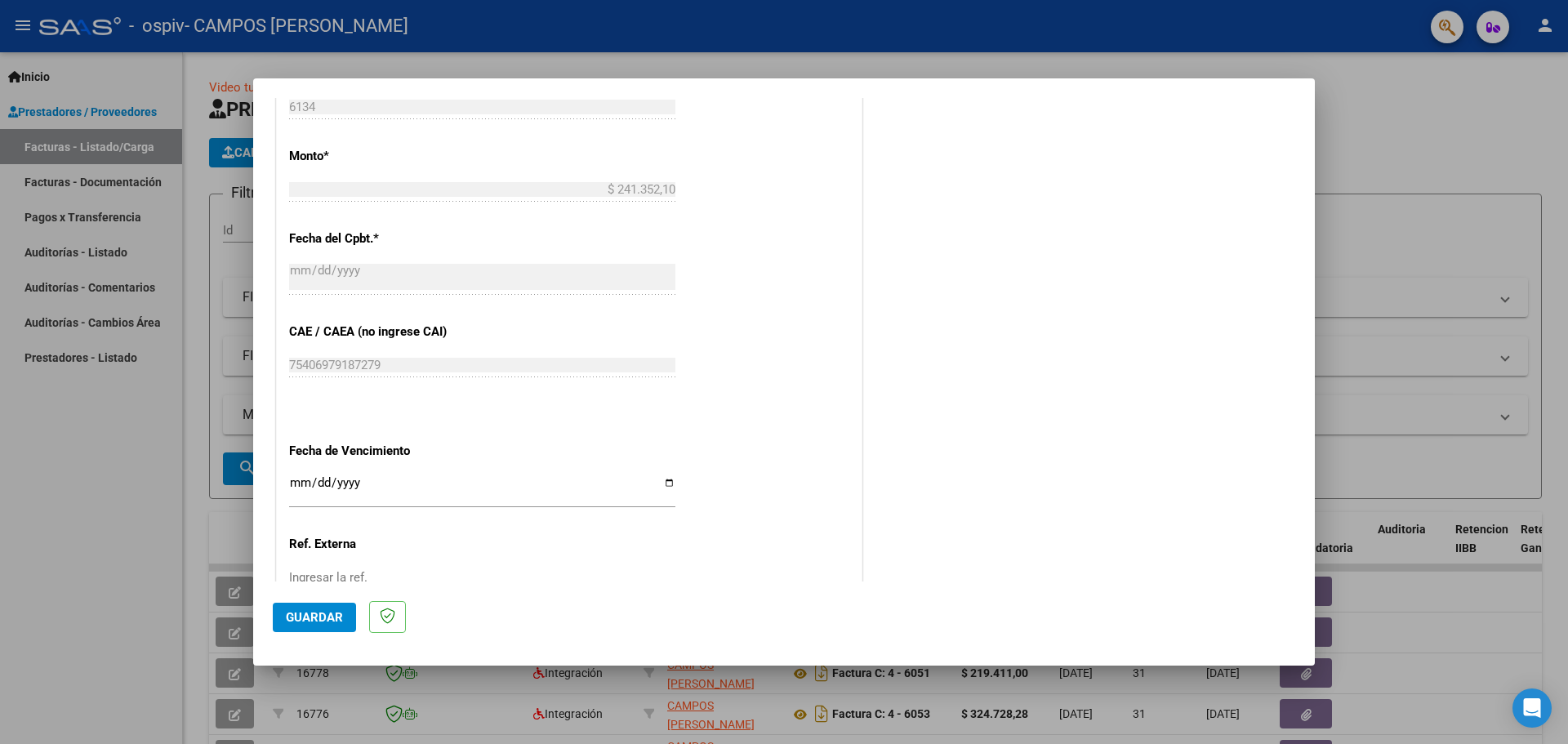
scroll to position [868, 0]
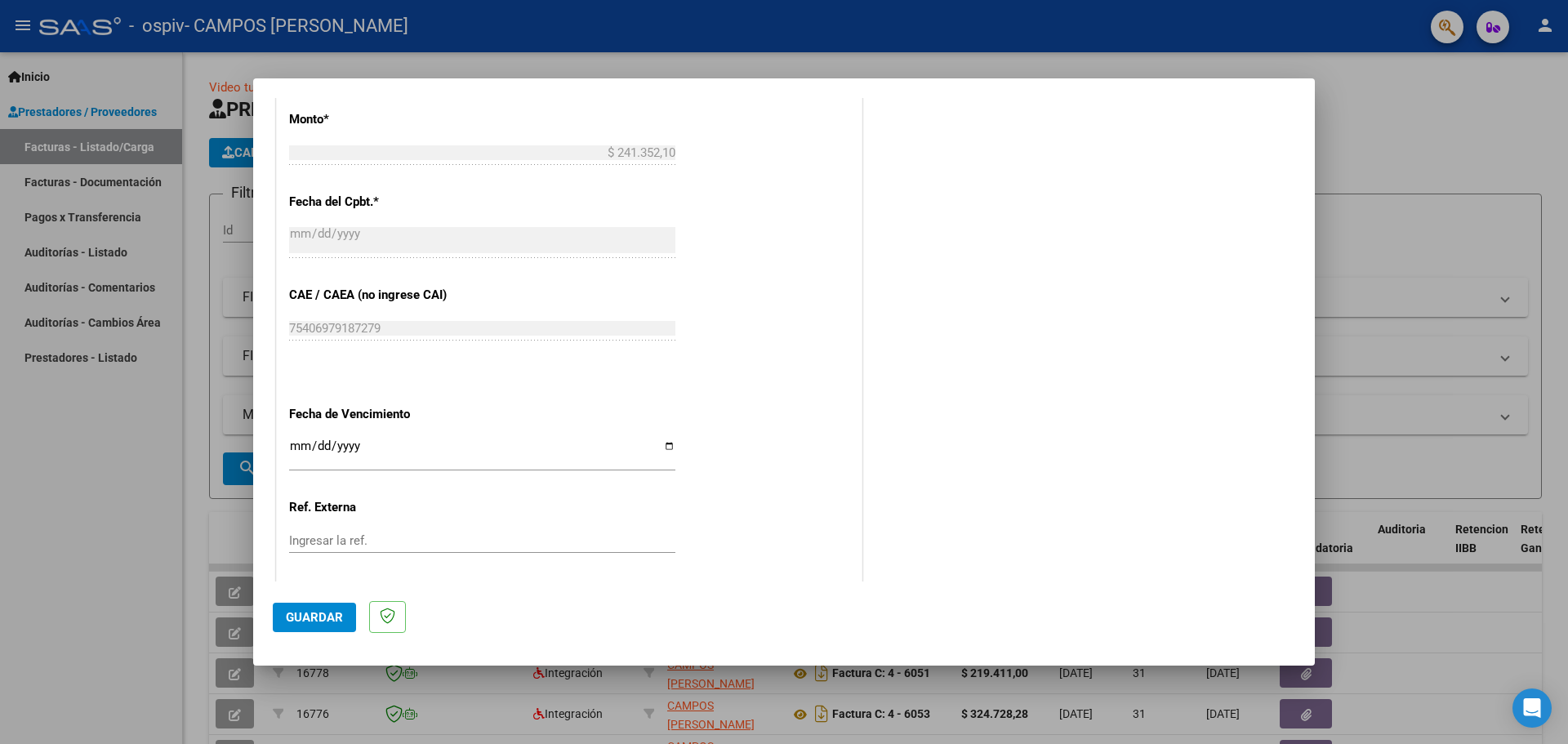
type input "202509"
click at [669, 444] on input "Ingresar la fecha" at bounding box center [482, 452] width 387 height 26
type input "[DATE]"
click at [303, 616] on span "Guardar" at bounding box center [314, 616] width 57 height 15
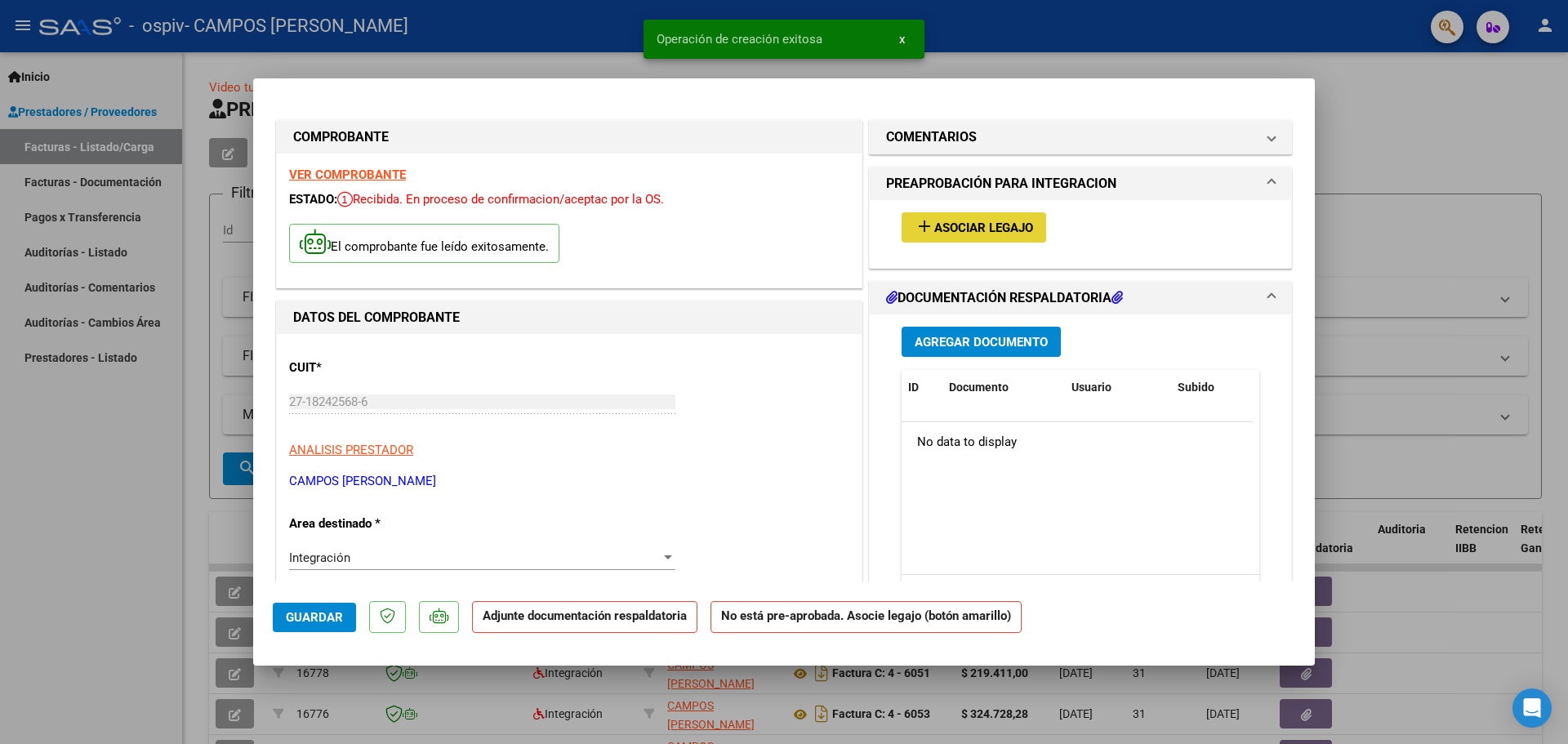
click at [977, 216] on button "add Asociar Legajo" at bounding box center [974, 227] width 144 height 30
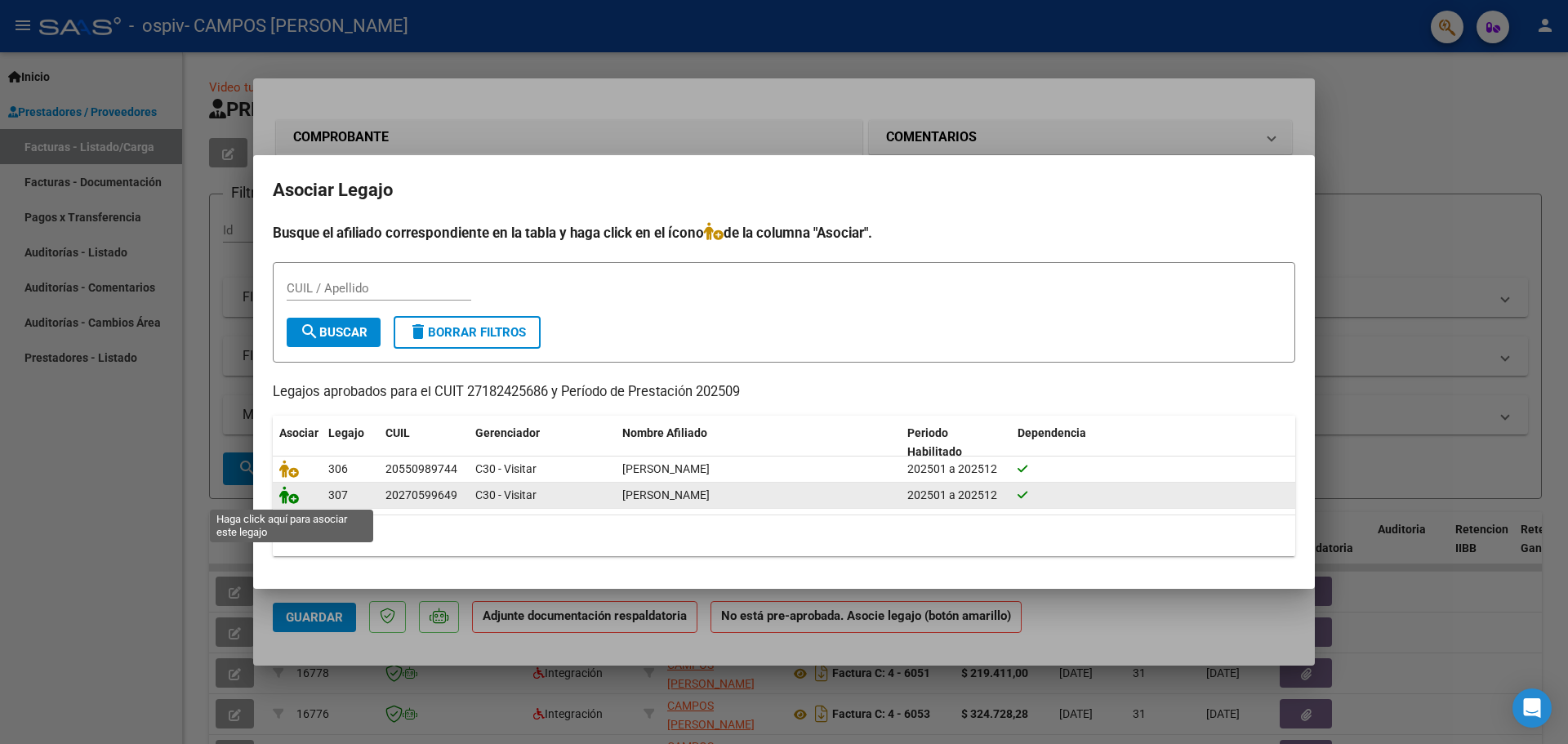
click at [294, 499] on icon at bounding box center [289, 494] width 20 height 18
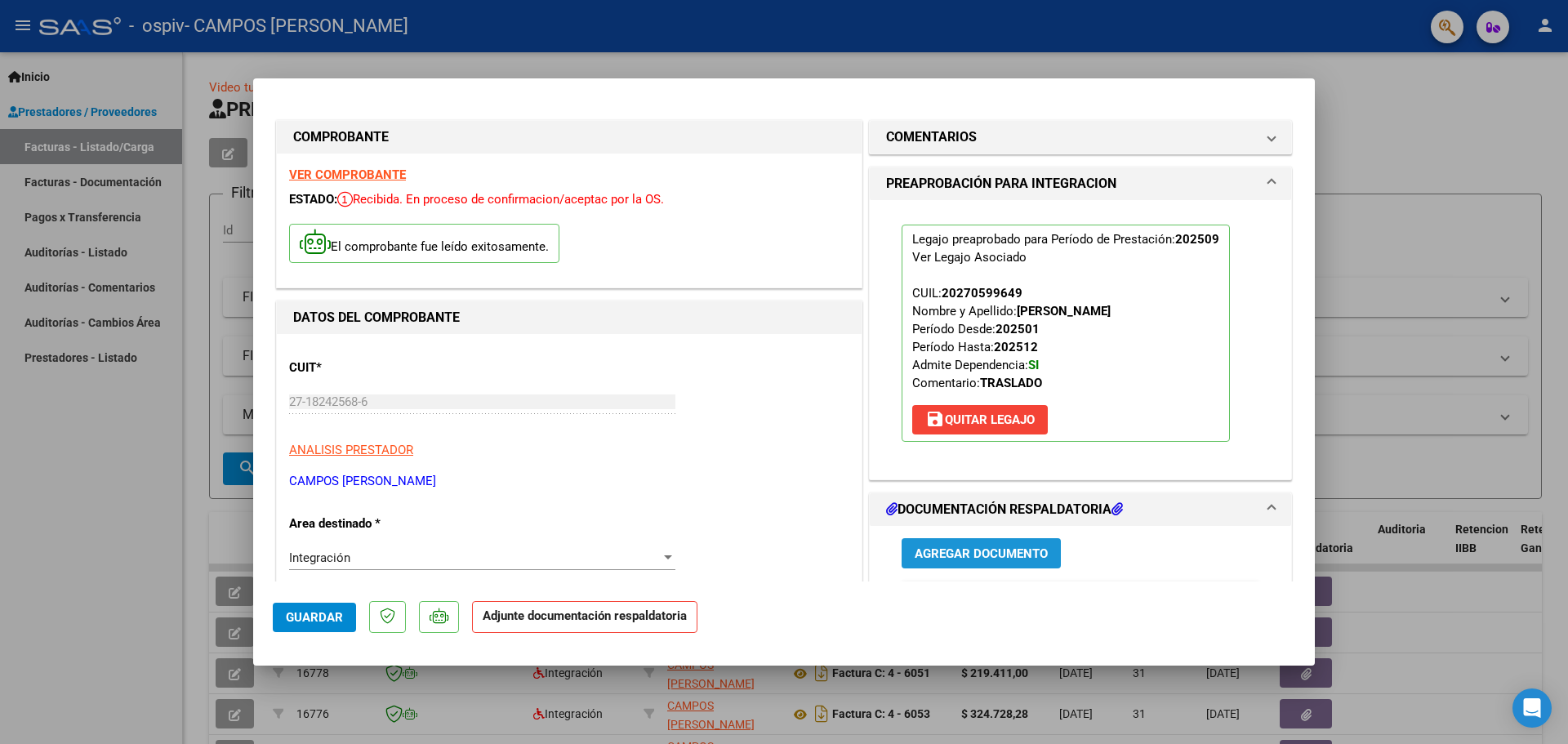
click at [953, 546] on span "Agregar Documento" at bounding box center [981, 553] width 133 height 15
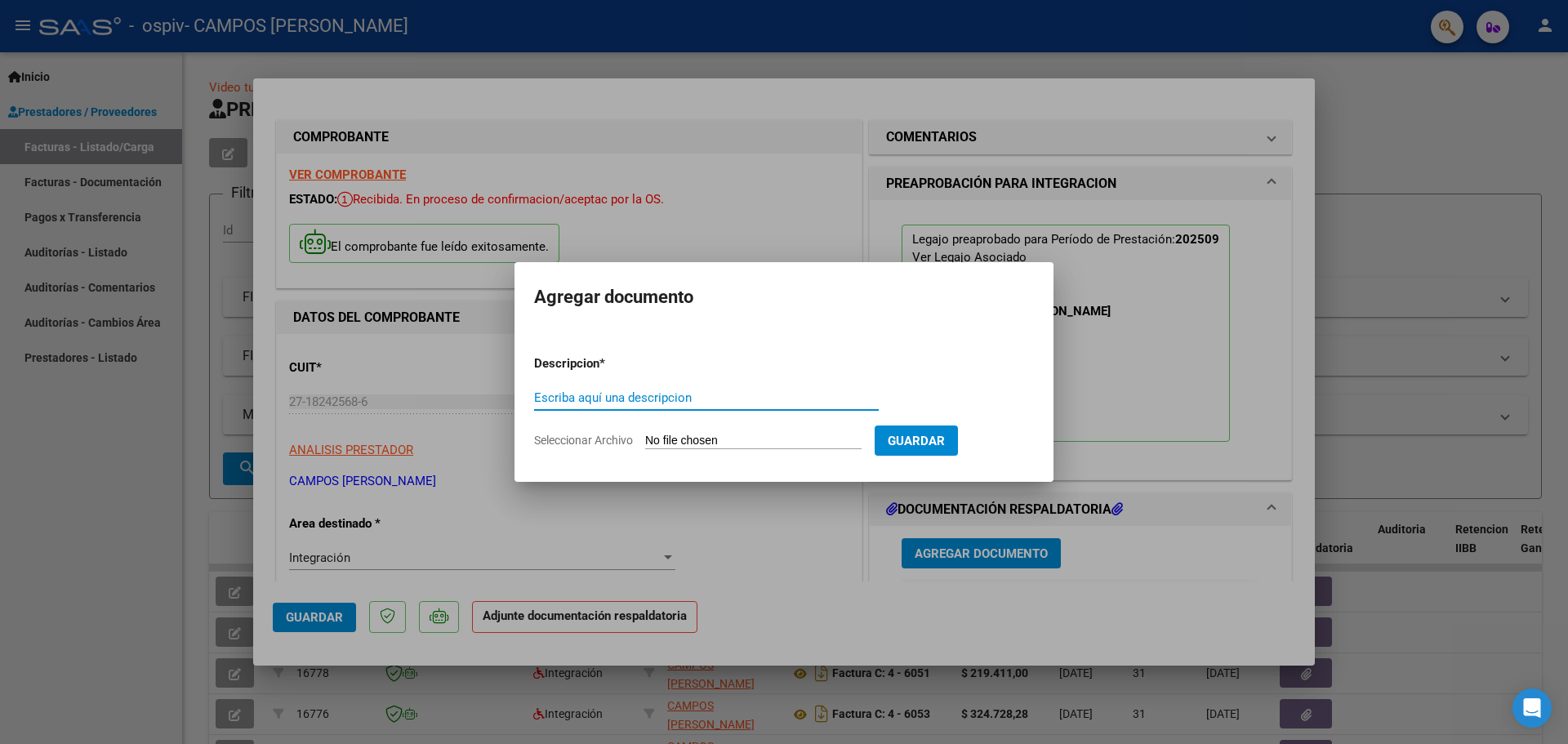
click at [573, 395] on input "Escriba aquí una descripcion" at bounding box center [706, 397] width 345 height 15
type input "facturacion 0925"
click at [597, 440] on span "Seleccionar Archivo" at bounding box center [584, 439] width 99 height 13
click at [645, 440] on input "Seleccionar Archivo" at bounding box center [753, 441] width 216 height 16
type input "C:\fakepath\FAC 6134 0925.pdf"
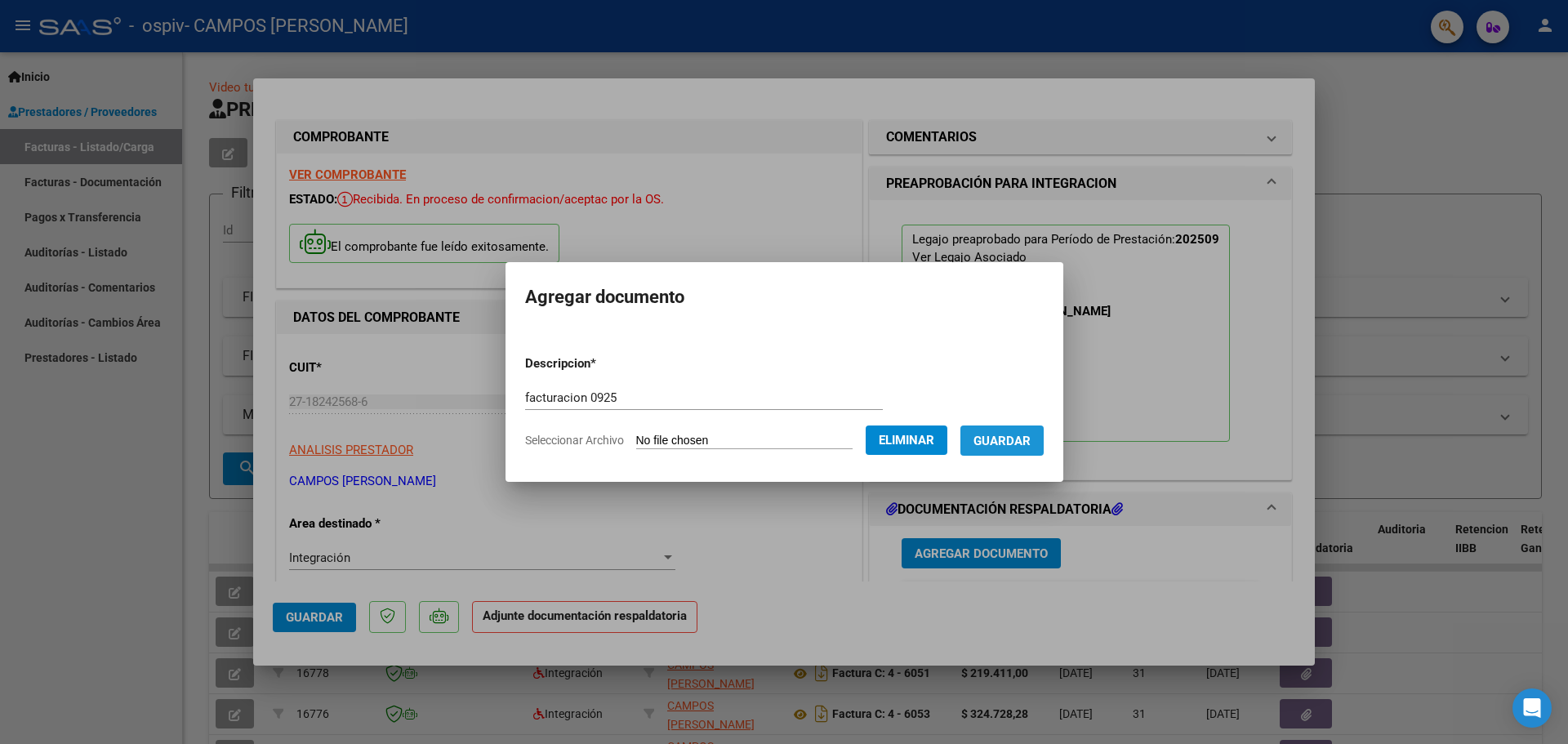
click at [1031, 433] on span "Guardar" at bounding box center [1002, 440] width 57 height 15
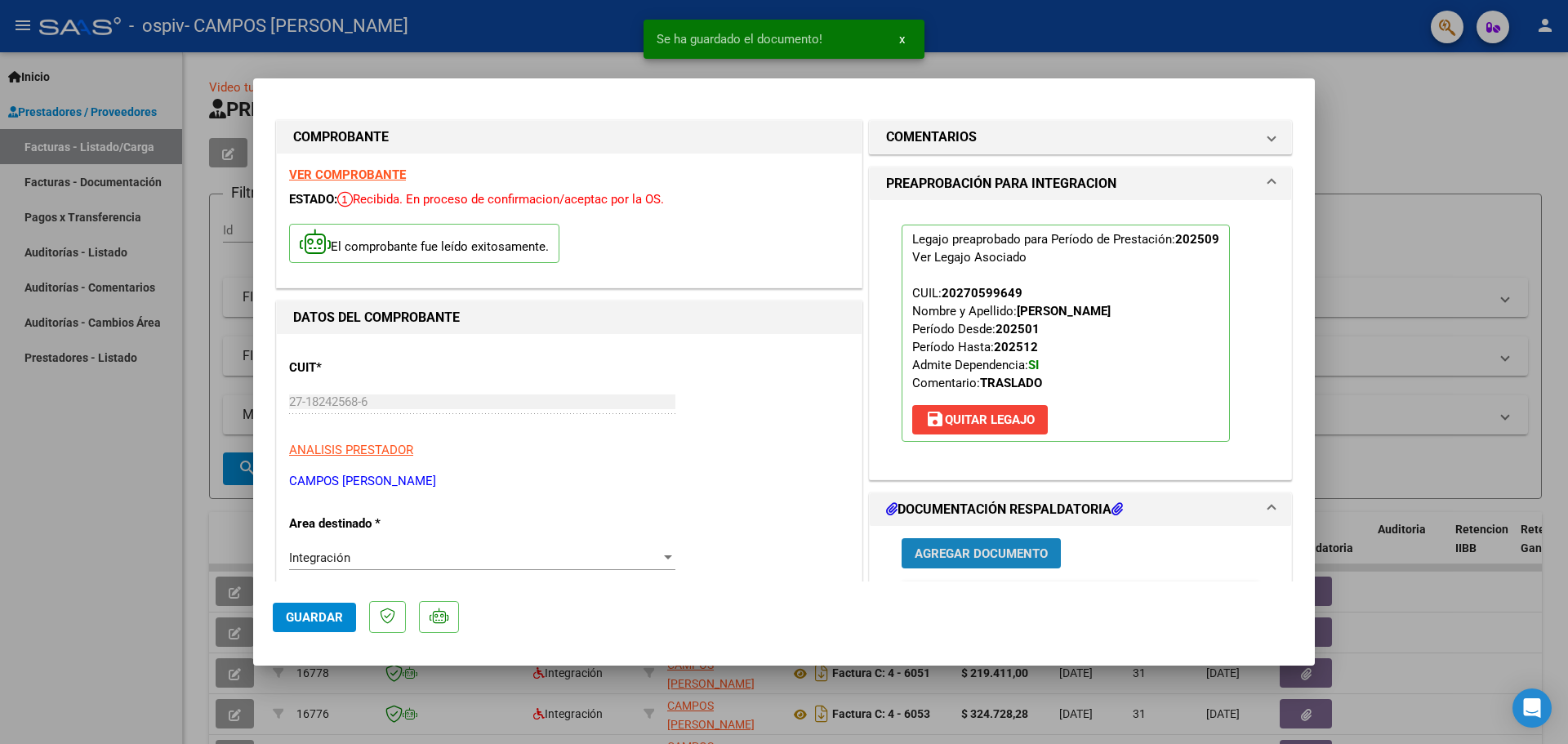
click at [941, 547] on span "Agregar Documento" at bounding box center [981, 553] width 133 height 15
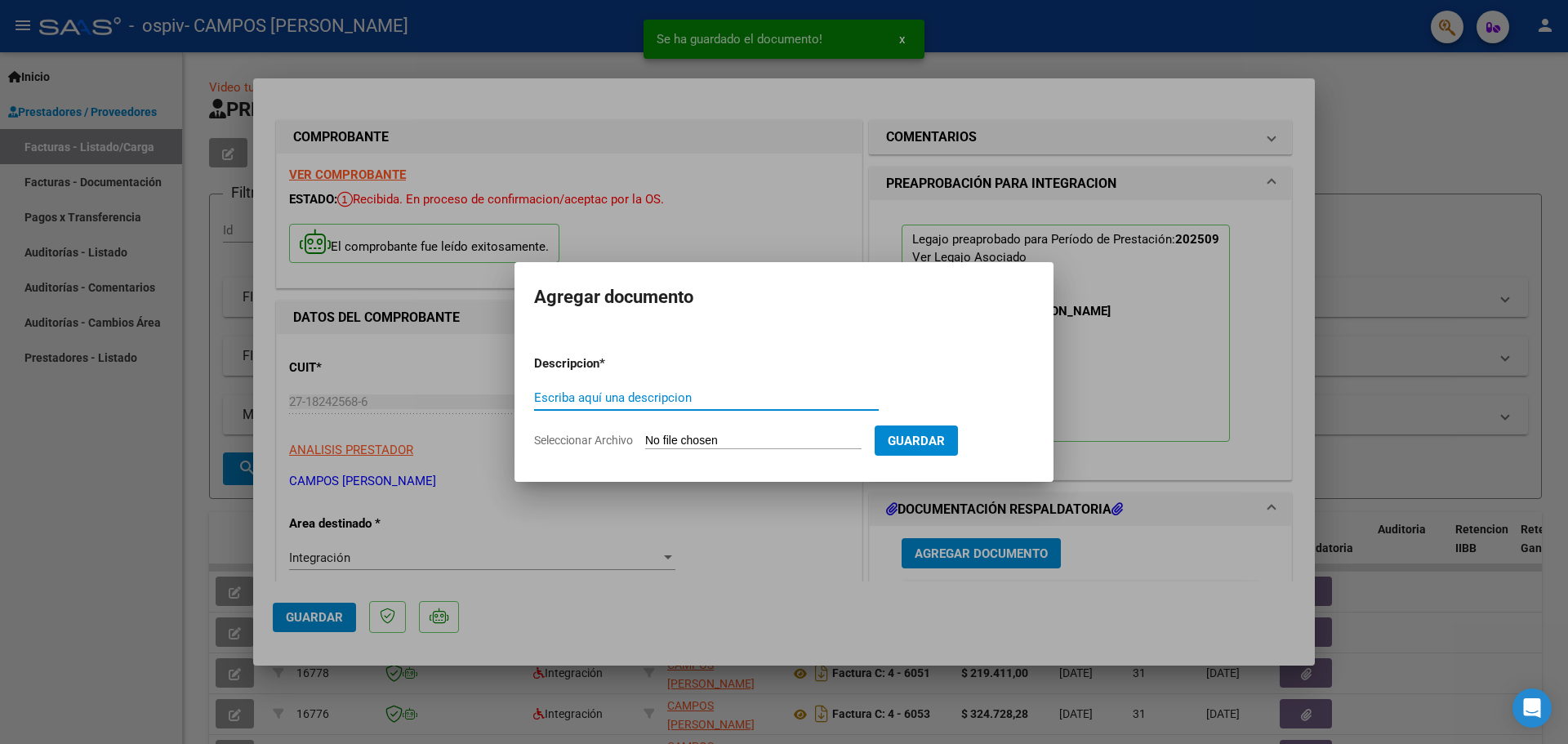
click at [595, 394] on input "Escriba aquí una descripcion" at bounding box center [706, 397] width 345 height 15
type input "asistencia 0925"
click at [605, 435] on span "Seleccionar Archivo" at bounding box center [584, 439] width 99 height 13
click at [645, 435] on input "Seleccionar Archivo" at bounding box center [753, 441] width 216 height 16
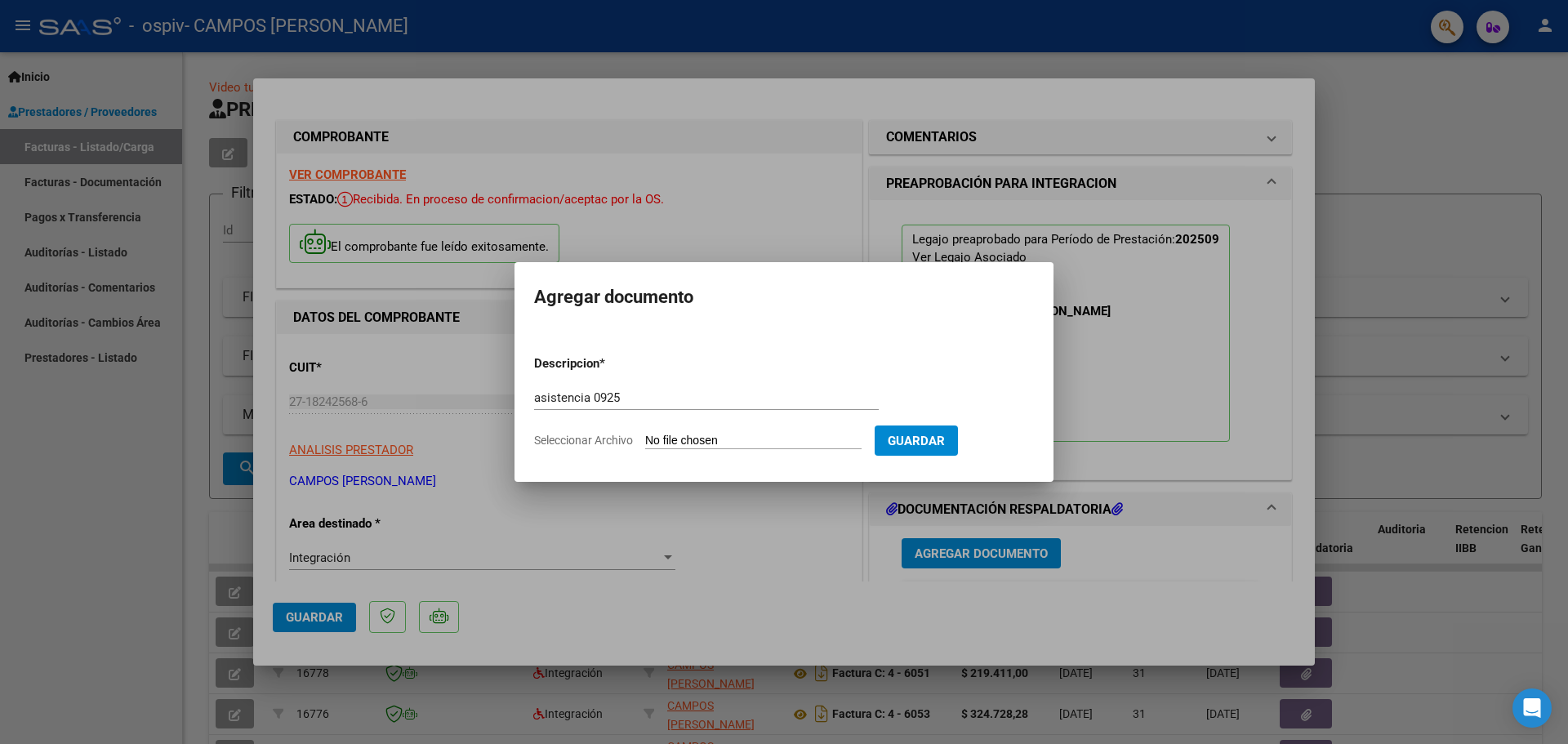
type input "C:\fakepath\as 0925 _20251007_180600.pdf"
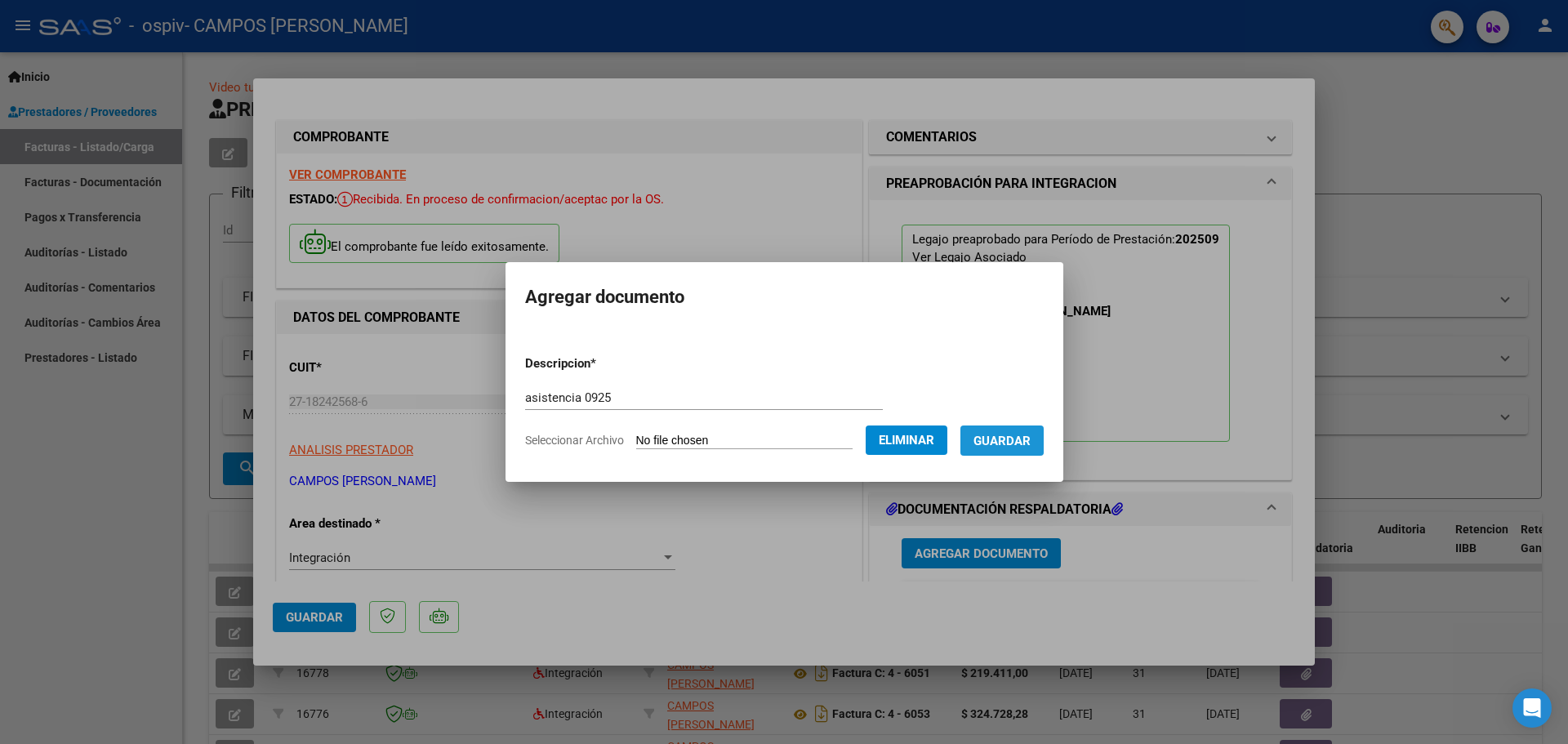
click at [1015, 432] on span "Guardar" at bounding box center [1002, 439] width 57 height 15
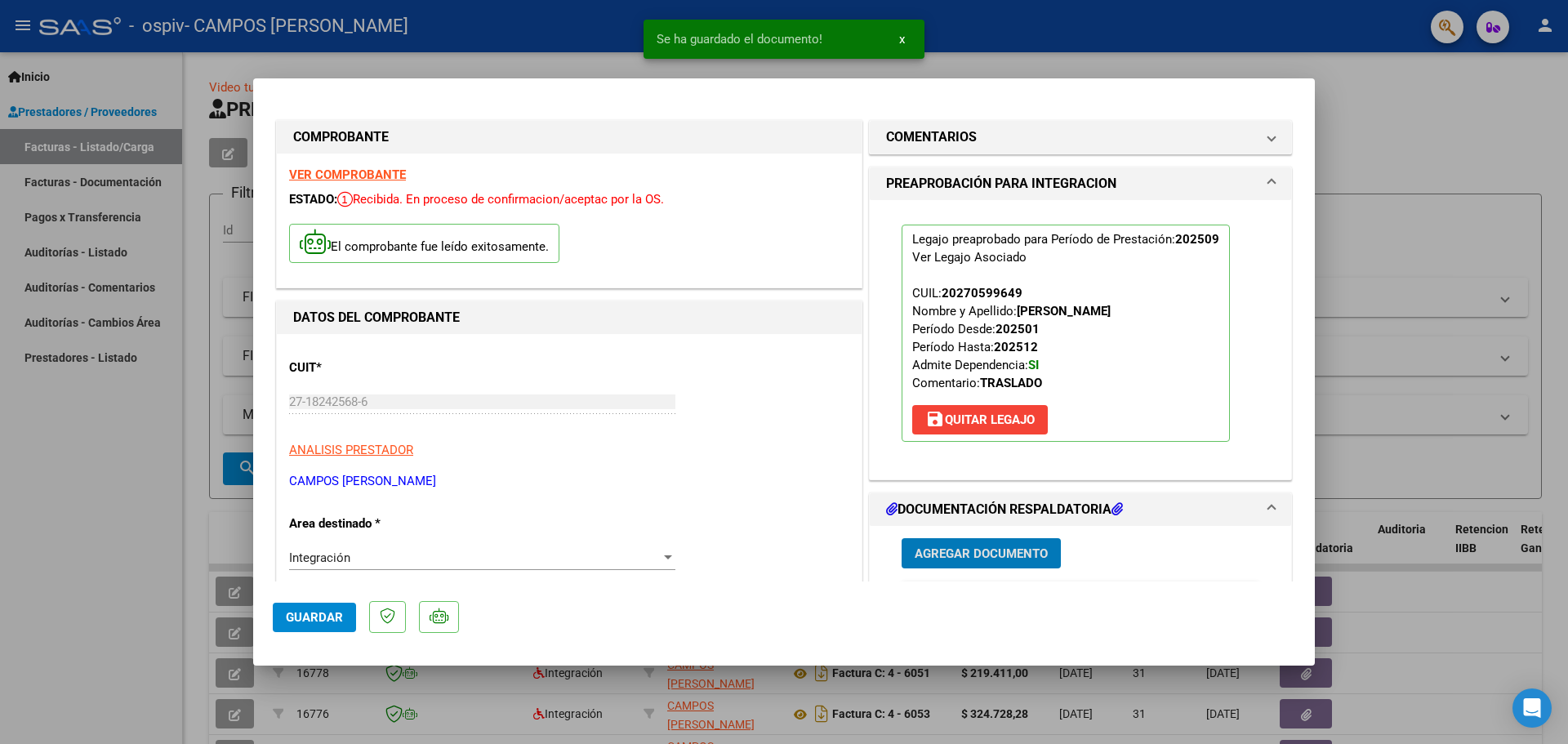
click at [932, 550] on span "Agregar Documento" at bounding box center [981, 553] width 133 height 15
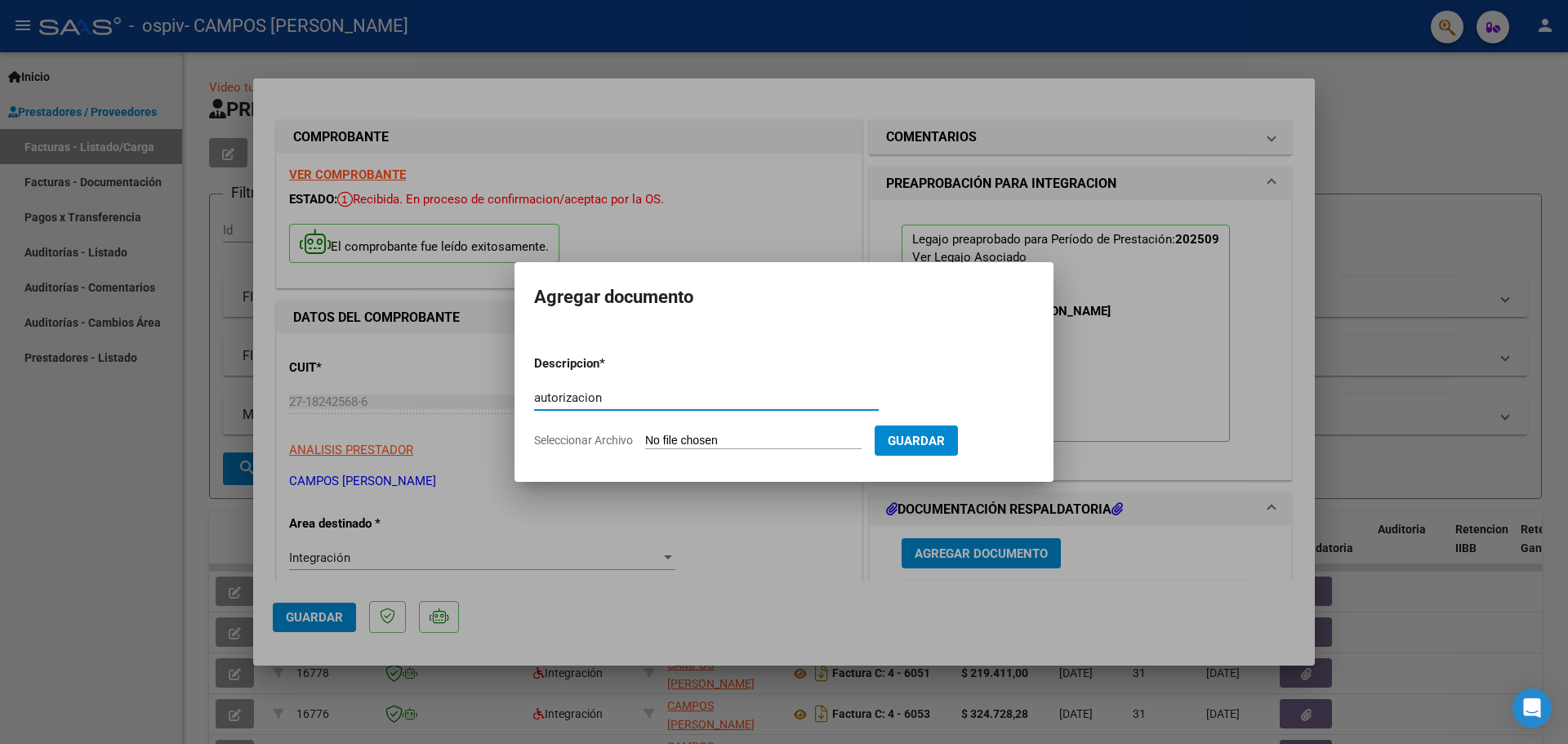
type input "autorizacion"
click at [595, 438] on span "Seleccionar Archivo" at bounding box center [584, 439] width 99 height 13
click at [645, 438] on input "Seleccionar Archivo" at bounding box center [753, 441] width 216 height 16
type input "C:\fakepath\[PERSON_NAME] AUT 2025.pdf"
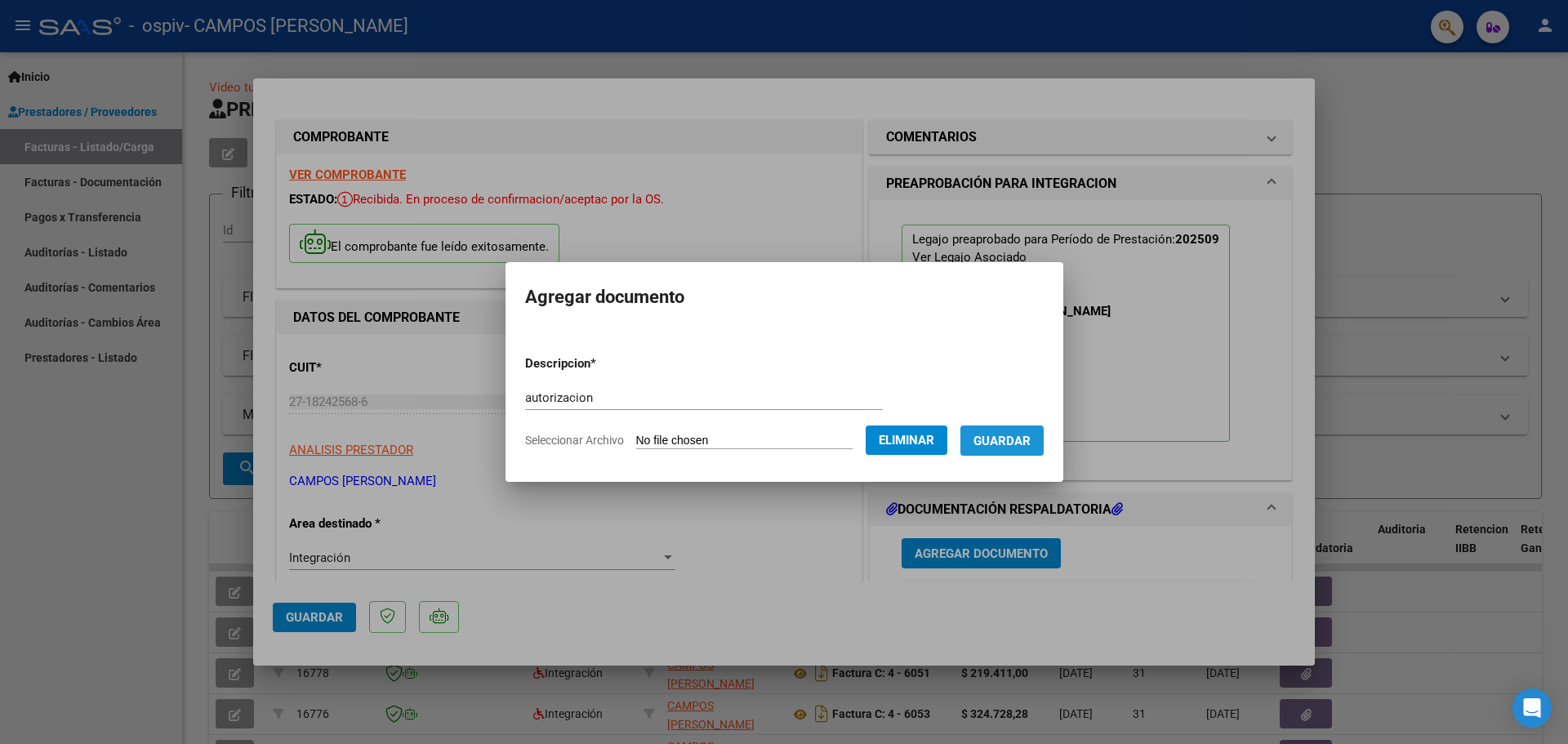
click at [1019, 434] on span "Guardar" at bounding box center [1002, 440] width 57 height 15
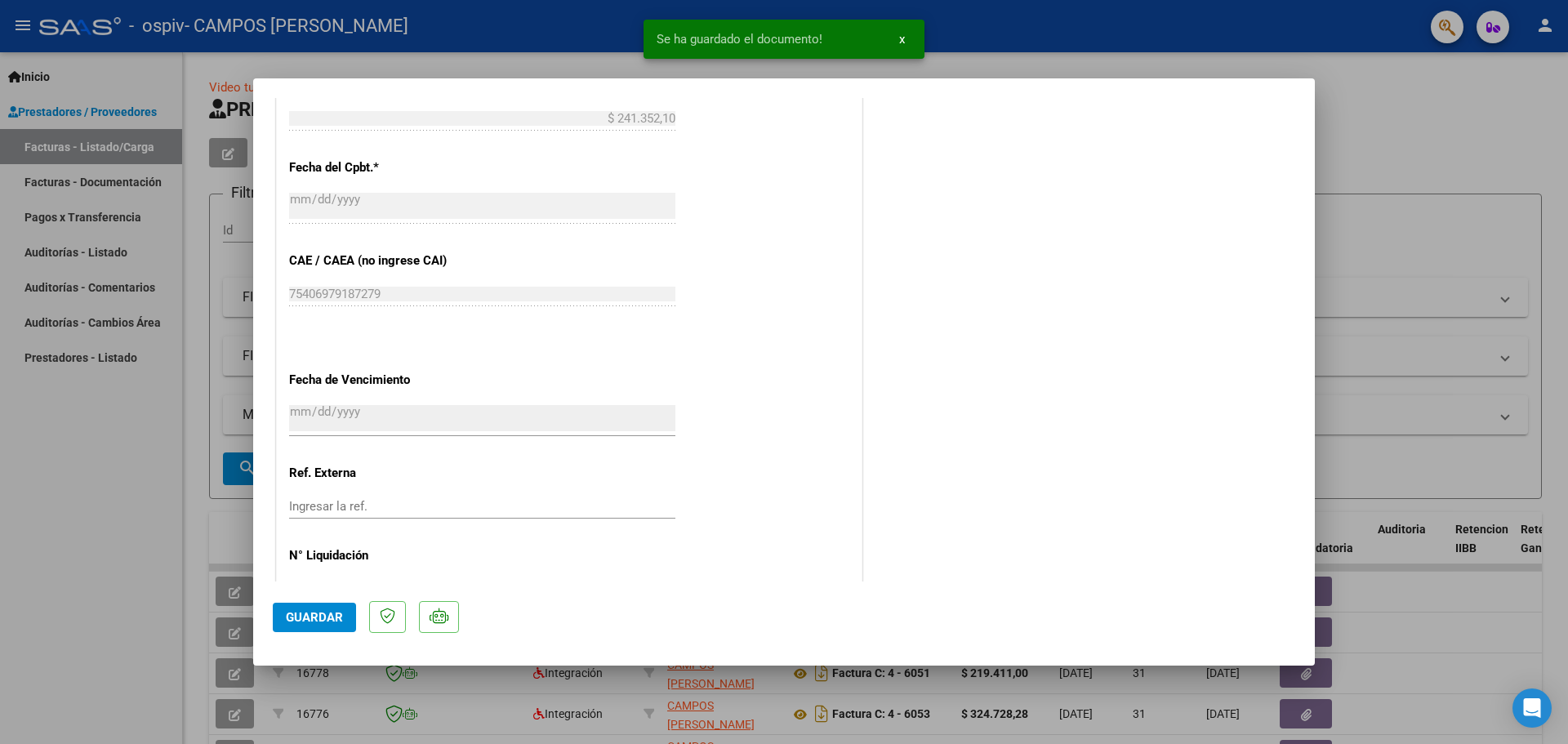
scroll to position [978, 0]
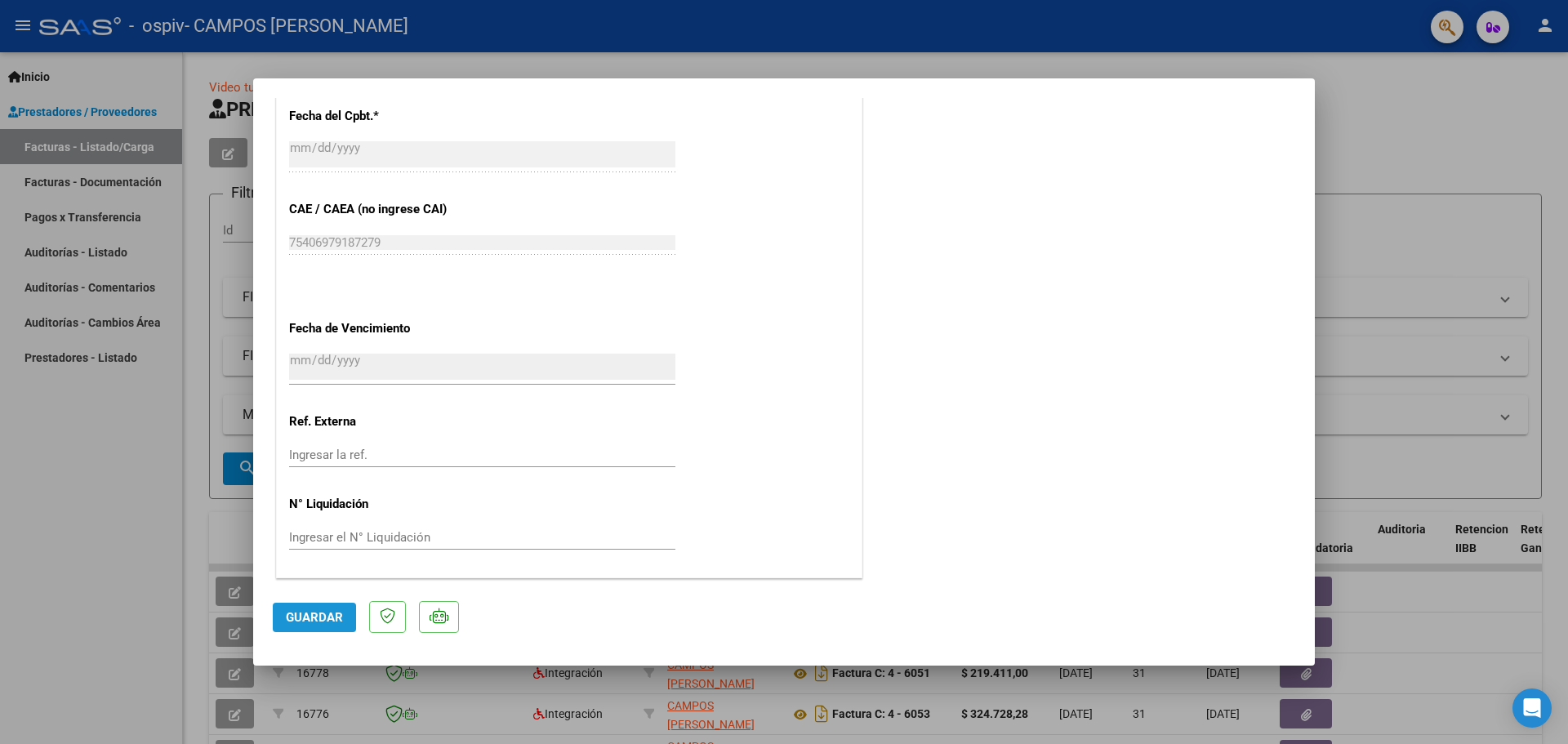
click at [308, 606] on button "Guardar" at bounding box center [314, 617] width 83 height 30
click at [1462, 82] on div at bounding box center [784, 372] width 1568 height 744
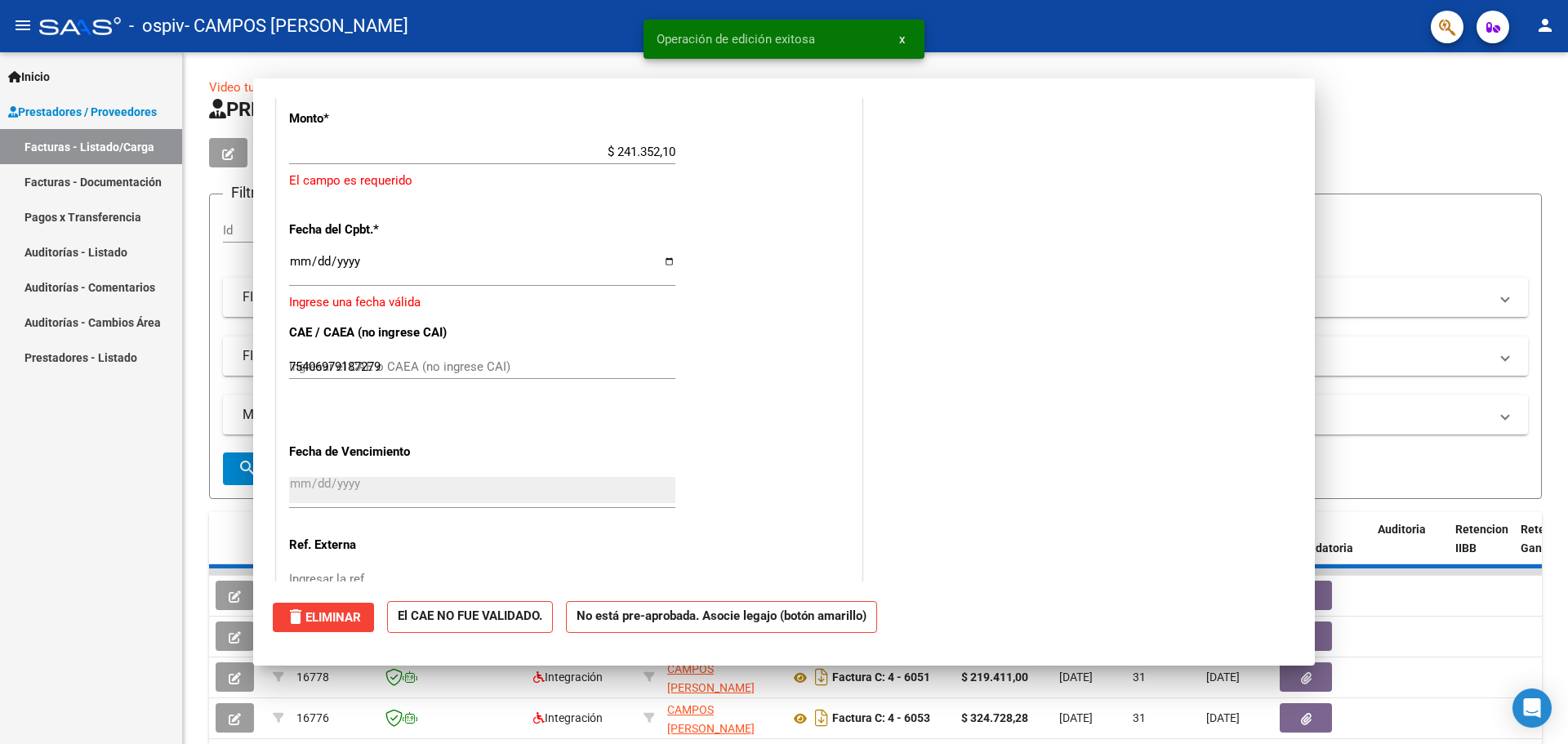
type input "$ 0,00"
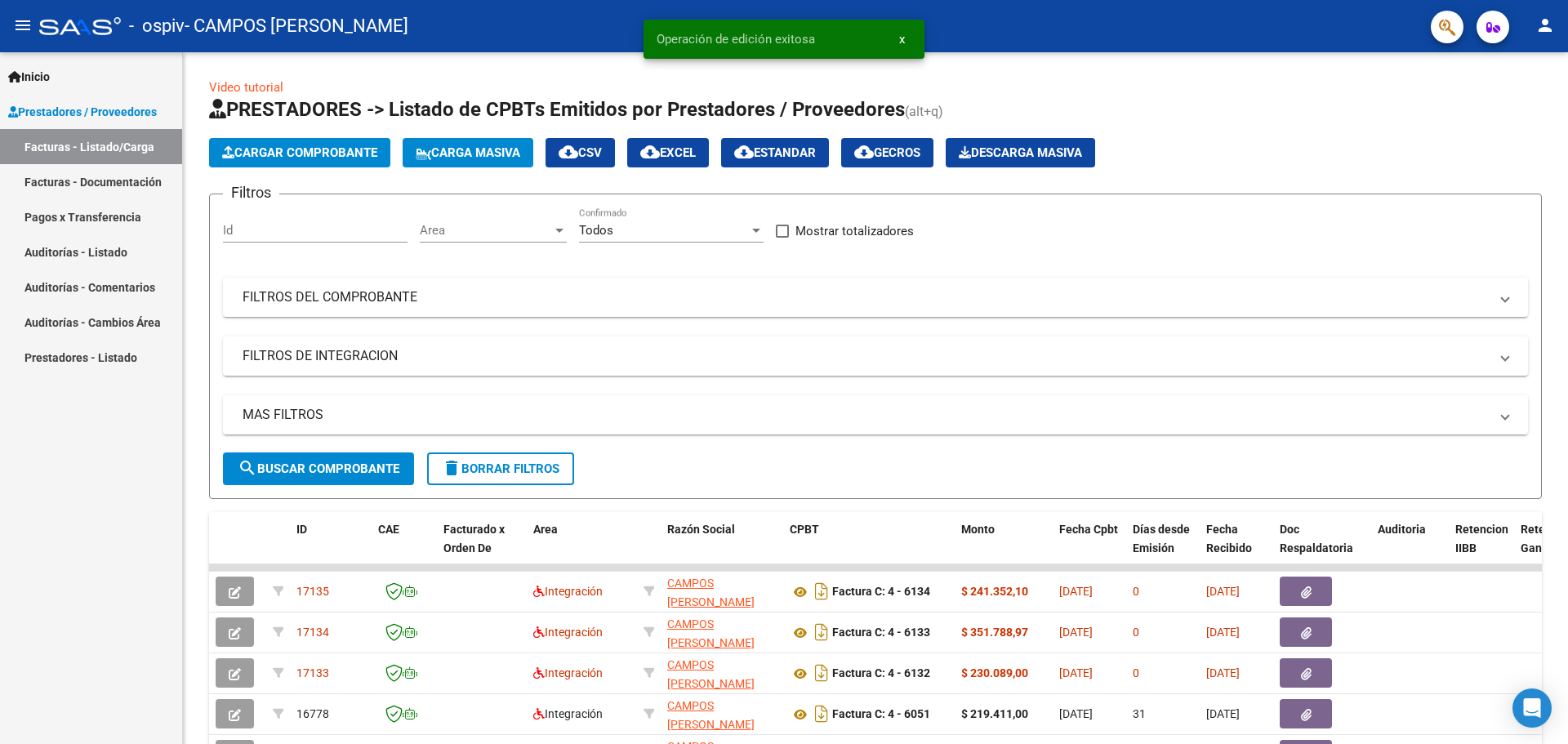
click at [1544, 26] on mat-icon "person" at bounding box center [1545, 25] width 20 height 20
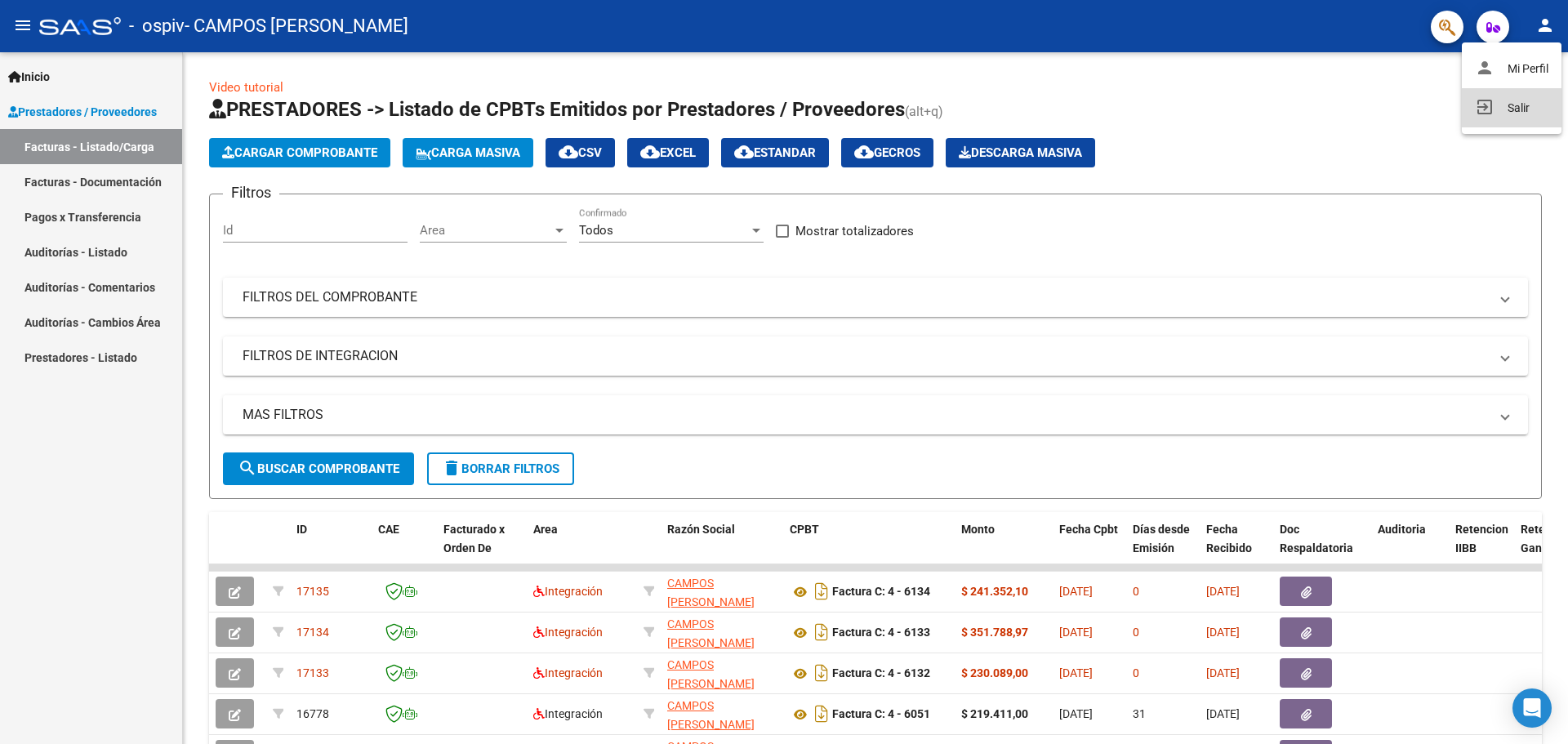
click at [1525, 103] on button "exit_to_app Salir" at bounding box center [1512, 108] width 100 height 39
